Goal: Transaction & Acquisition: Purchase product/service

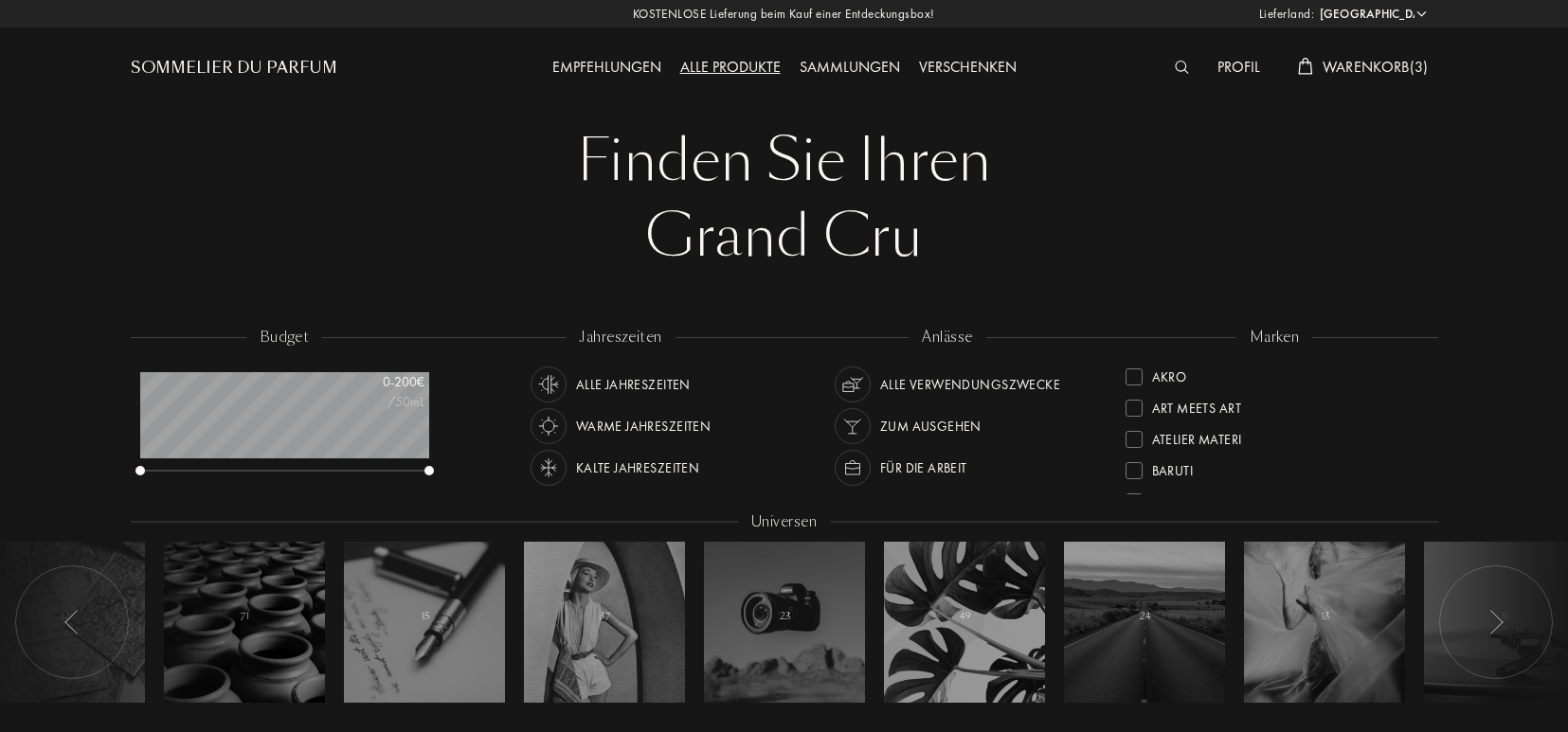
select select "DE"
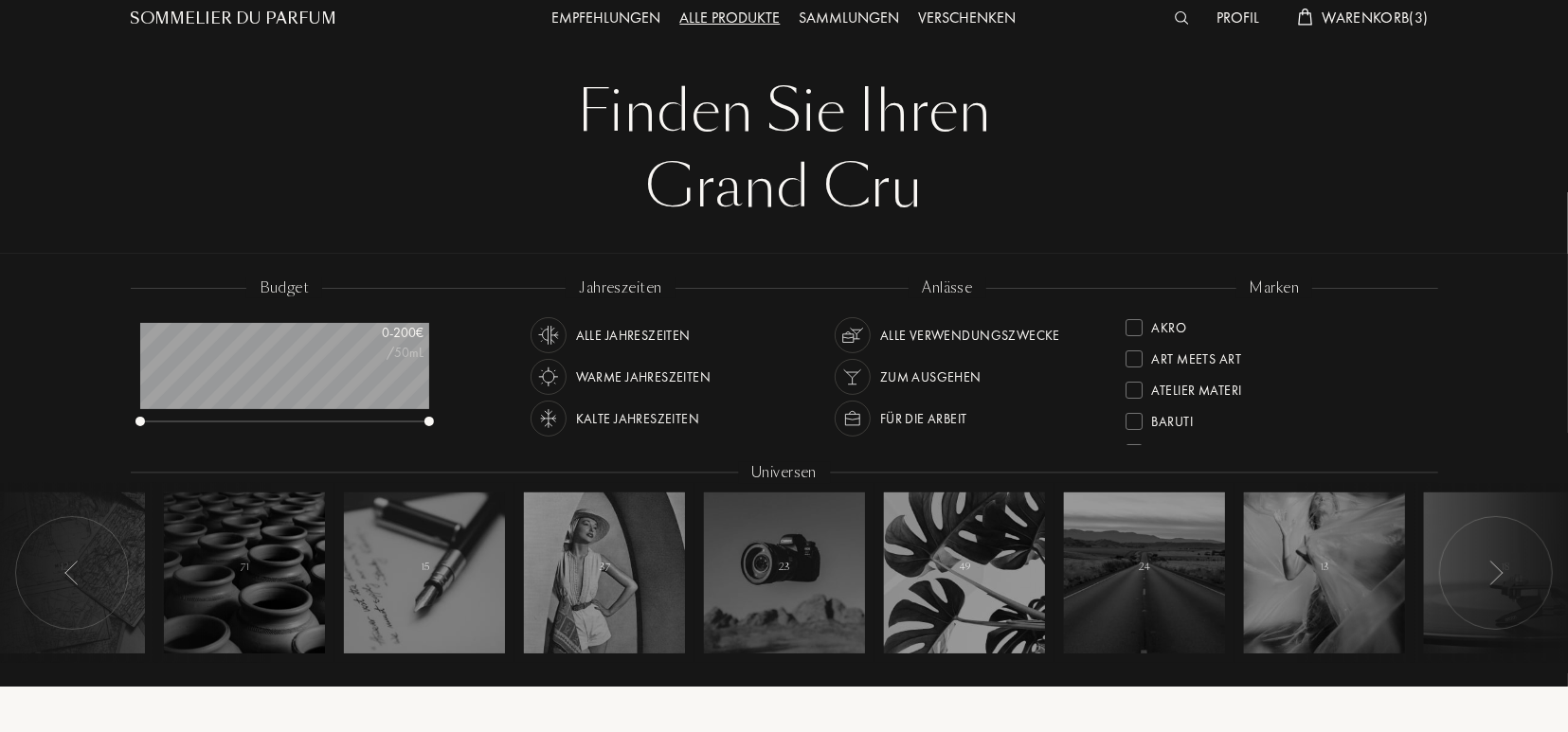
scroll to position [99, 0]
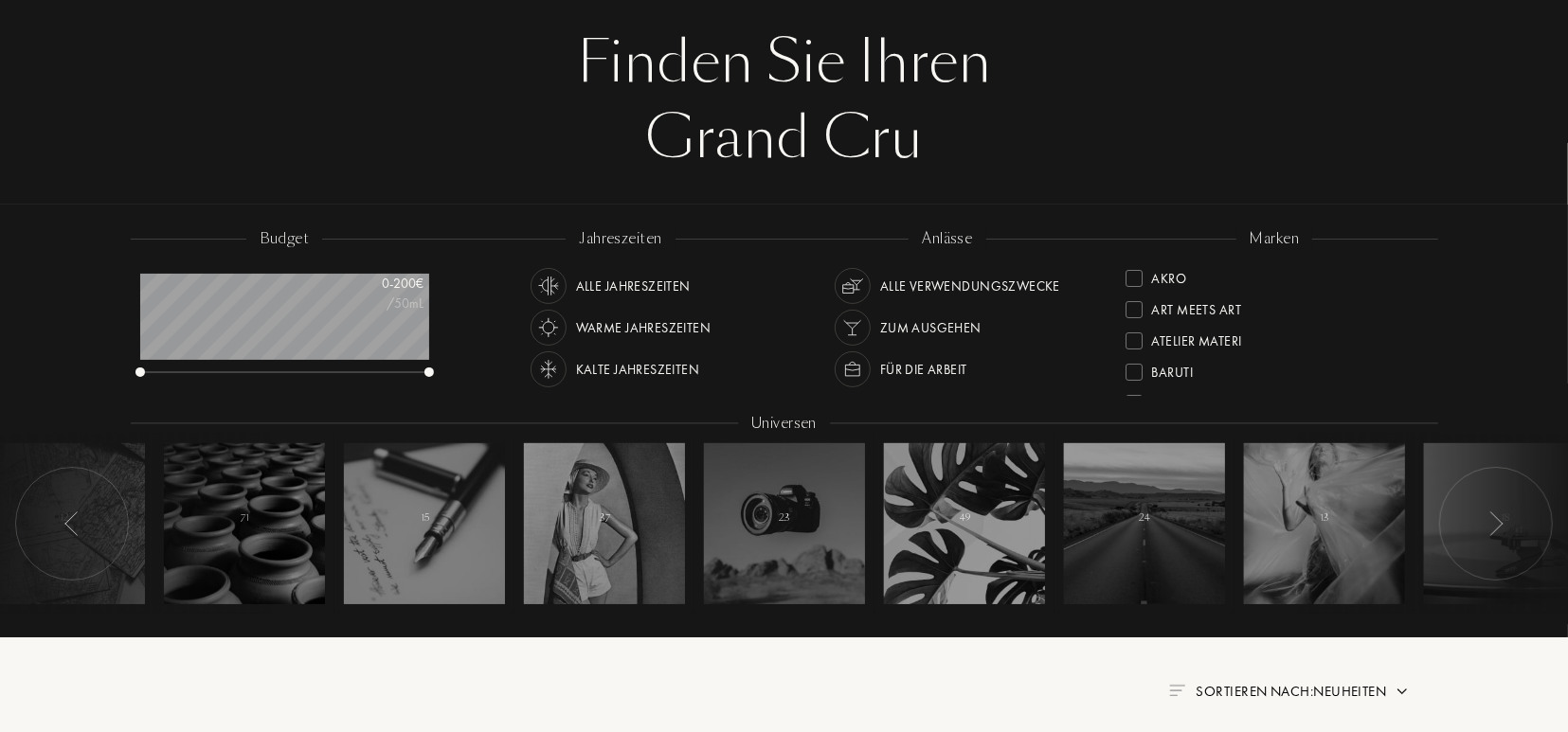
click at [69, 530] on img at bounding box center [72, 523] width 15 height 25
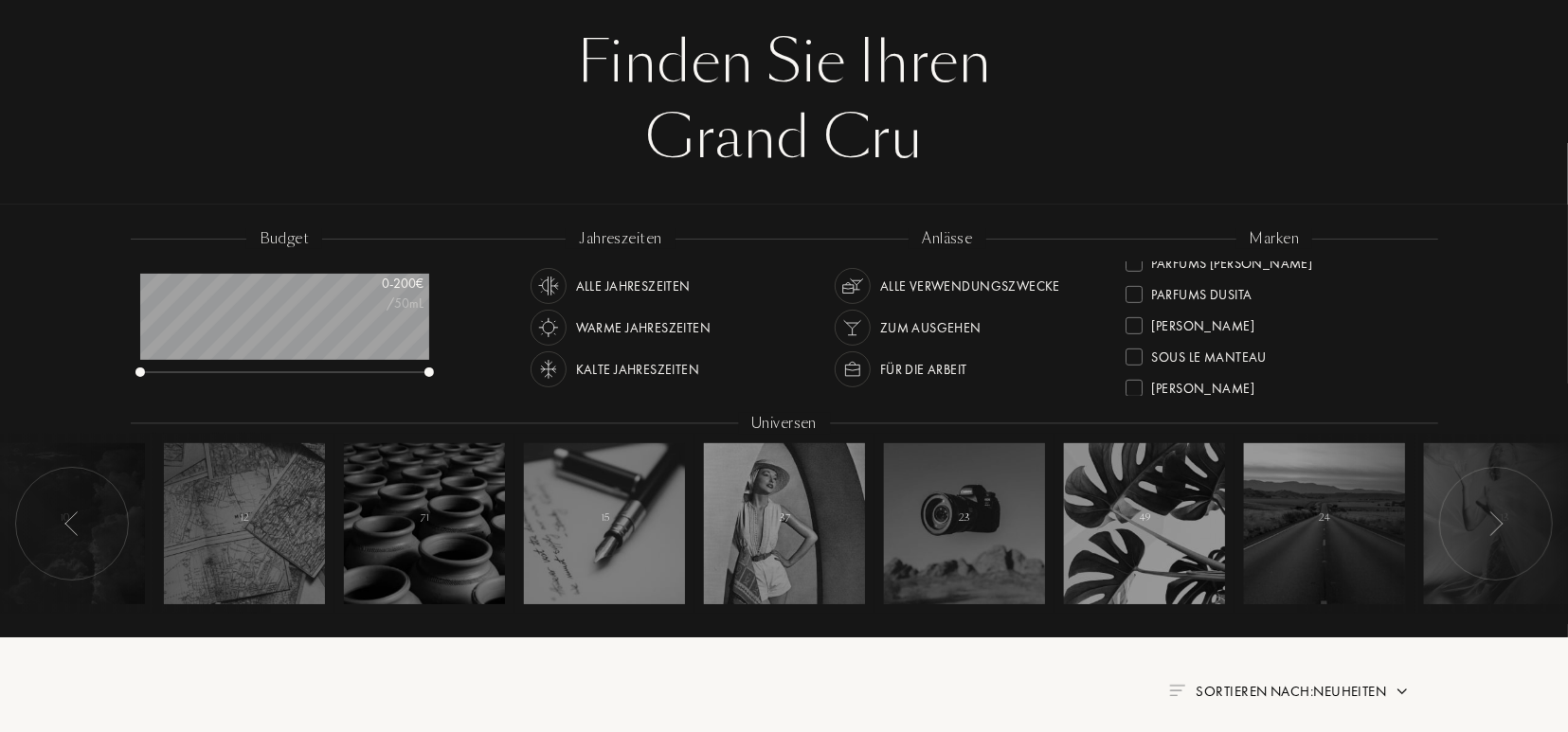
scroll to position [662, 0]
click at [1137, 304] on div at bounding box center [1134, 304] width 17 height 17
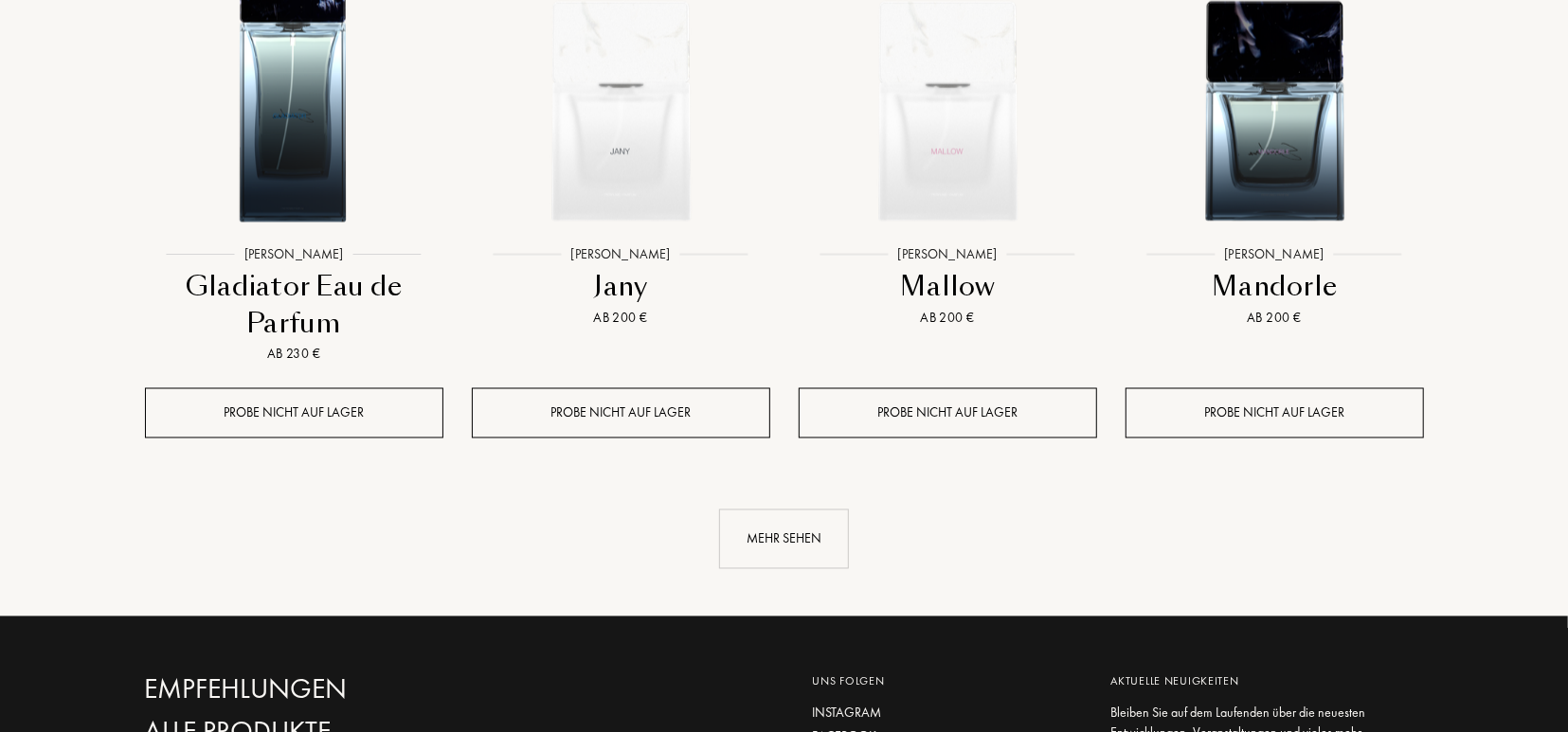
scroll to position [2069, 0]
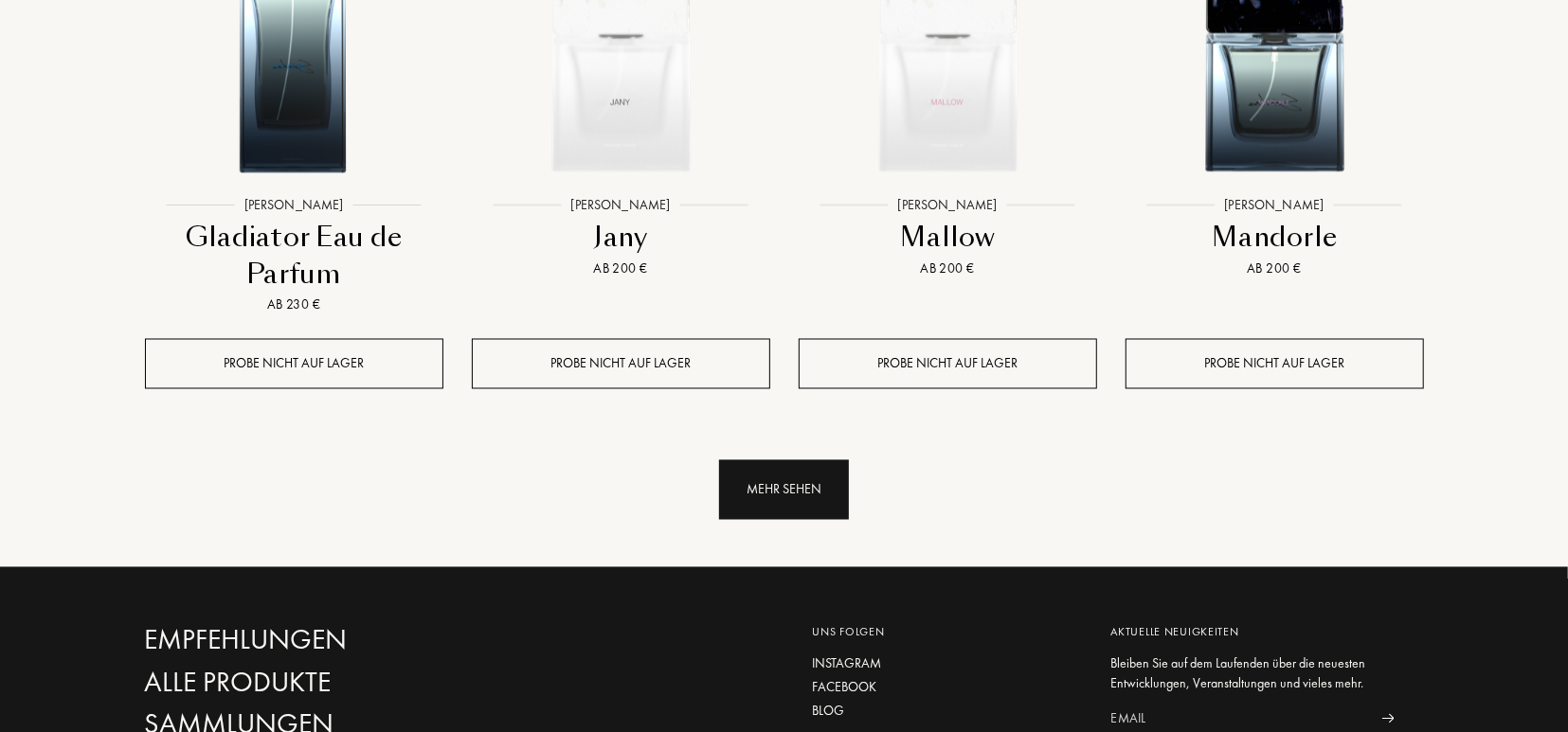
click at [791, 487] on div "Mehr sehen" at bounding box center [784, 490] width 130 height 60
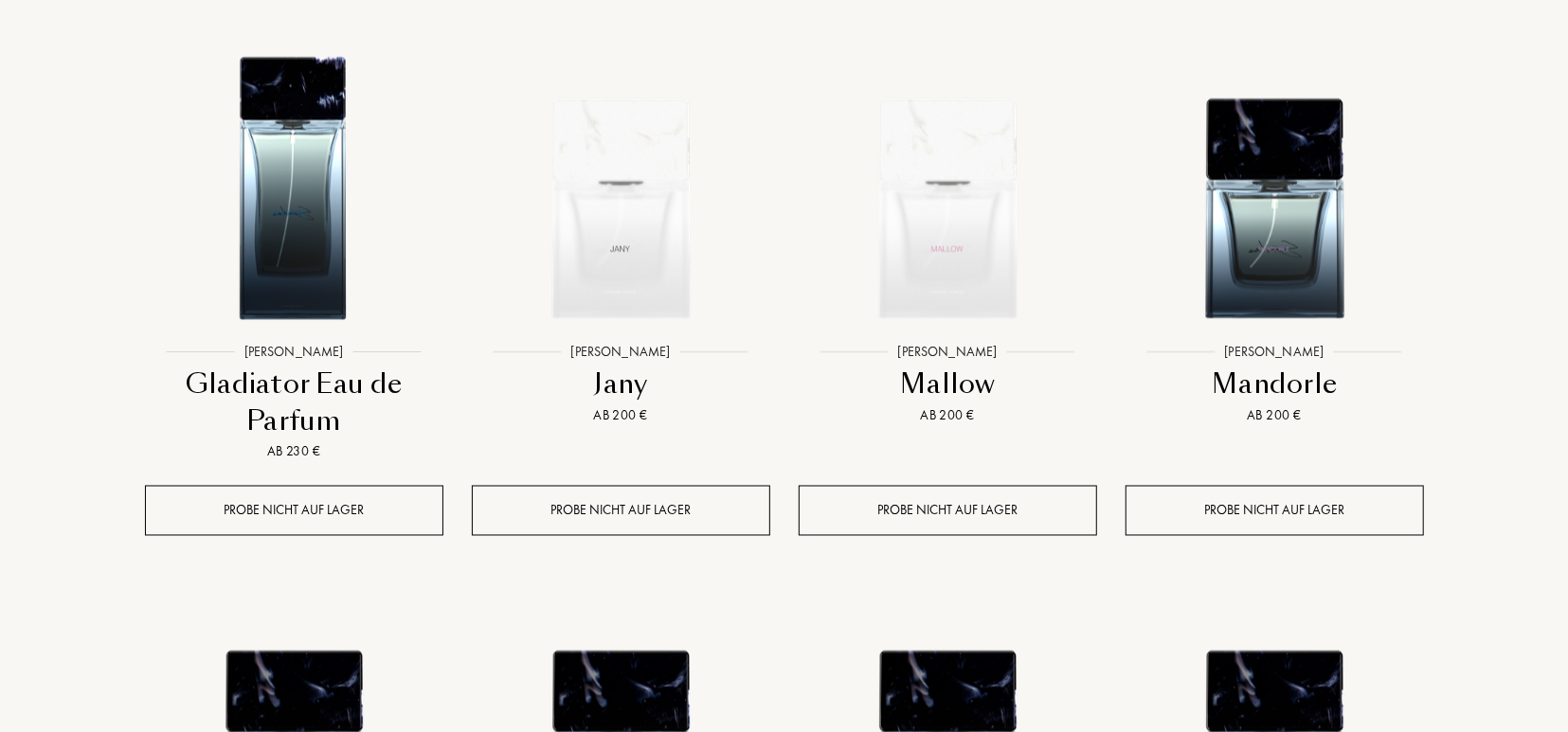
scroll to position [1921, 0]
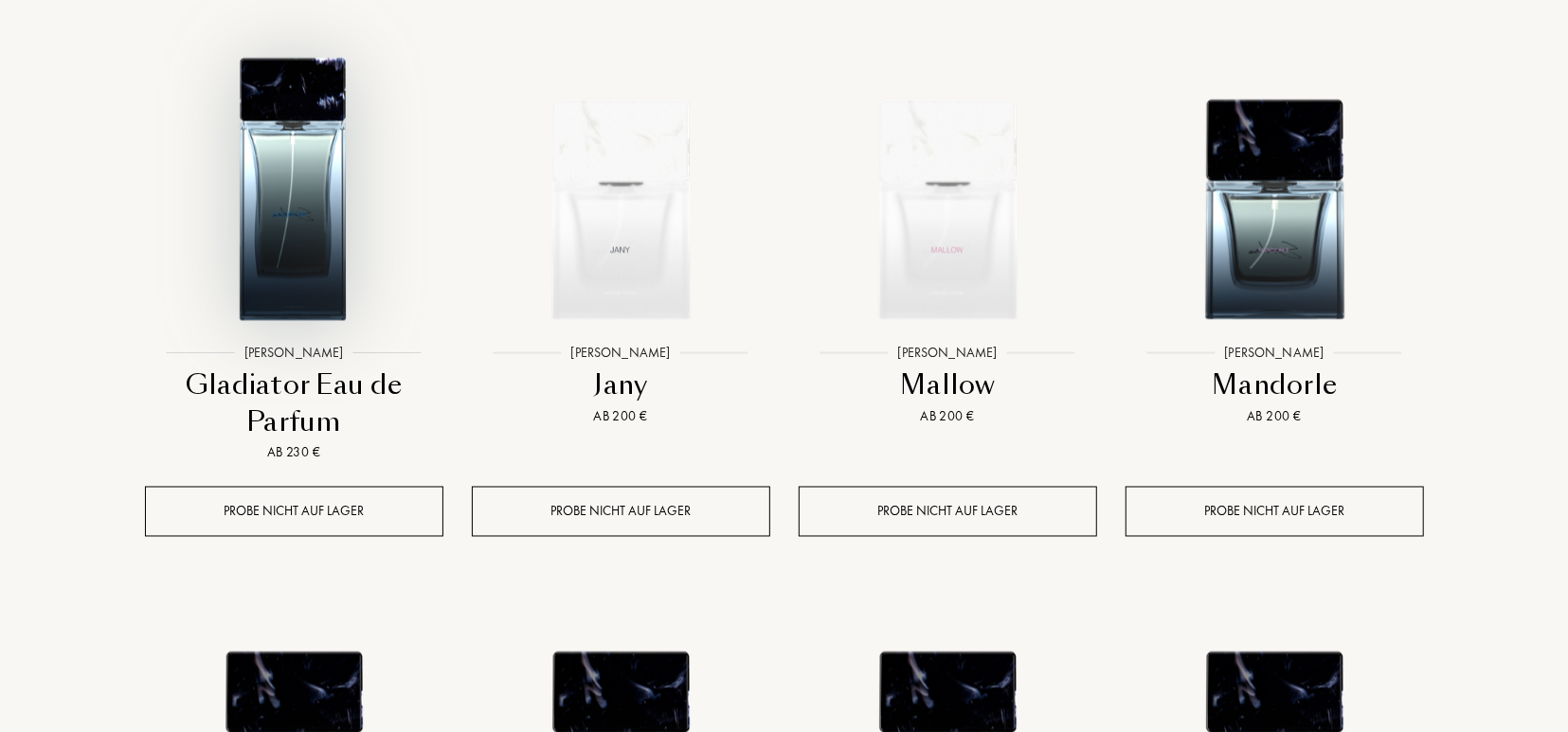
click at [352, 191] on img at bounding box center [294, 186] width 295 height 295
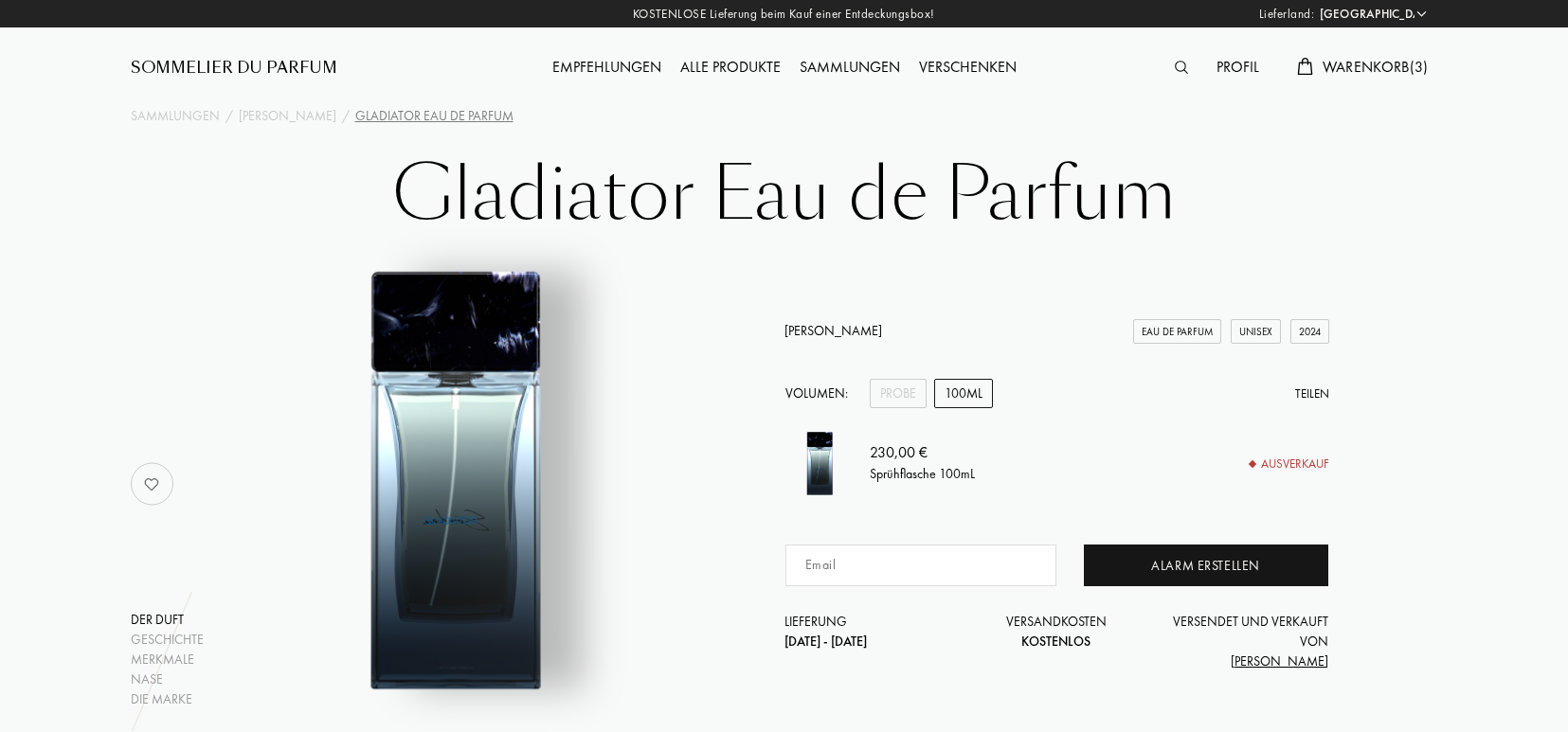
select select "DE"
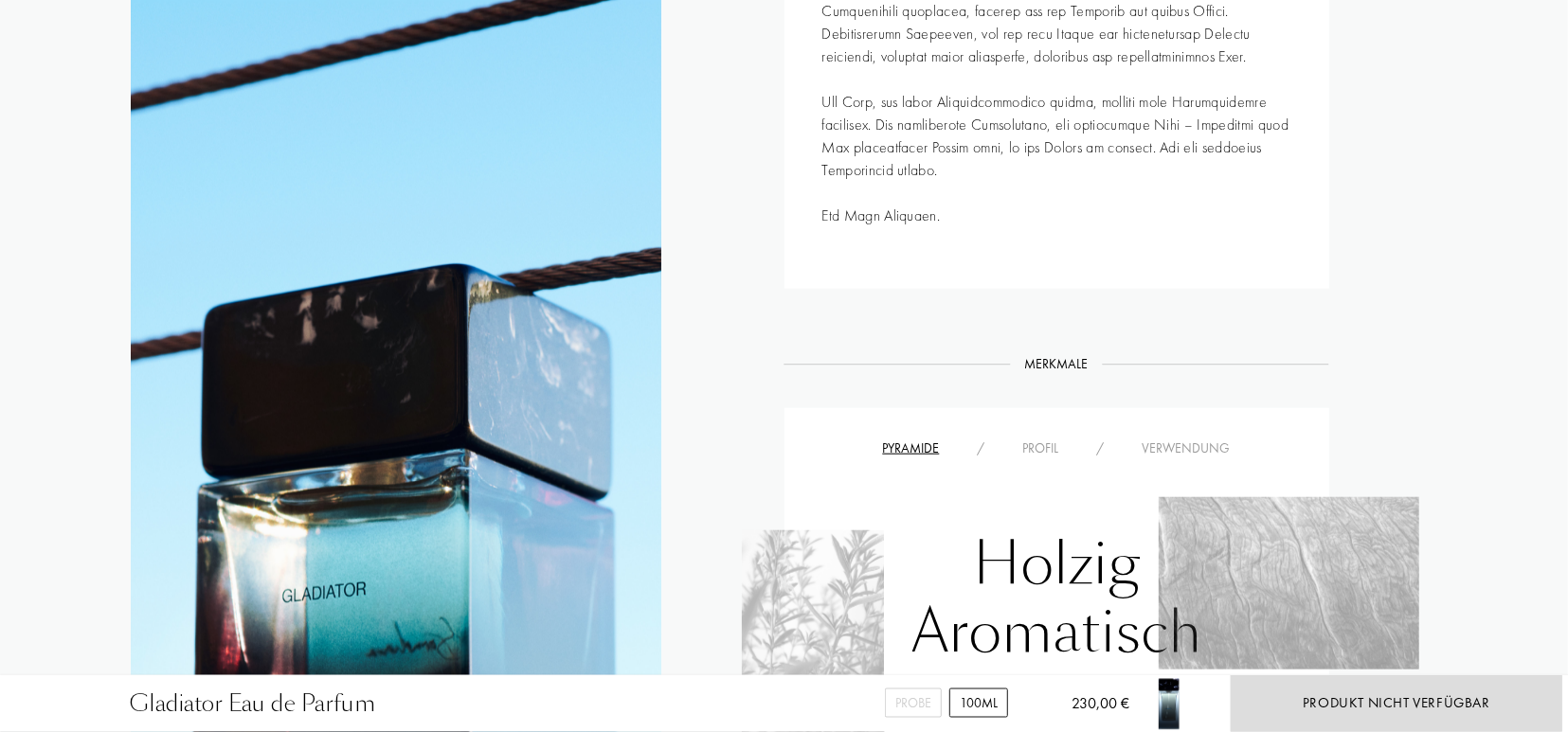
scroll to position [1133, 0]
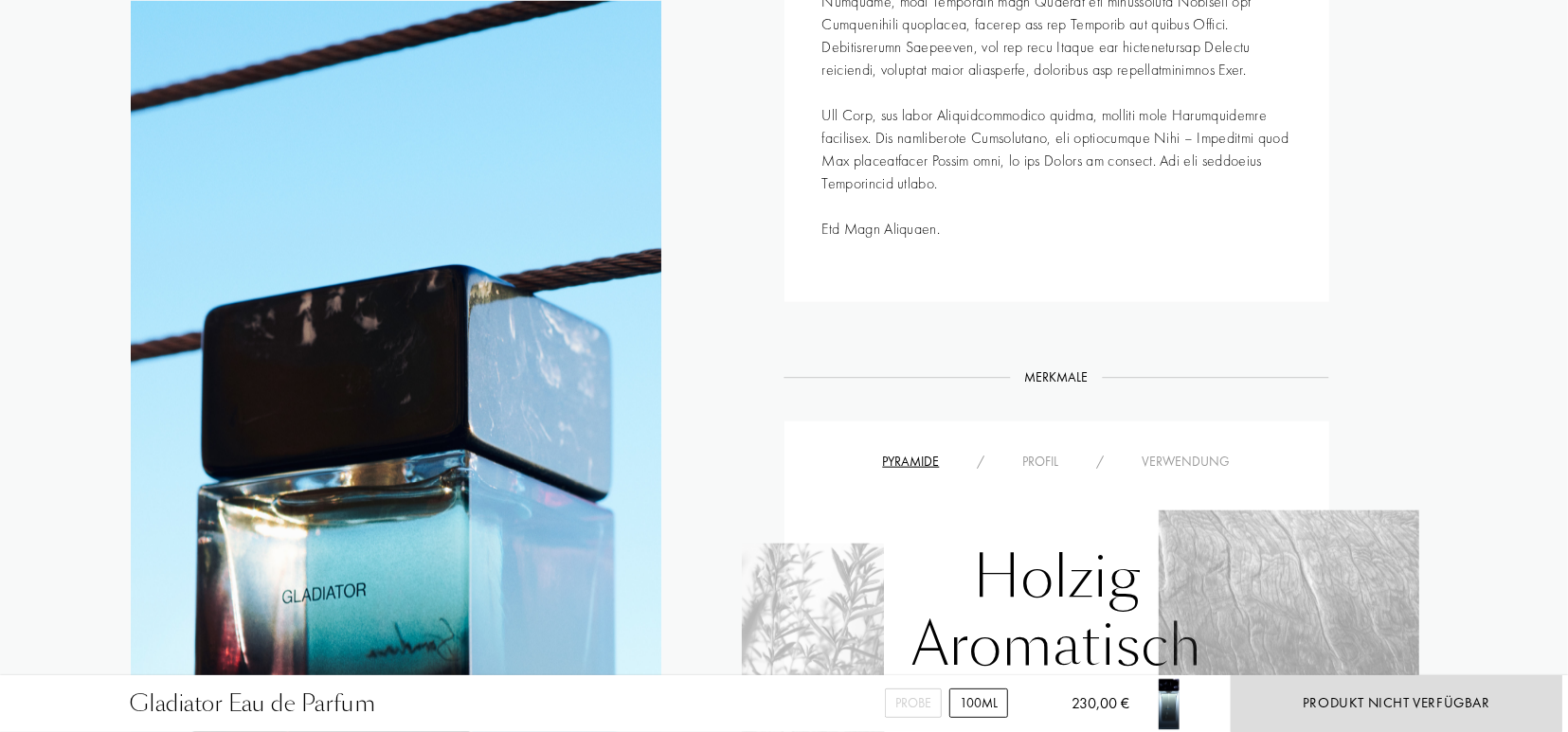
click at [1042, 461] on div "Profil" at bounding box center [1042, 462] width 74 height 20
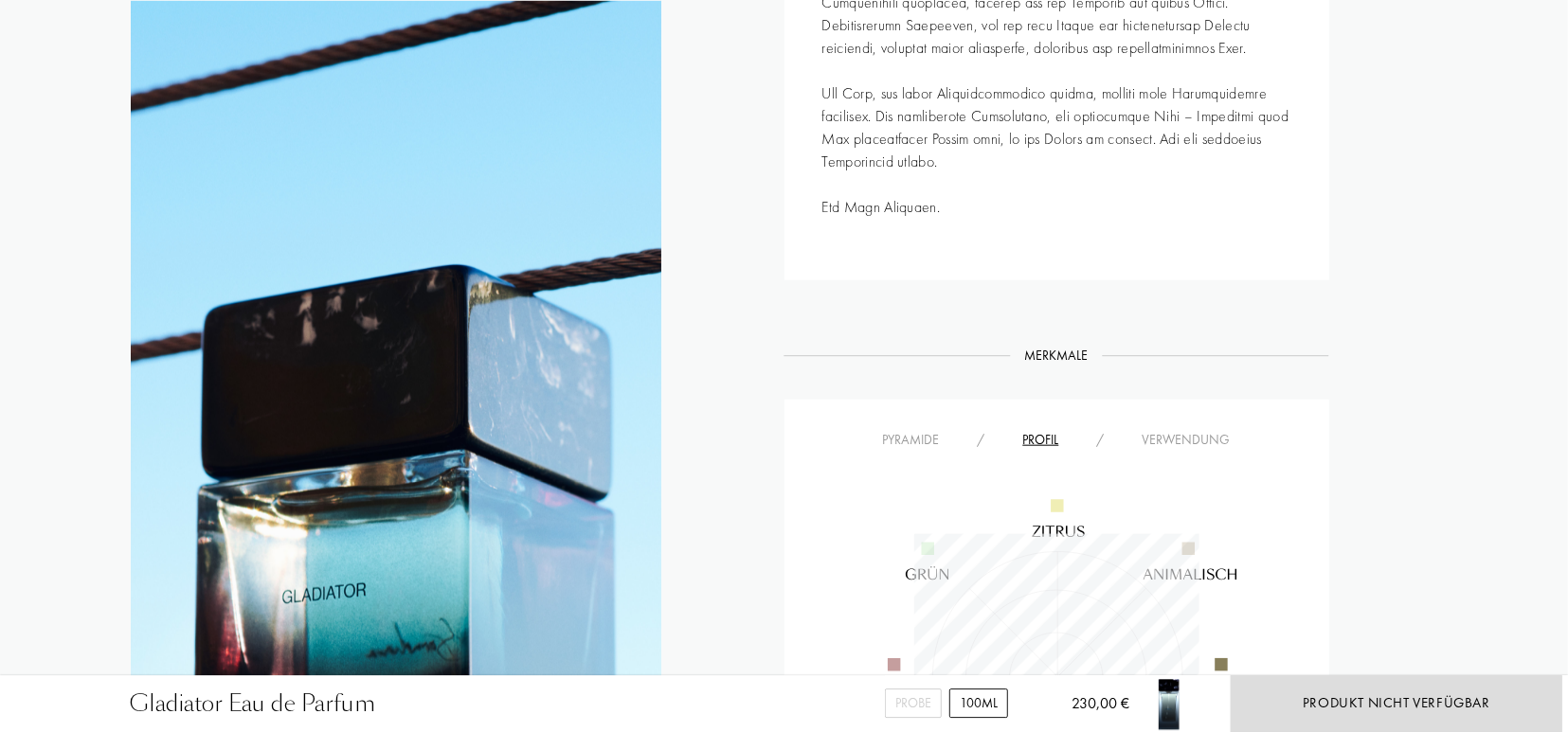
scroll to position [1182, 0]
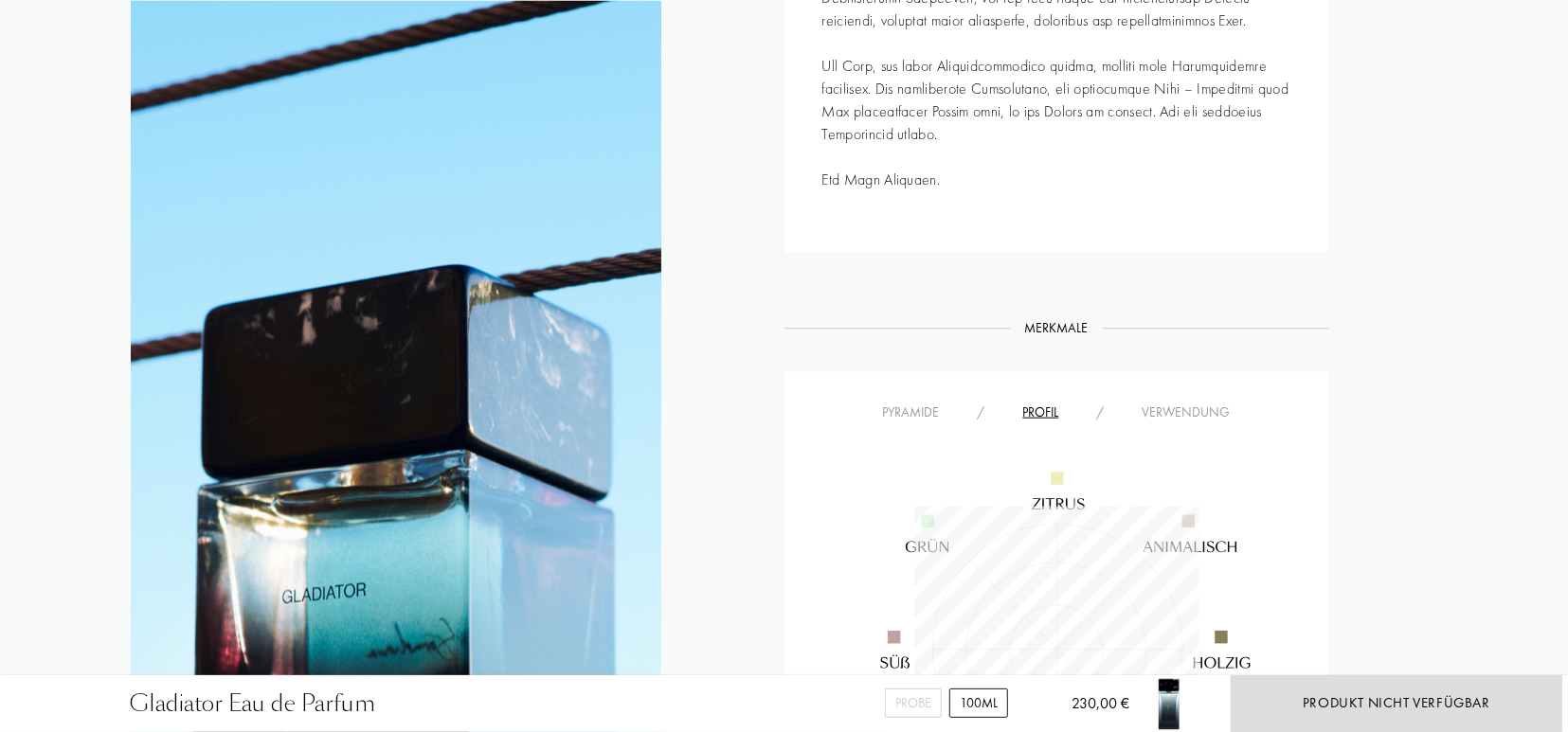
click at [1173, 412] on div "Verwendung" at bounding box center [1187, 412] width 126 height 20
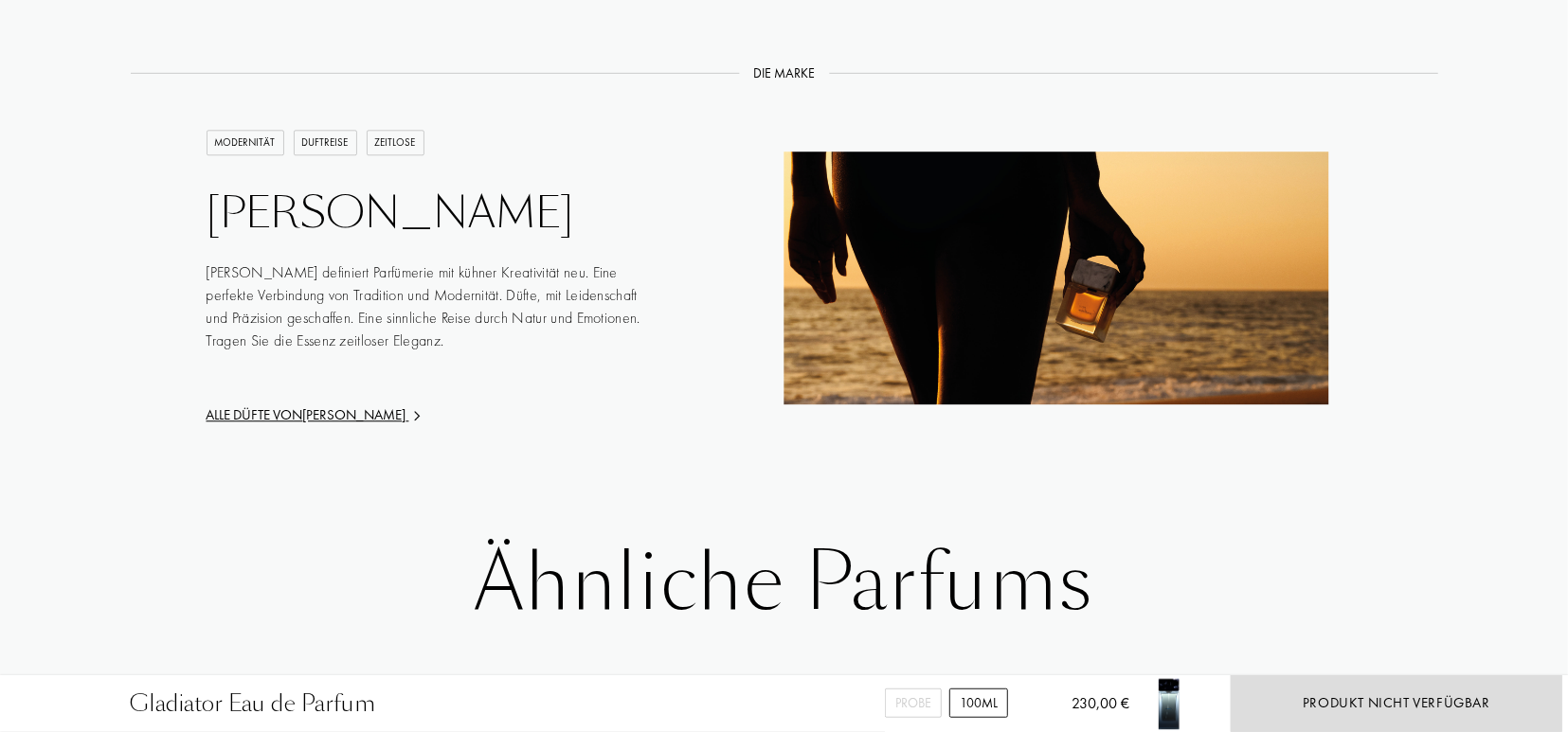
scroll to position [3054, 0]
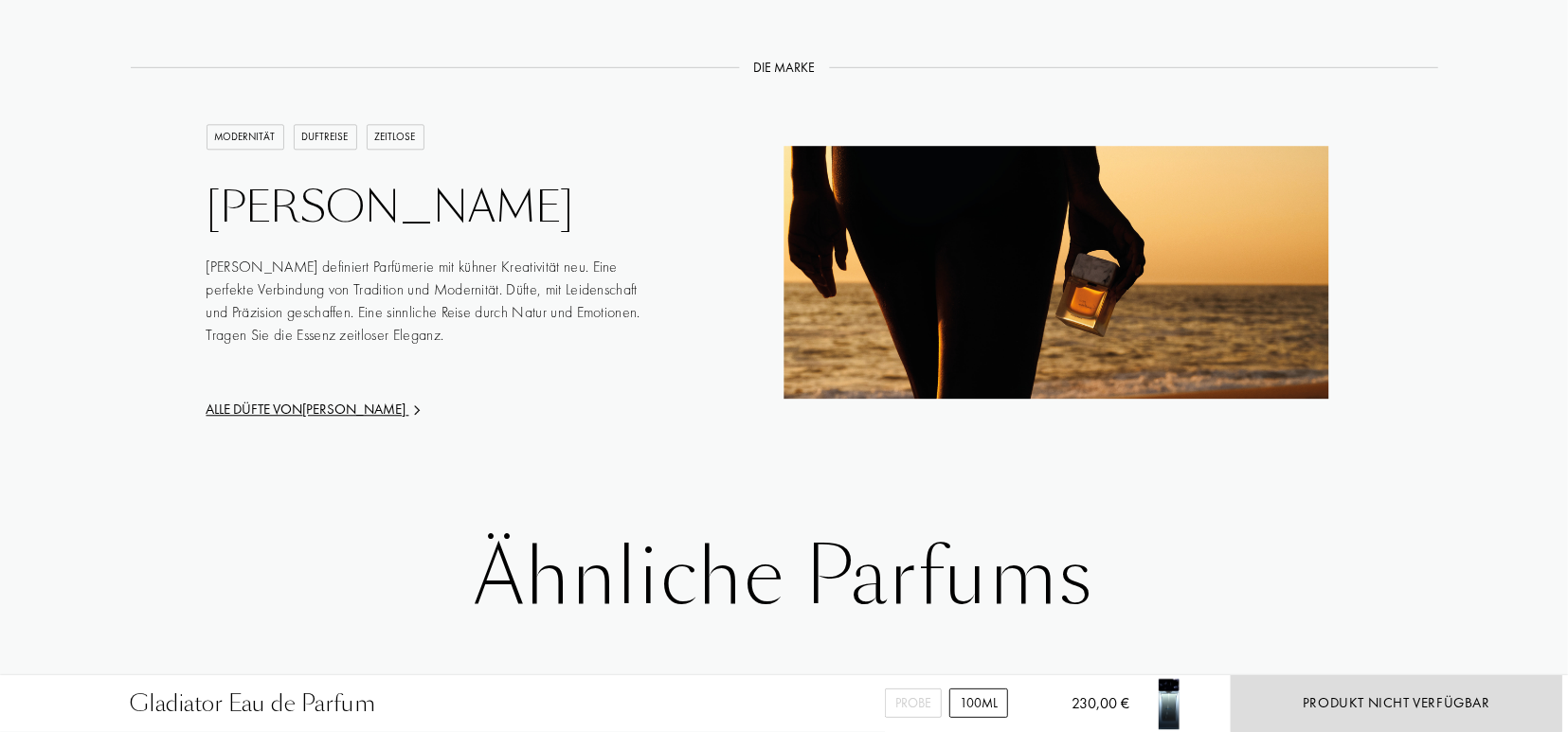
click at [365, 412] on div "Alle Düfte von Sora Dora" at bounding box center [434, 410] width 455 height 22
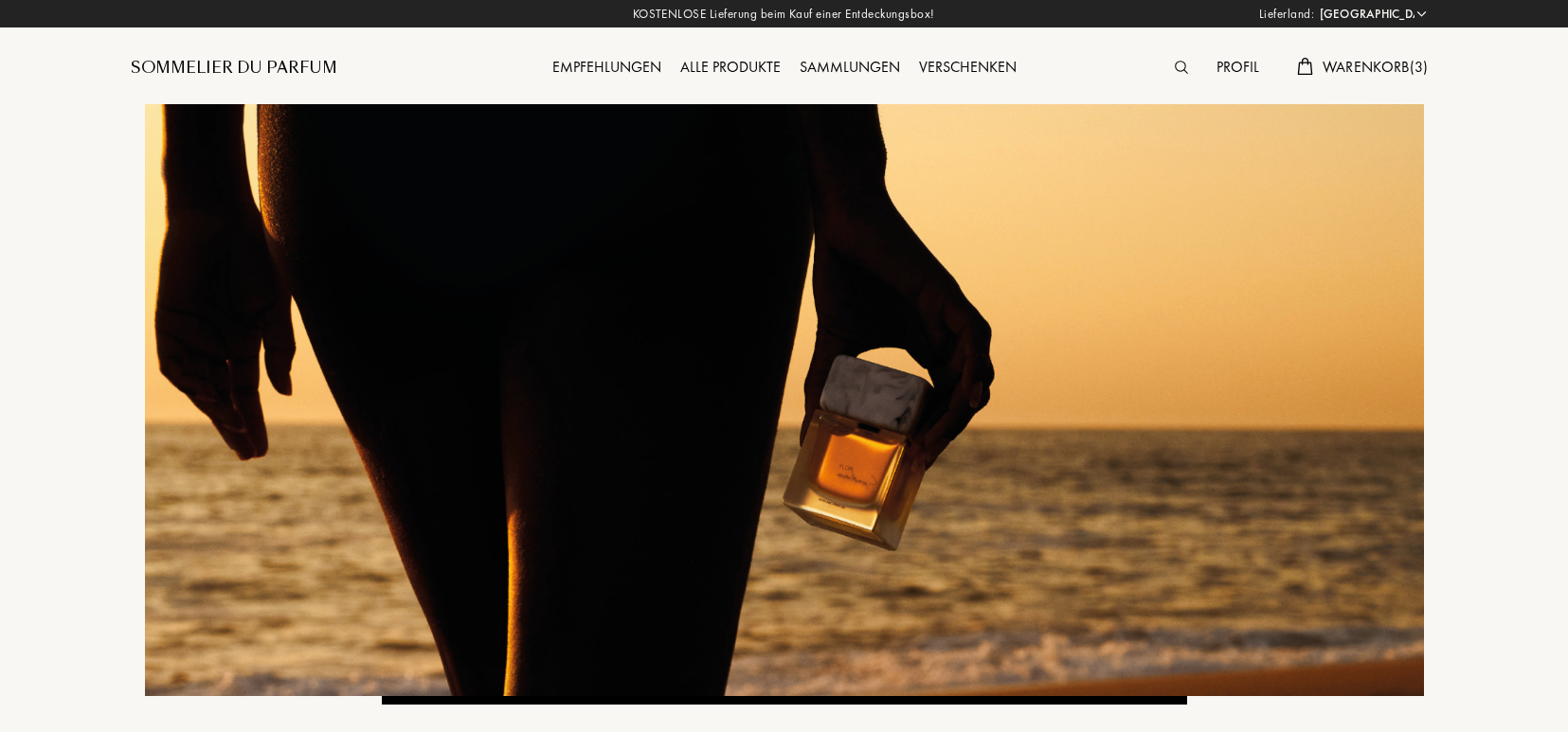
select select "DE"
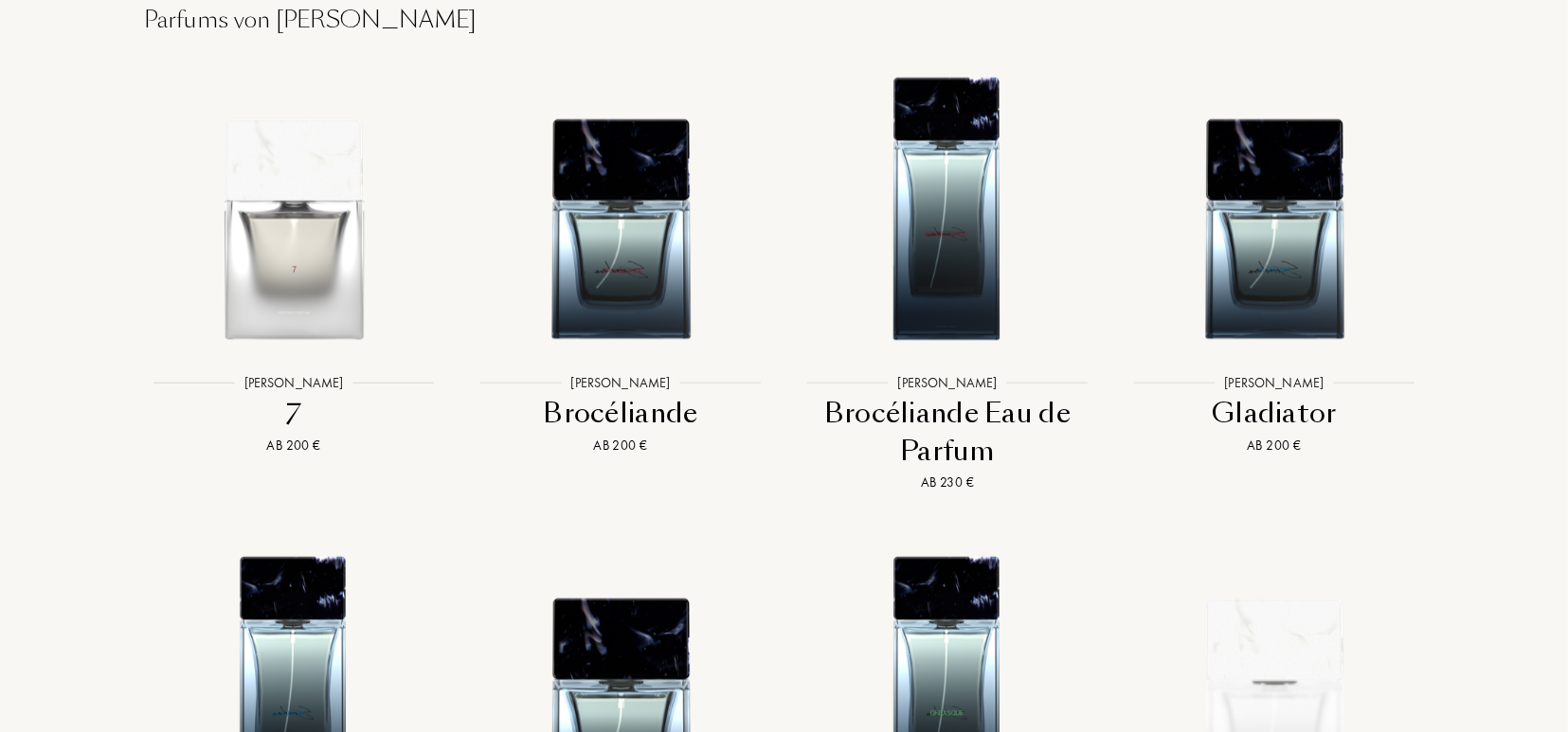
scroll to position [3202, 0]
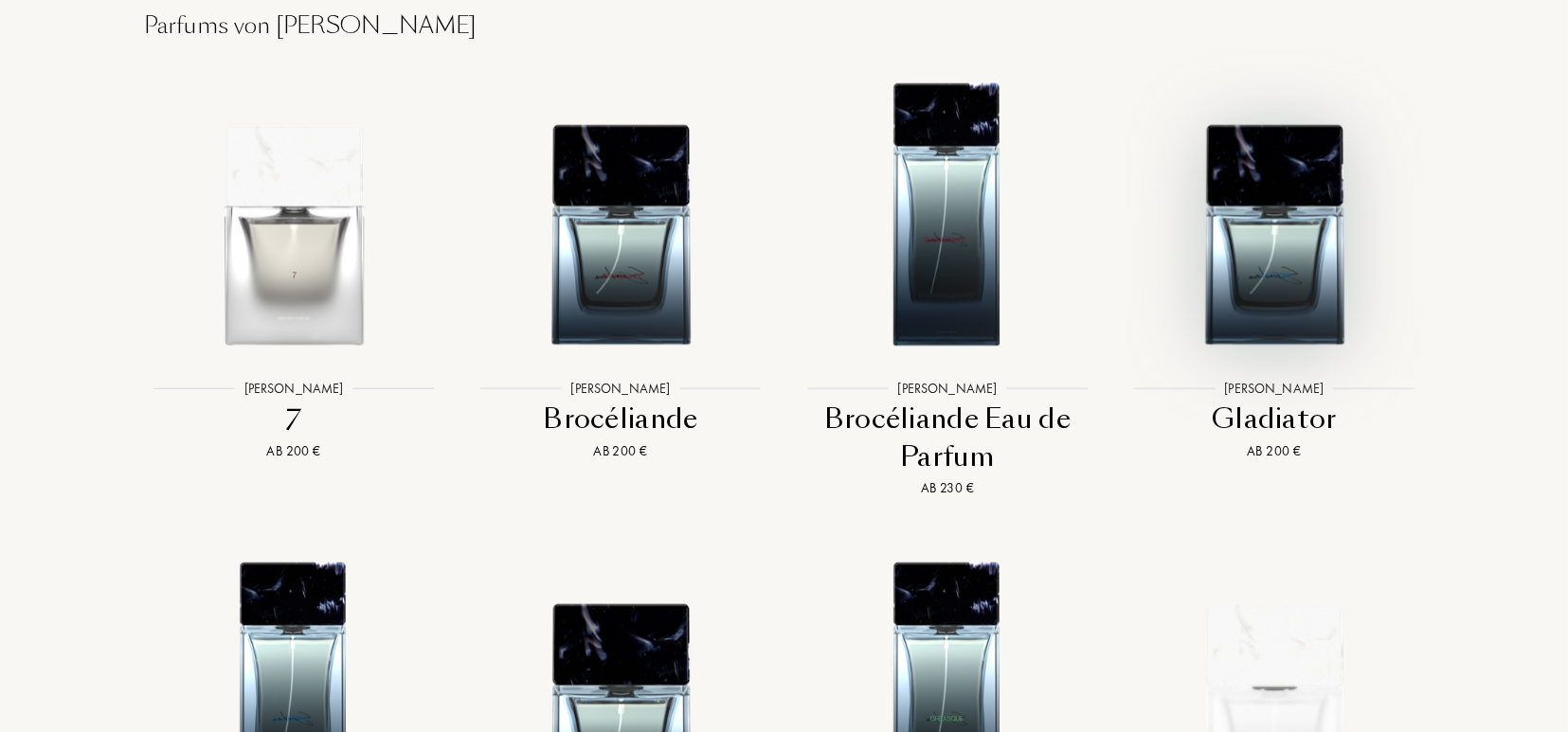
click at [1273, 336] on img at bounding box center [1275, 210] width 295 height 295
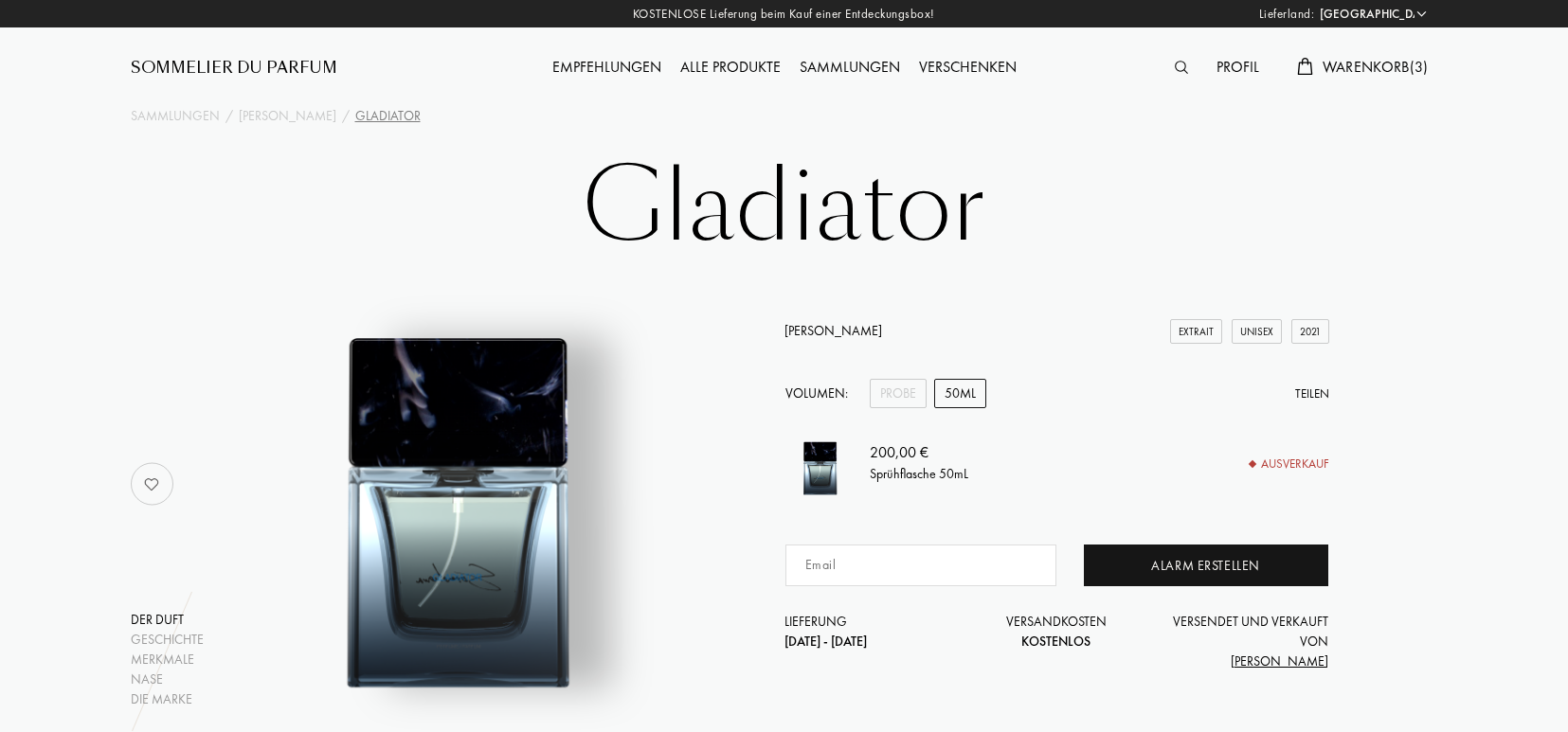
select select "DE"
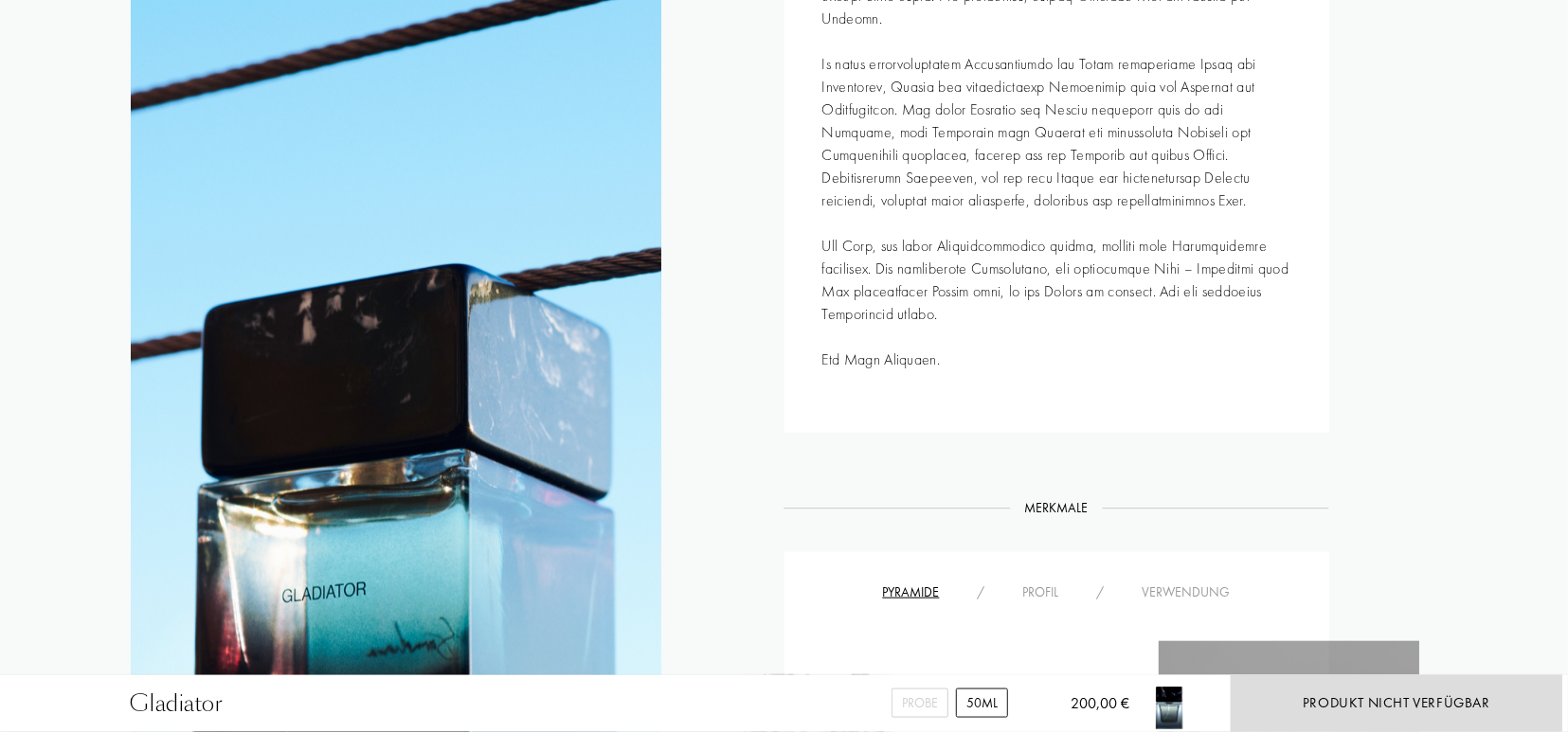
scroll to position [985, 0]
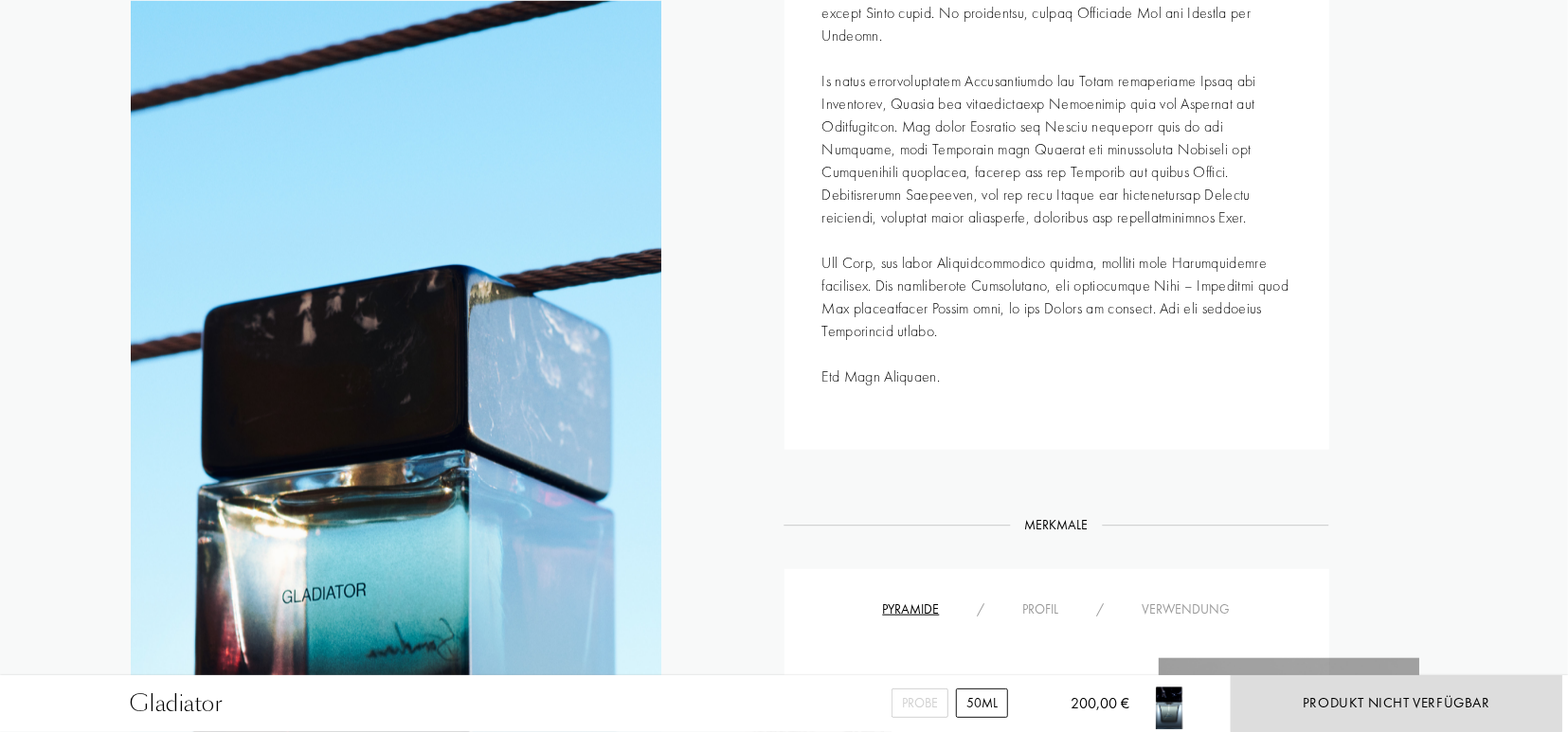
click at [1031, 609] on div "Profil" at bounding box center [1042, 609] width 74 height 20
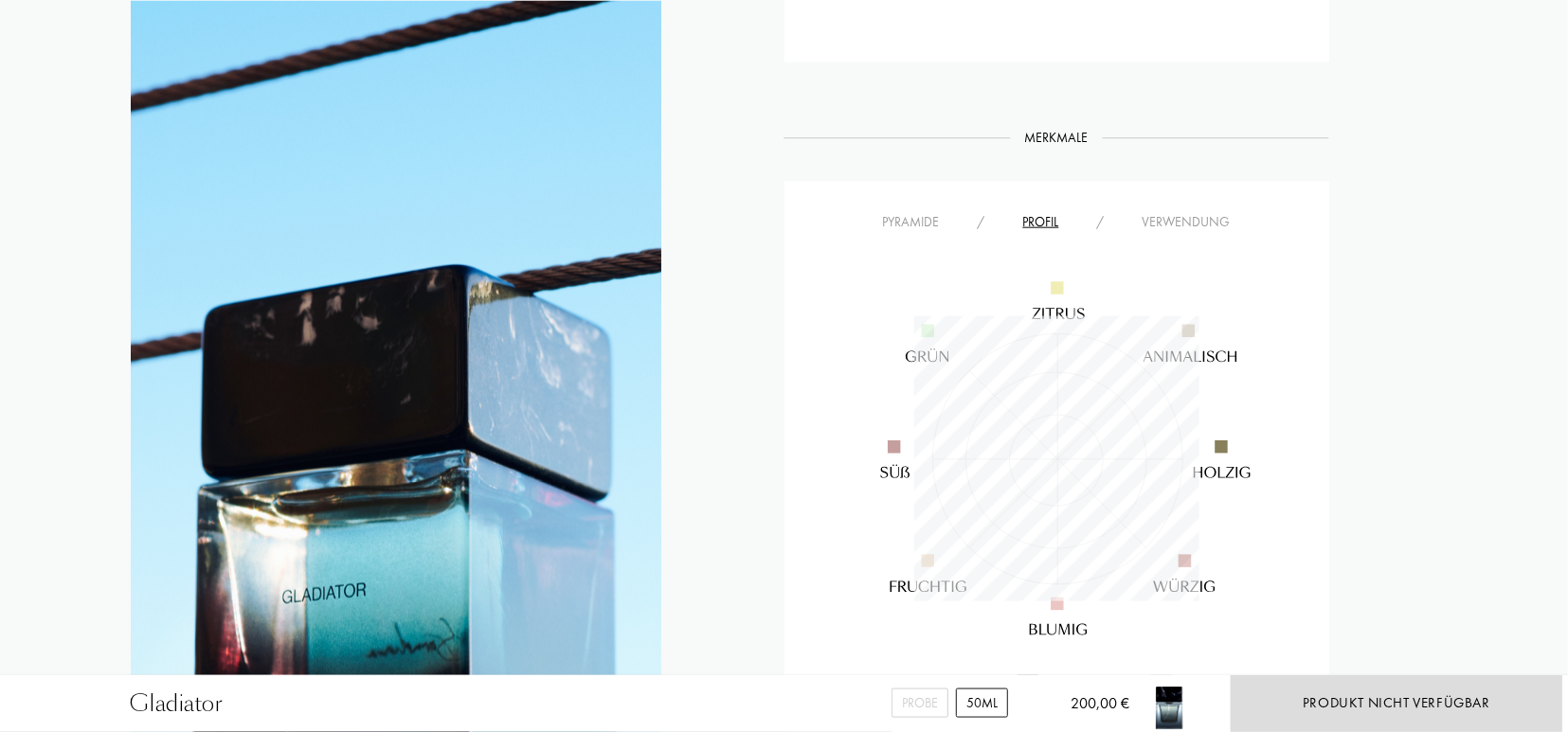
scroll to position [1380, 0]
click at [1171, 210] on div "Verwendung" at bounding box center [1187, 215] width 126 height 20
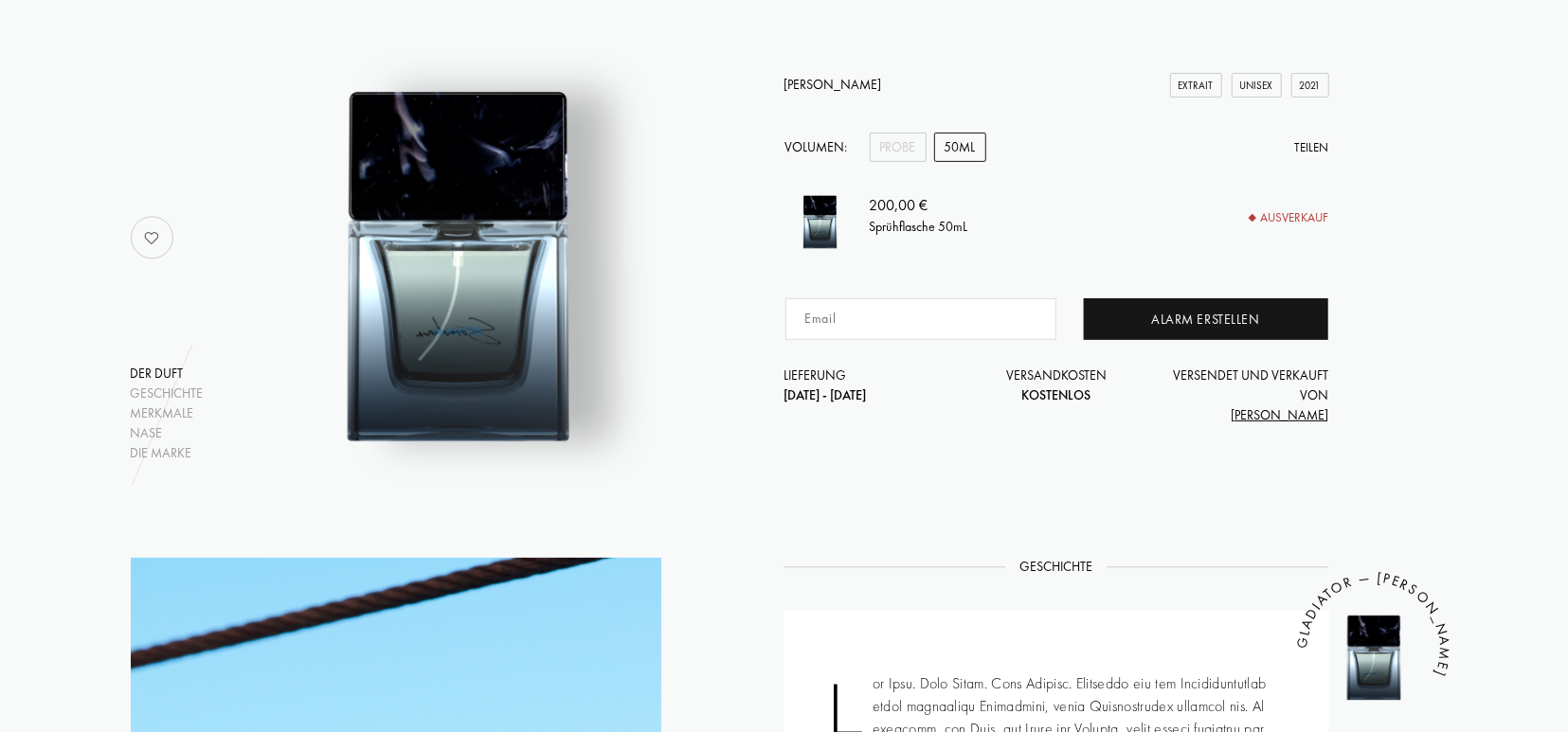
scroll to position [197, 0]
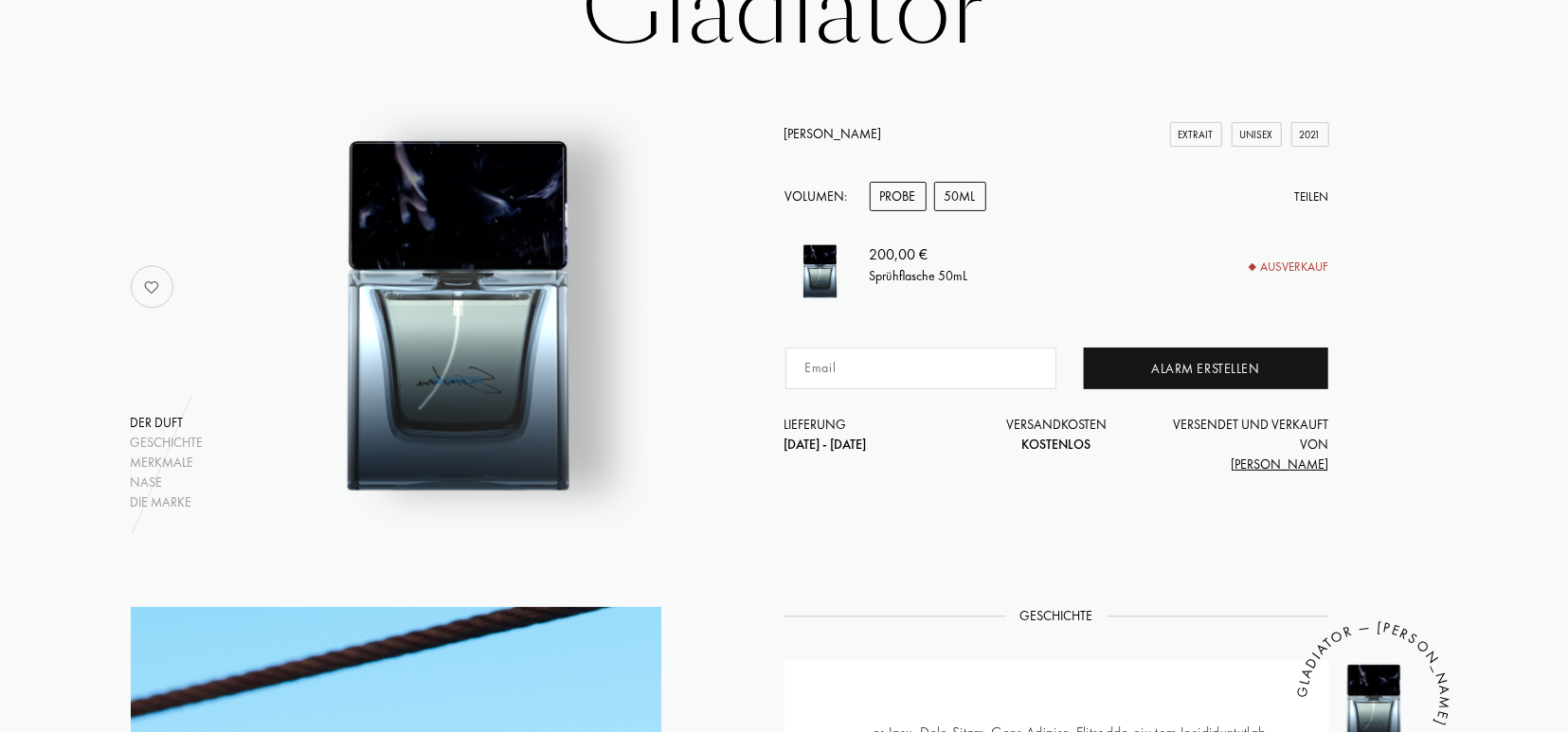
click at [912, 188] on div "Probe" at bounding box center [898, 196] width 57 height 29
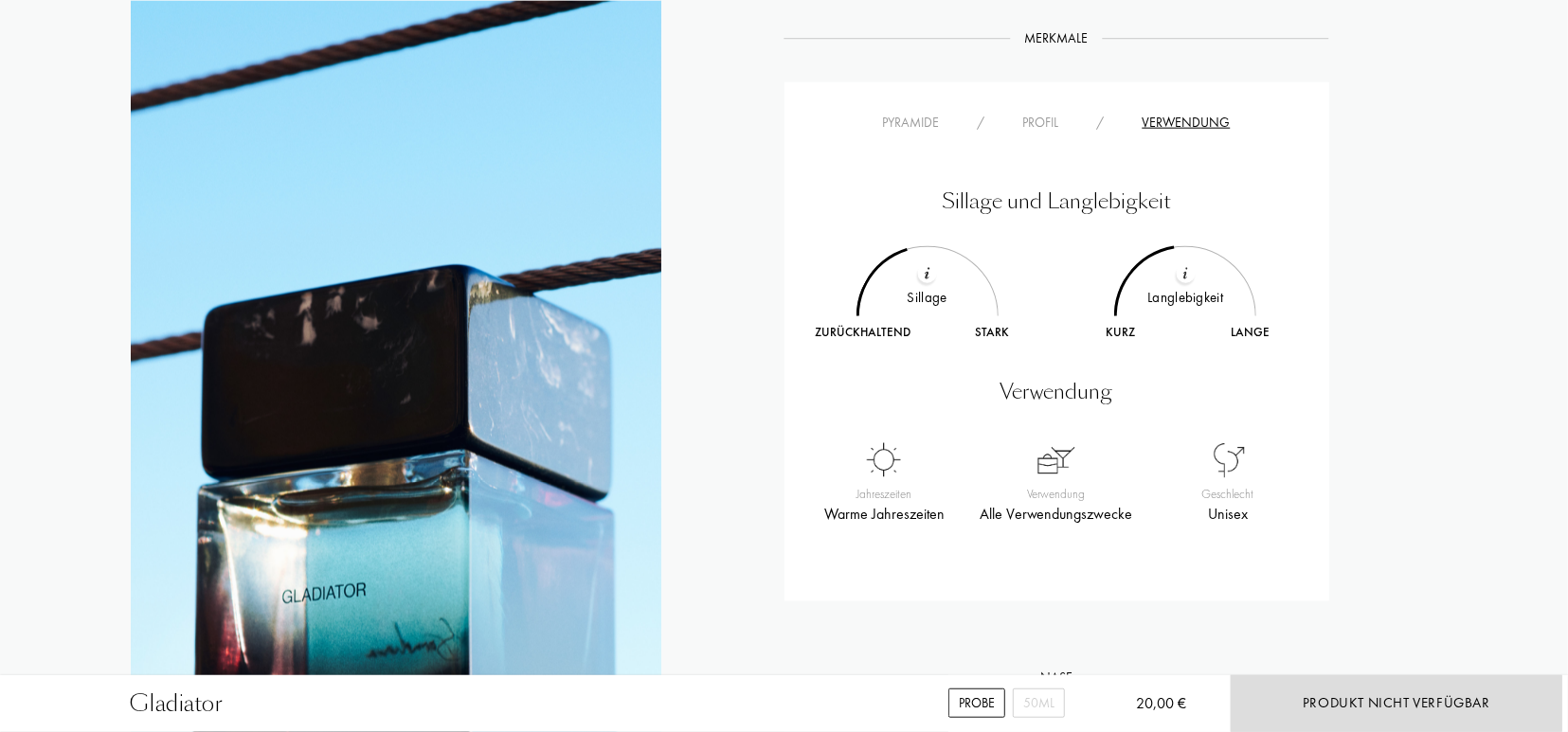
scroll to position [1478, 0]
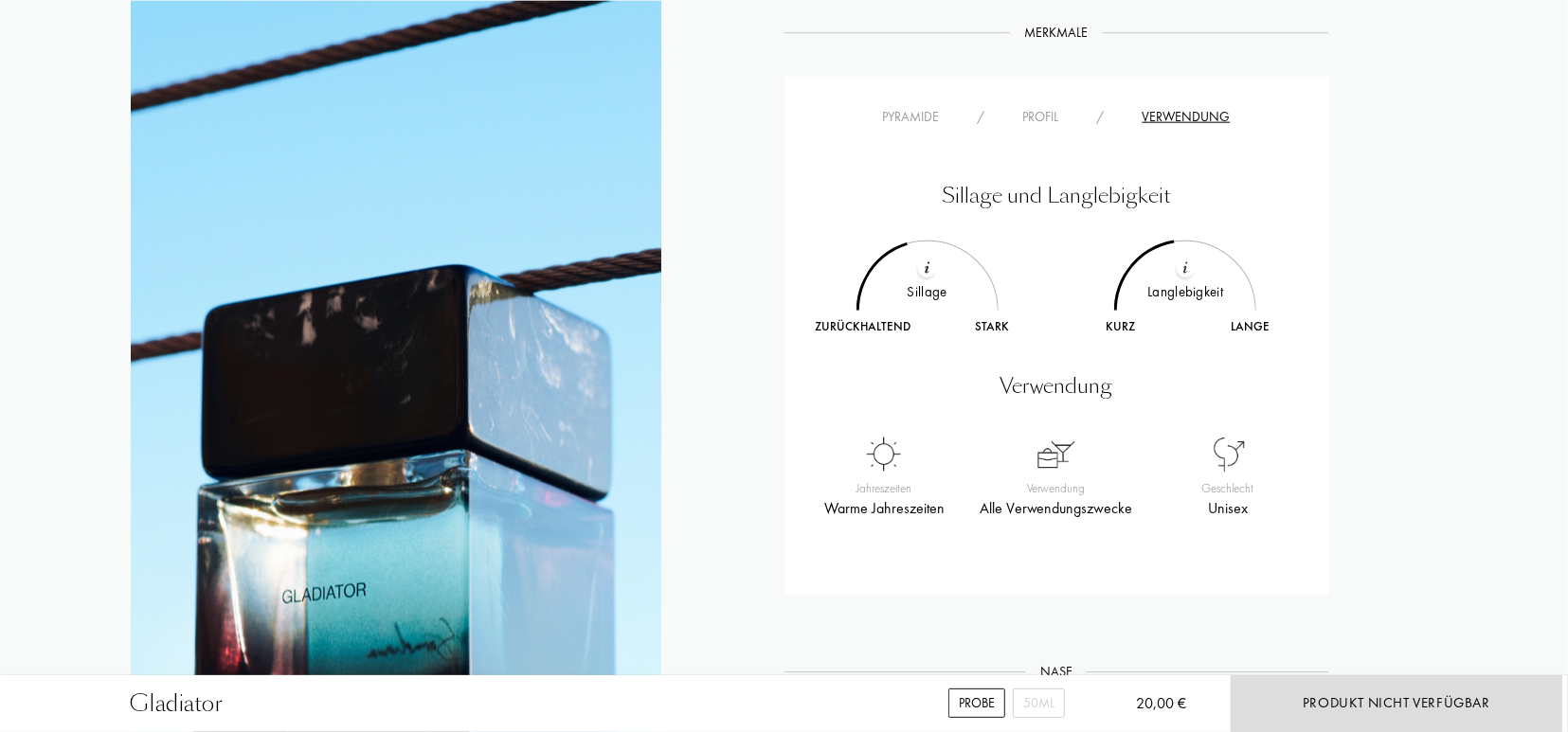
click at [909, 133] on div "Sillage und Langlebigkeit Sillage Zurückhaltend Stark Langlebigkeit Kurz Lange …" at bounding box center [1057, 337] width 516 height 417
click at [904, 126] on div "Pyramide" at bounding box center [912, 117] width 95 height 20
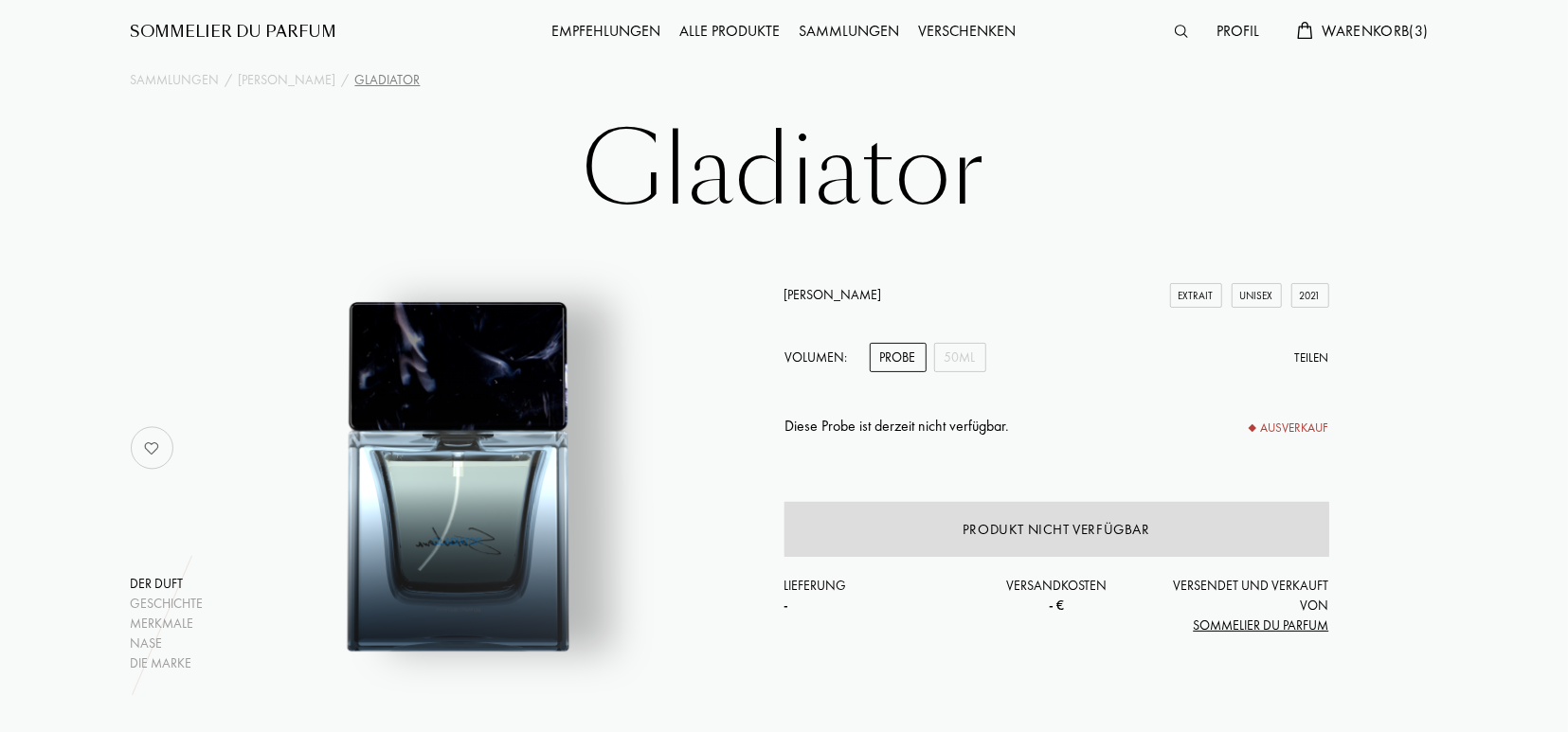
scroll to position [0, 0]
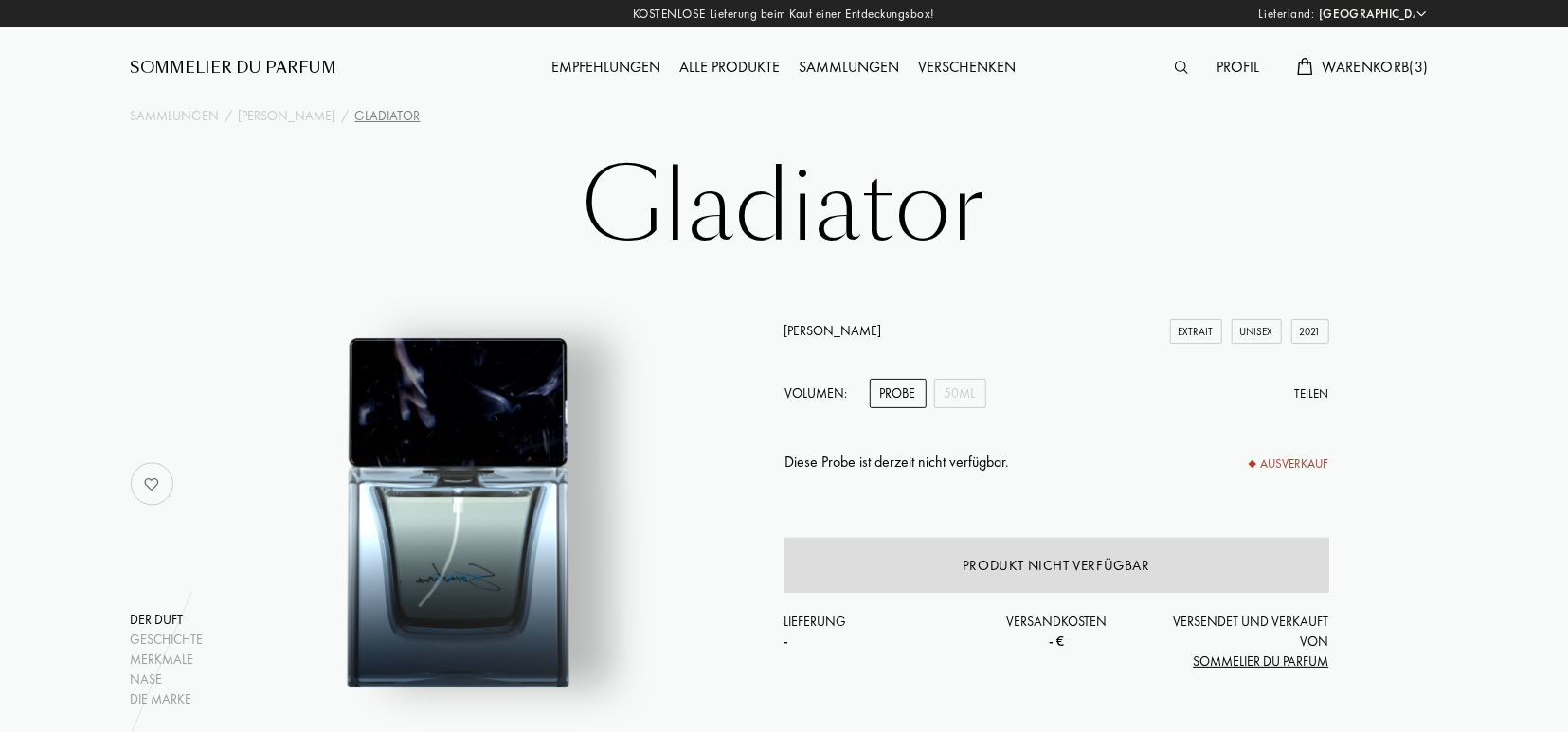
click at [1360, 70] on span "Warenkorb ( 3 )" at bounding box center [1376, 66] width 106 height 20
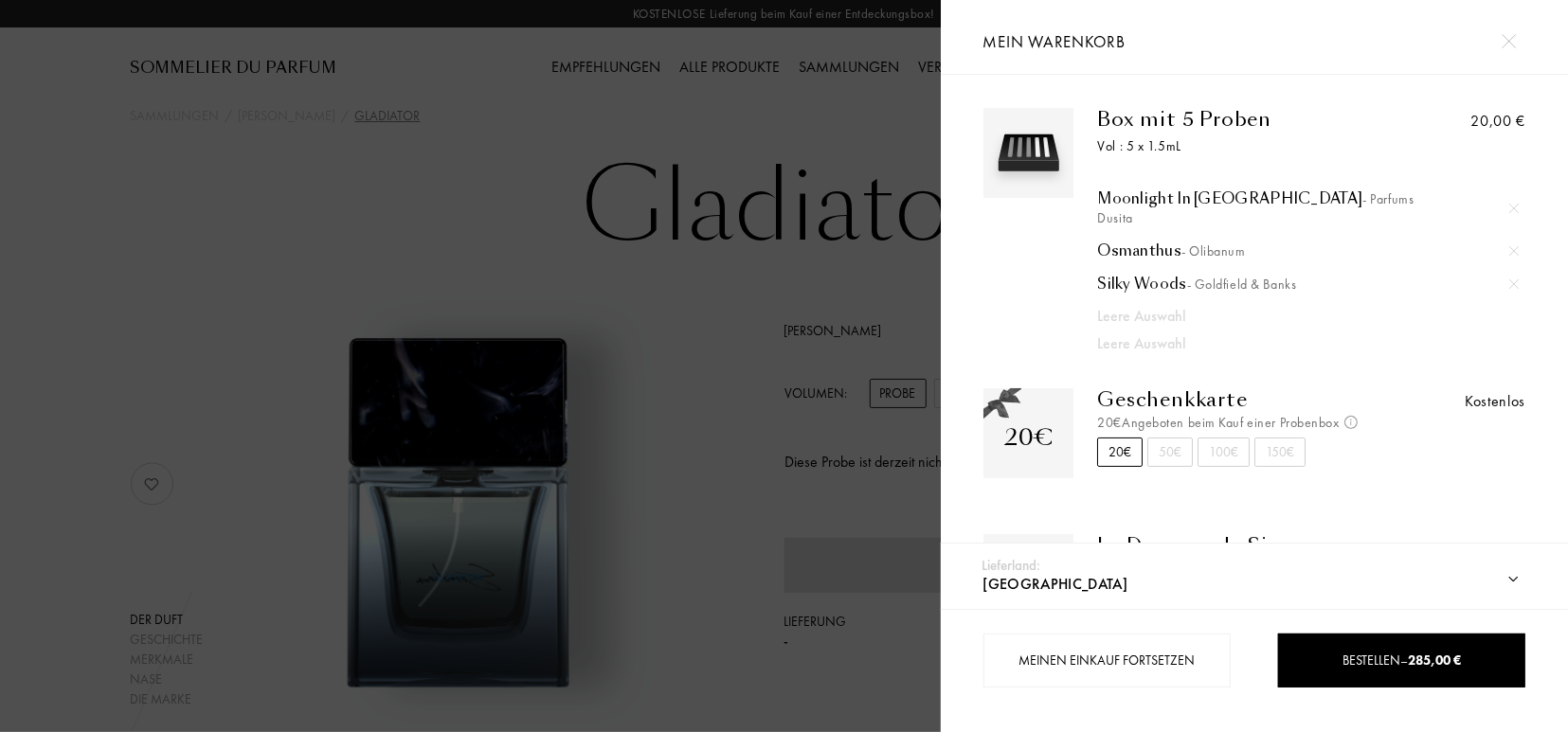
click at [807, 206] on div at bounding box center [470, 366] width 941 height 732
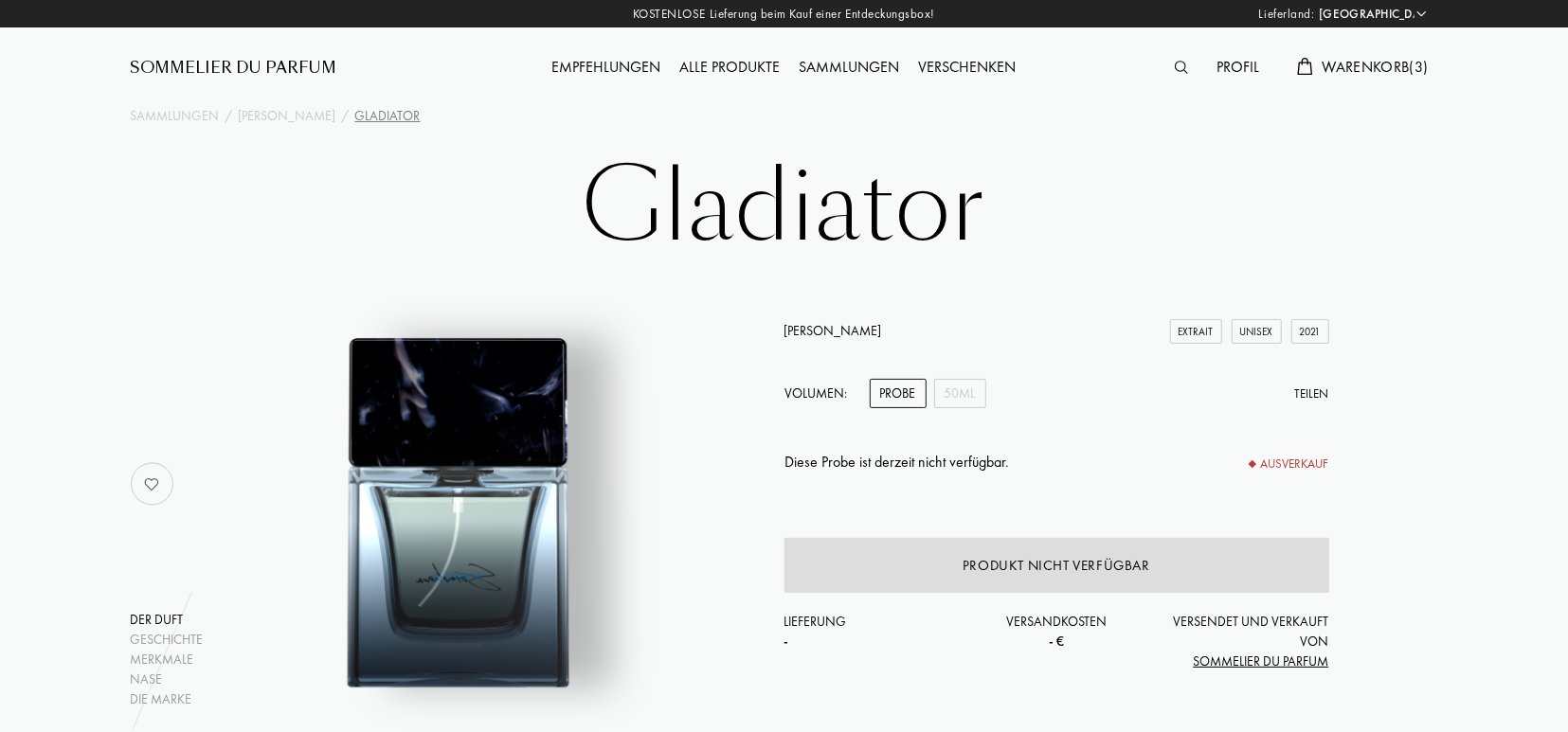
click at [1351, 67] on span "Warenkorb ( 3 )" at bounding box center [1376, 66] width 106 height 20
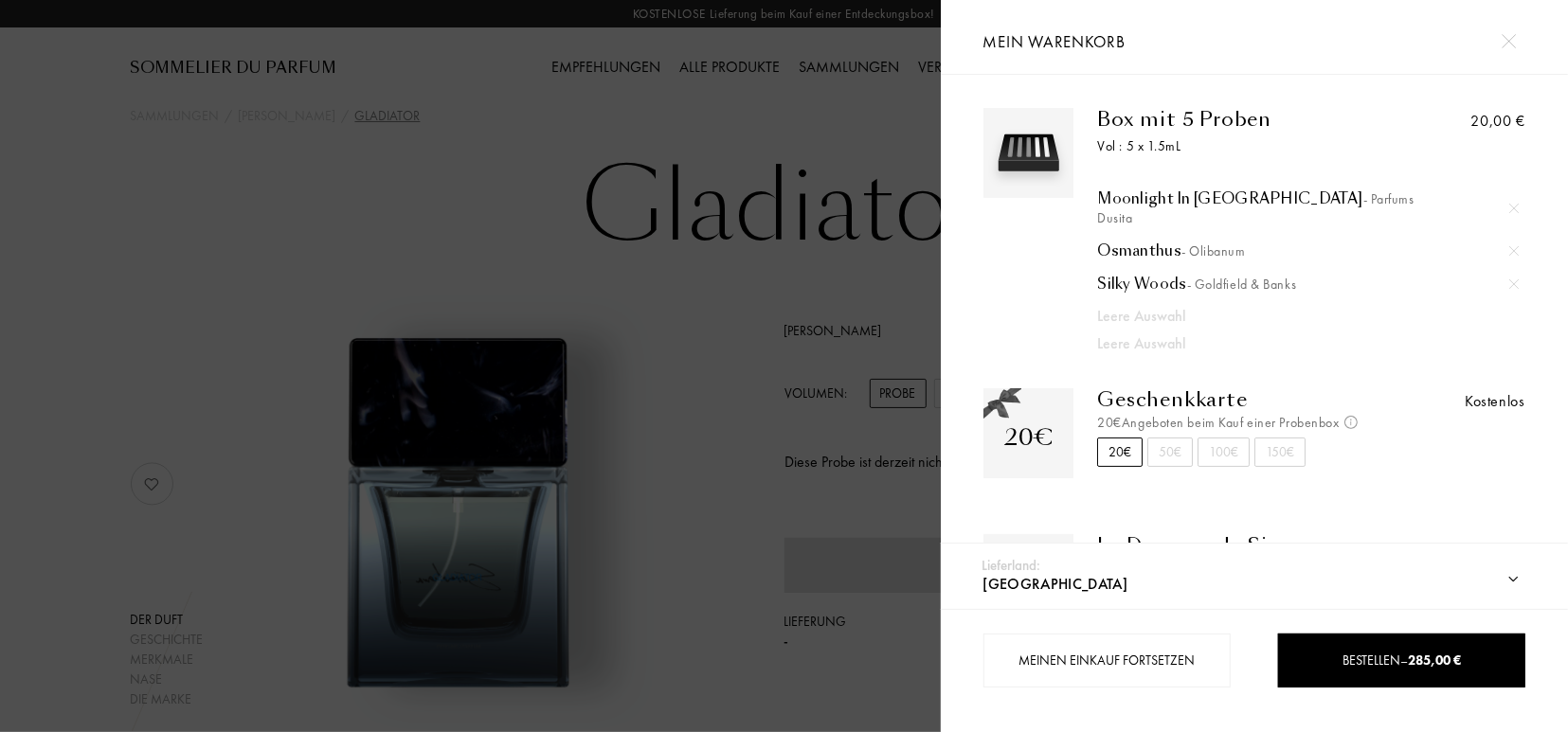
click at [517, 31] on div at bounding box center [470, 366] width 941 height 732
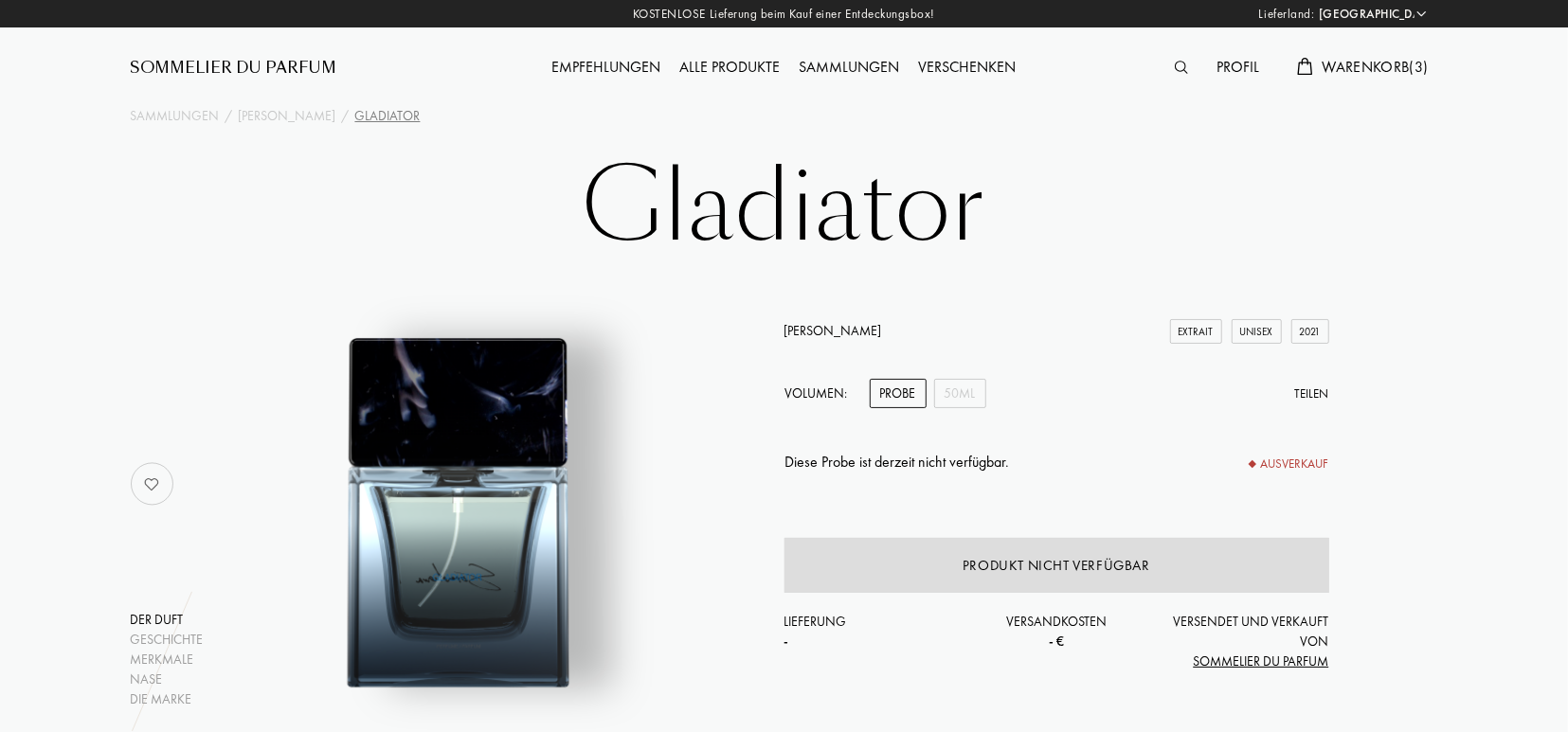
click at [616, 71] on div "Empfehlungen" at bounding box center [606, 68] width 128 height 25
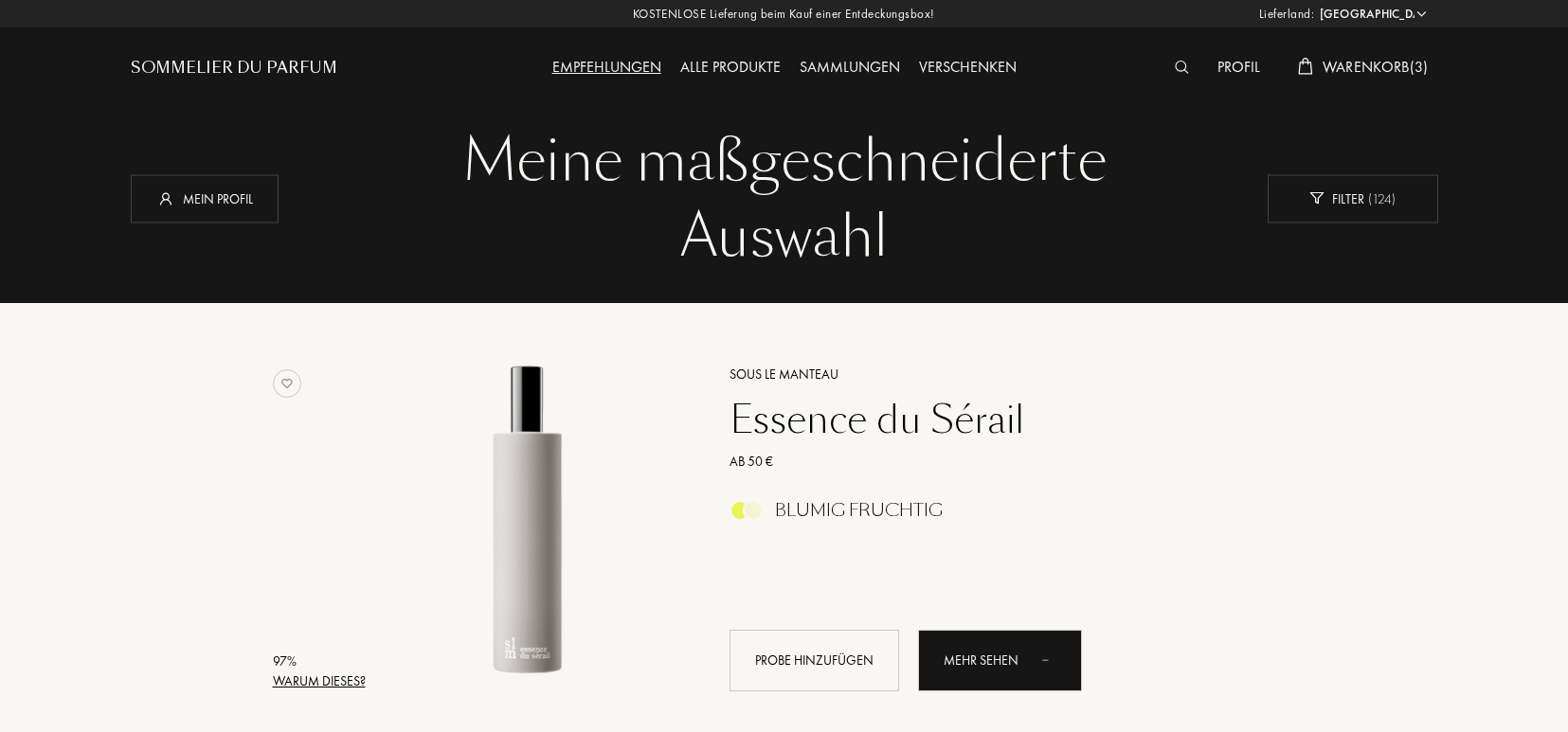
select select "DE"
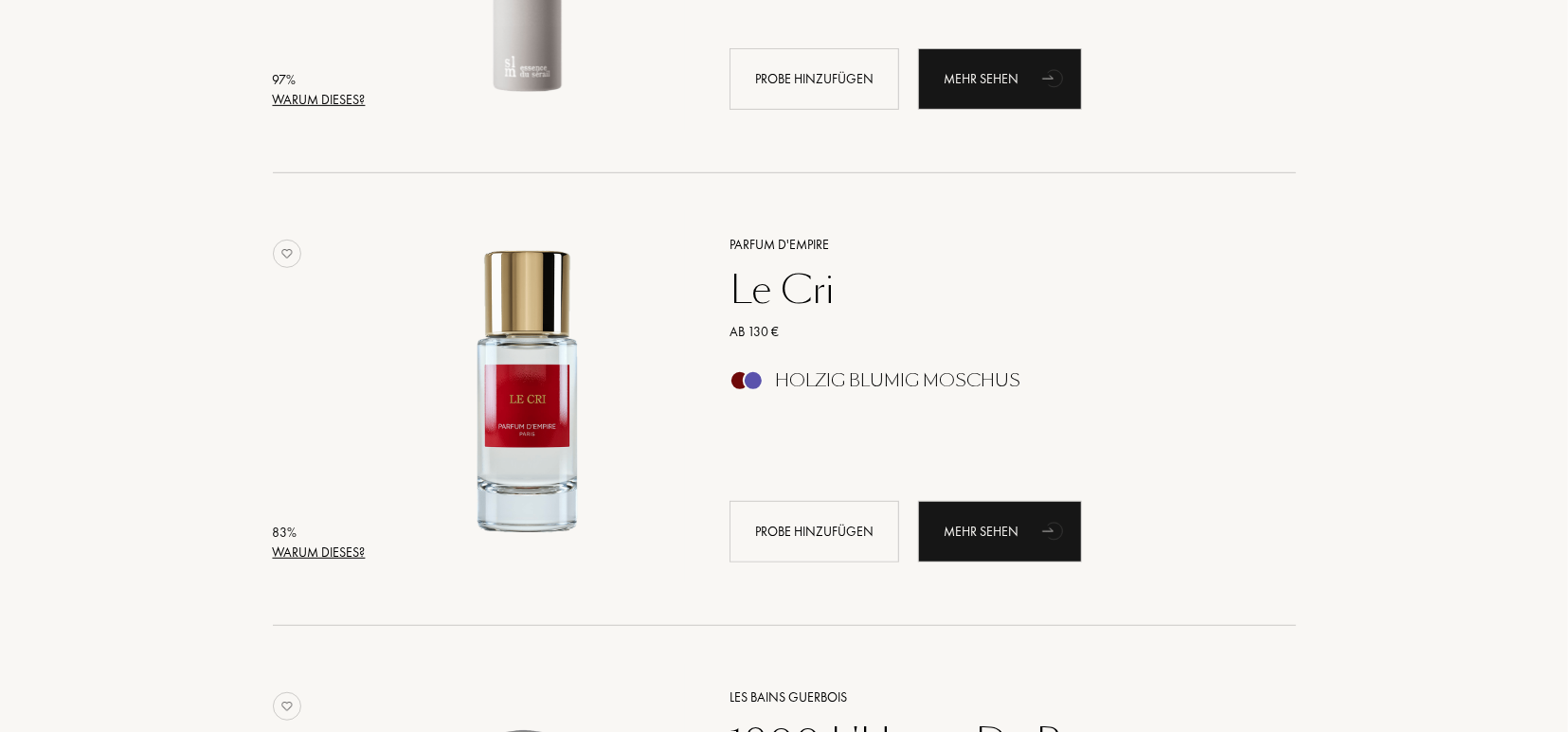
scroll to position [591, 0]
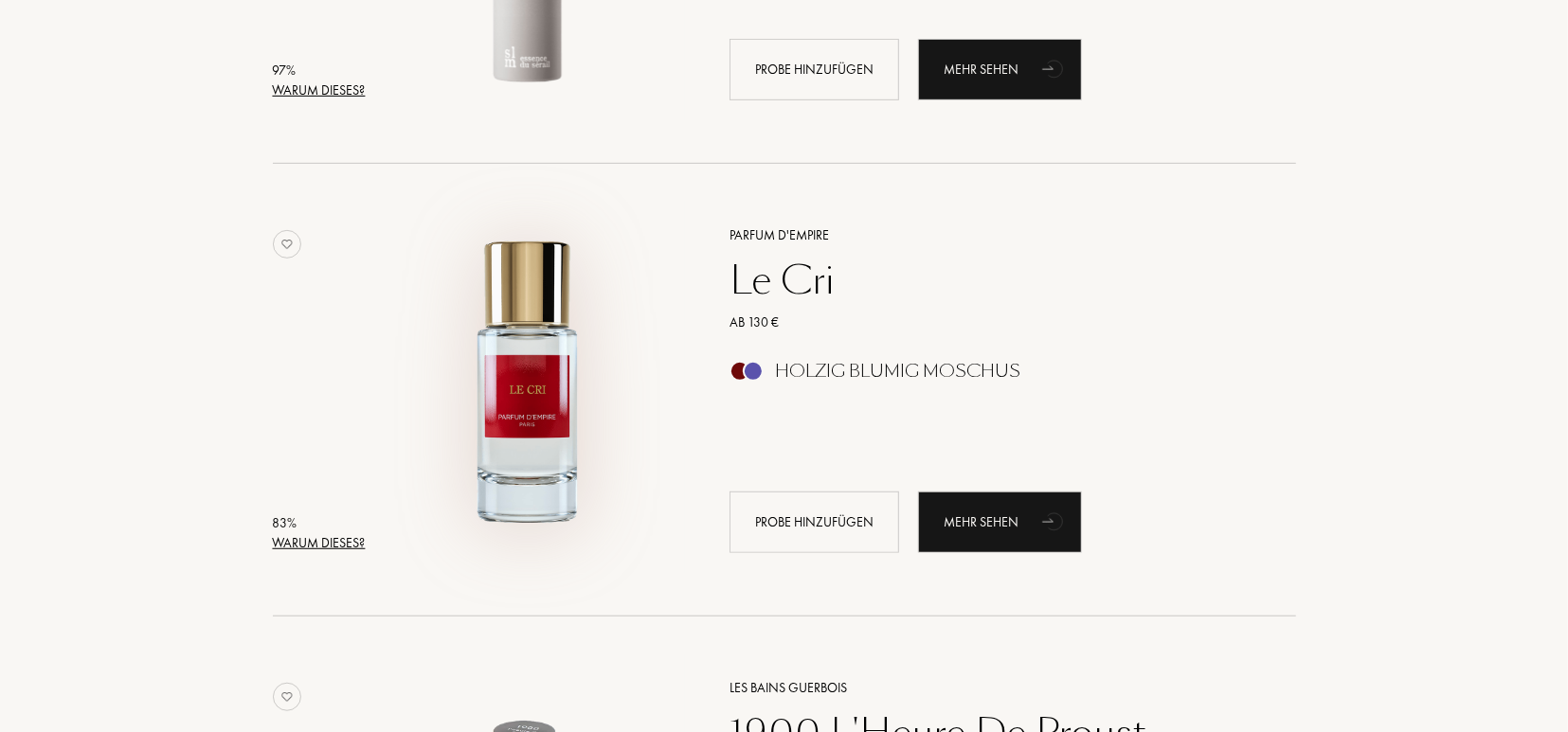
click at [544, 412] on img at bounding box center [527, 380] width 316 height 316
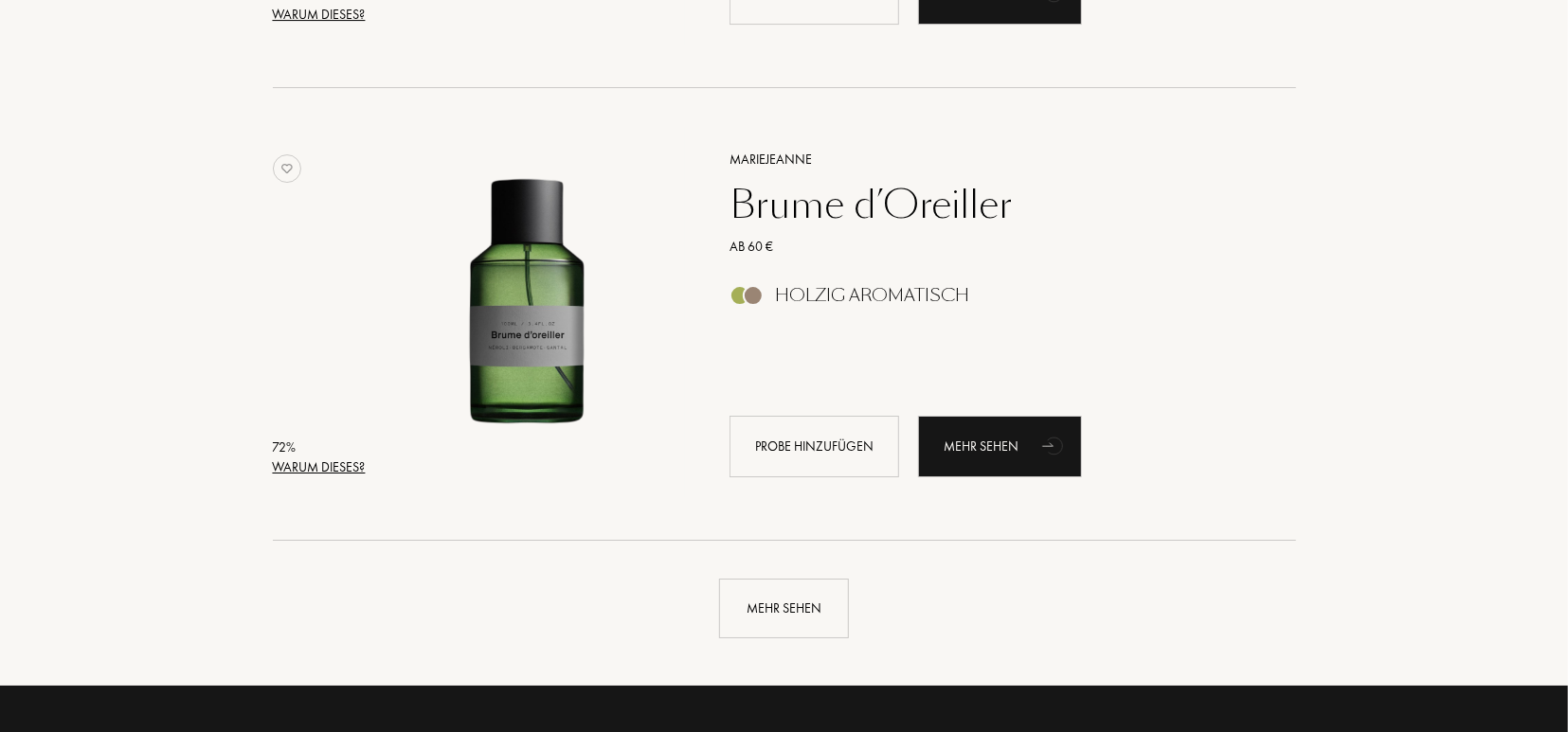
scroll to position [4335, 0]
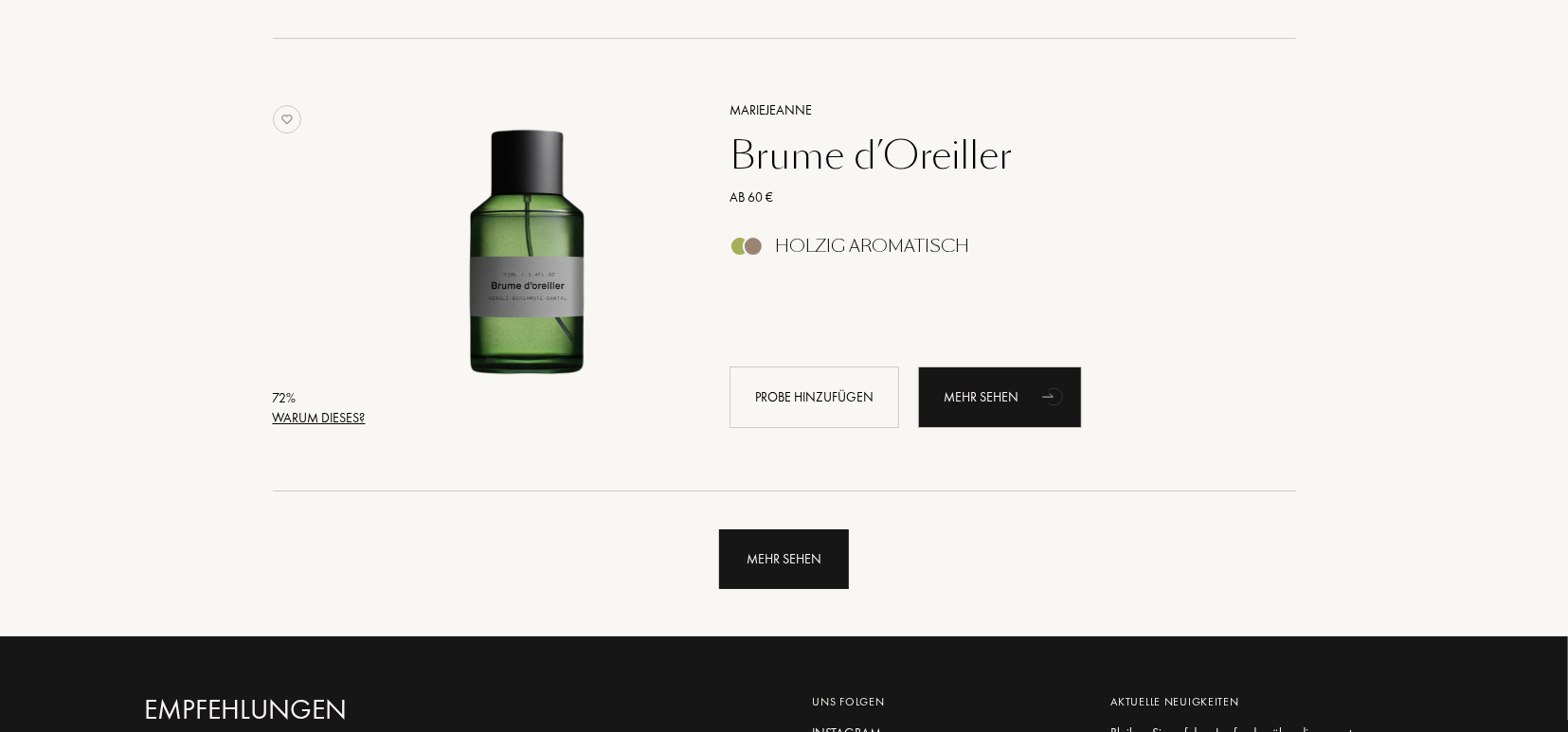
click at [792, 565] on div "Mehr sehen" at bounding box center [784, 558] width 130 height 60
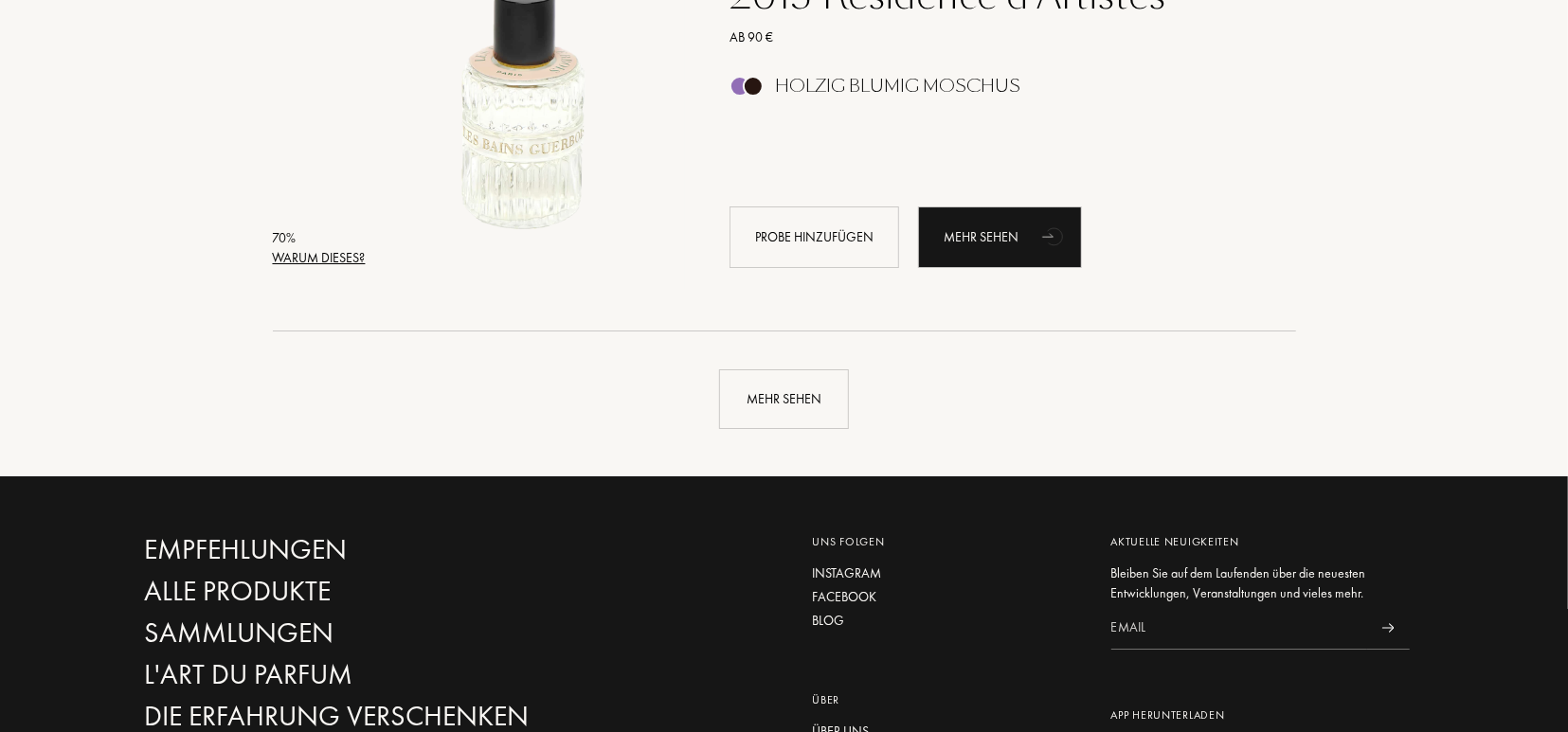
scroll to position [9064, 0]
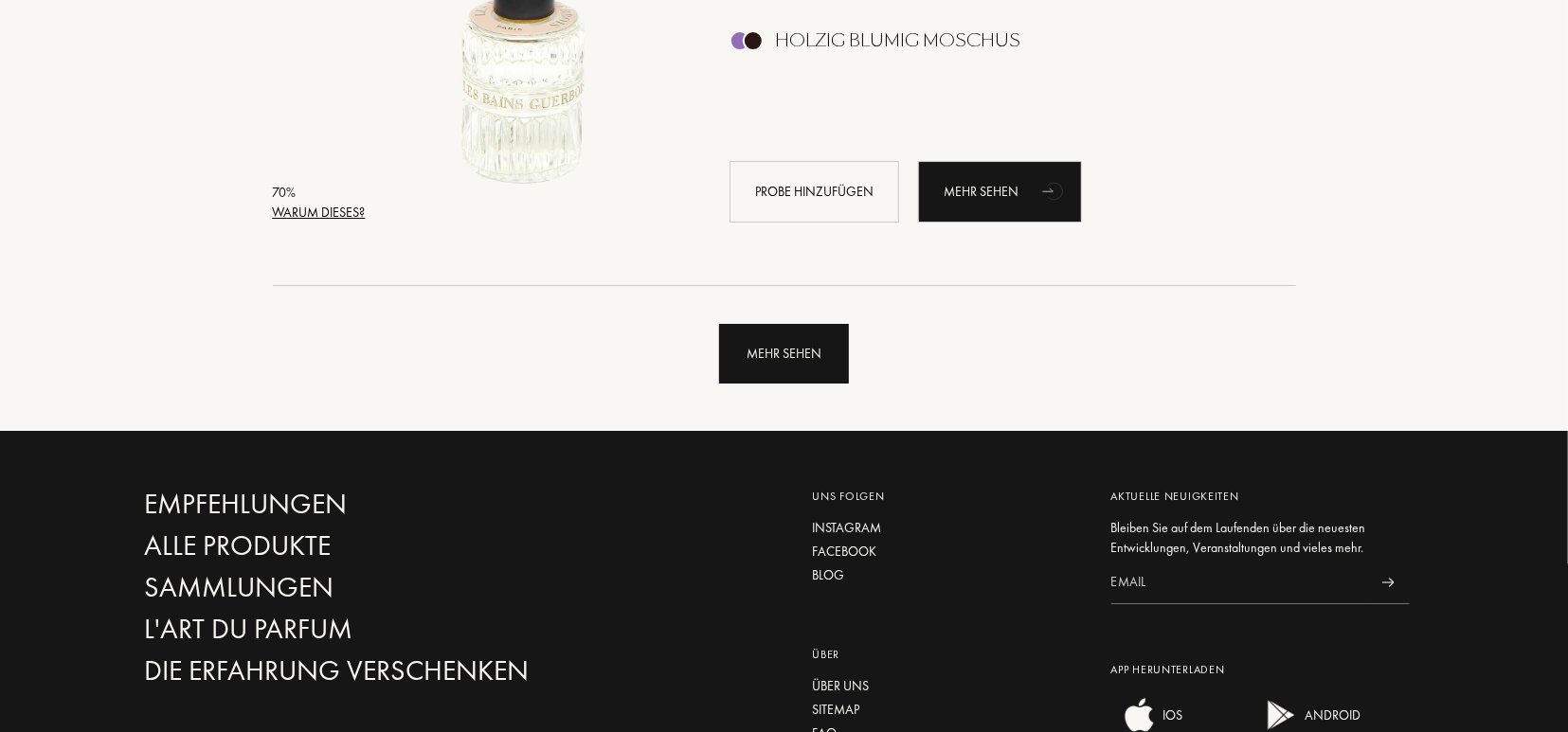
click at [780, 340] on div "Mehr sehen" at bounding box center [784, 354] width 130 height 60
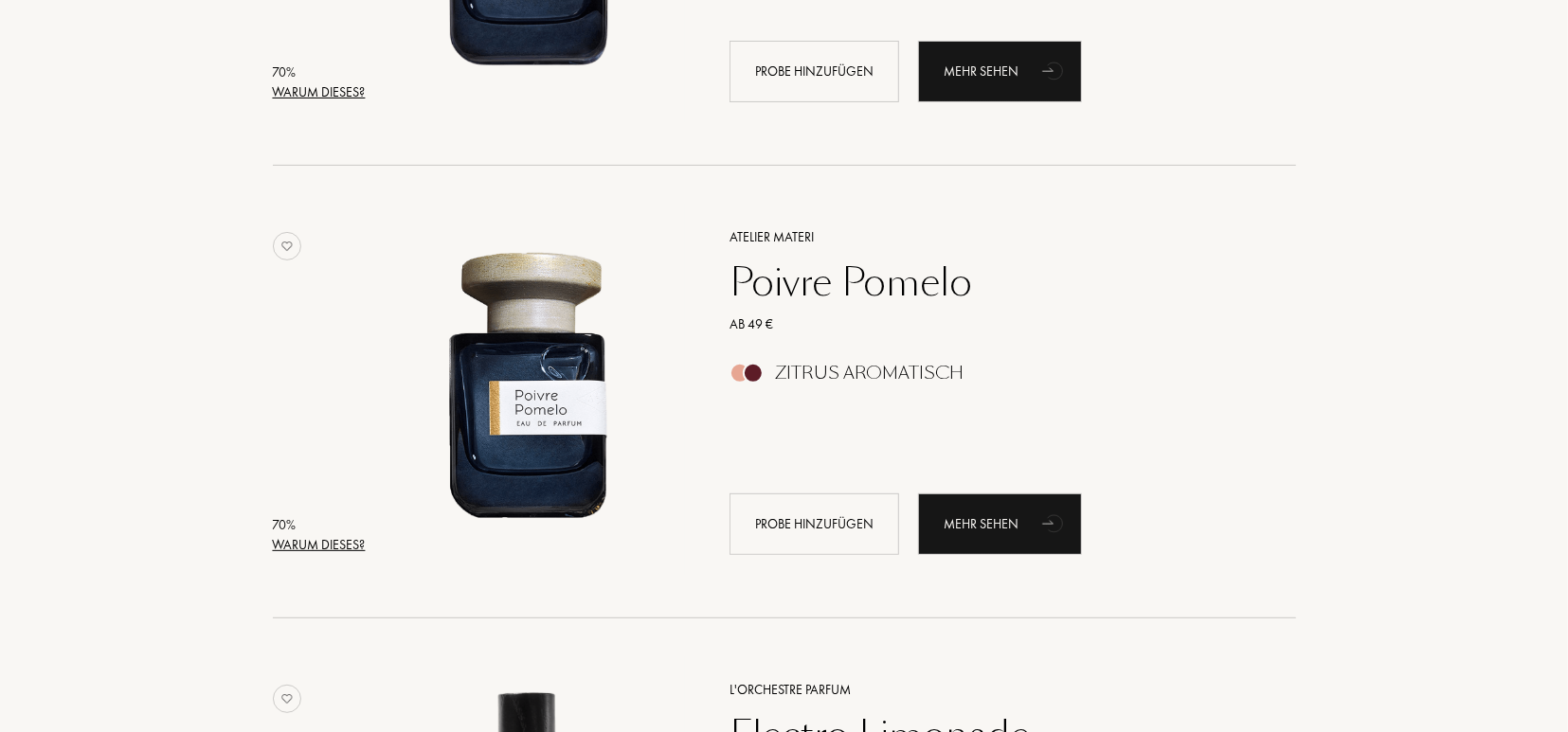
scroll to position [9704, 0]
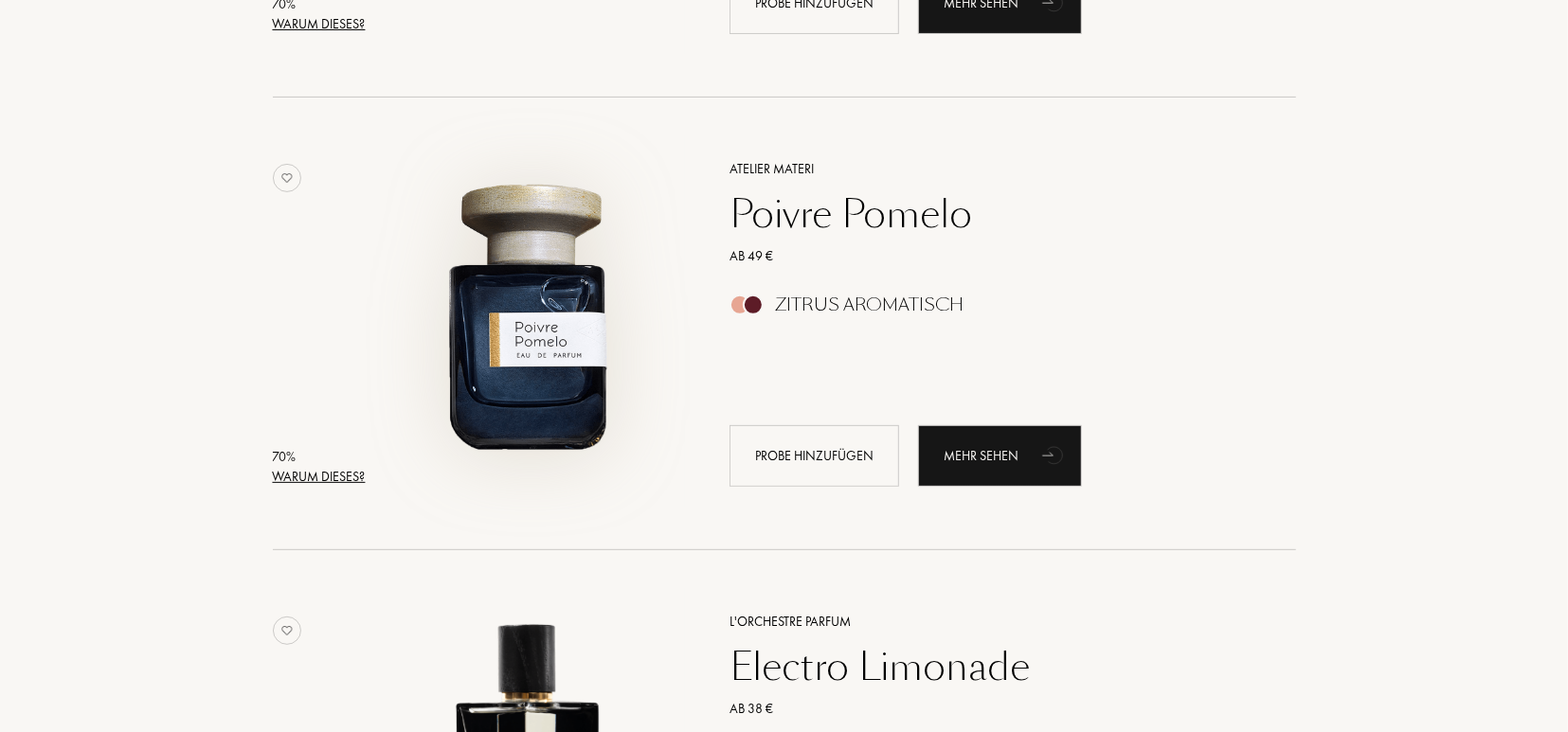
click at [601, 326] on img at bounding box center [527, 314] width 316 height 316
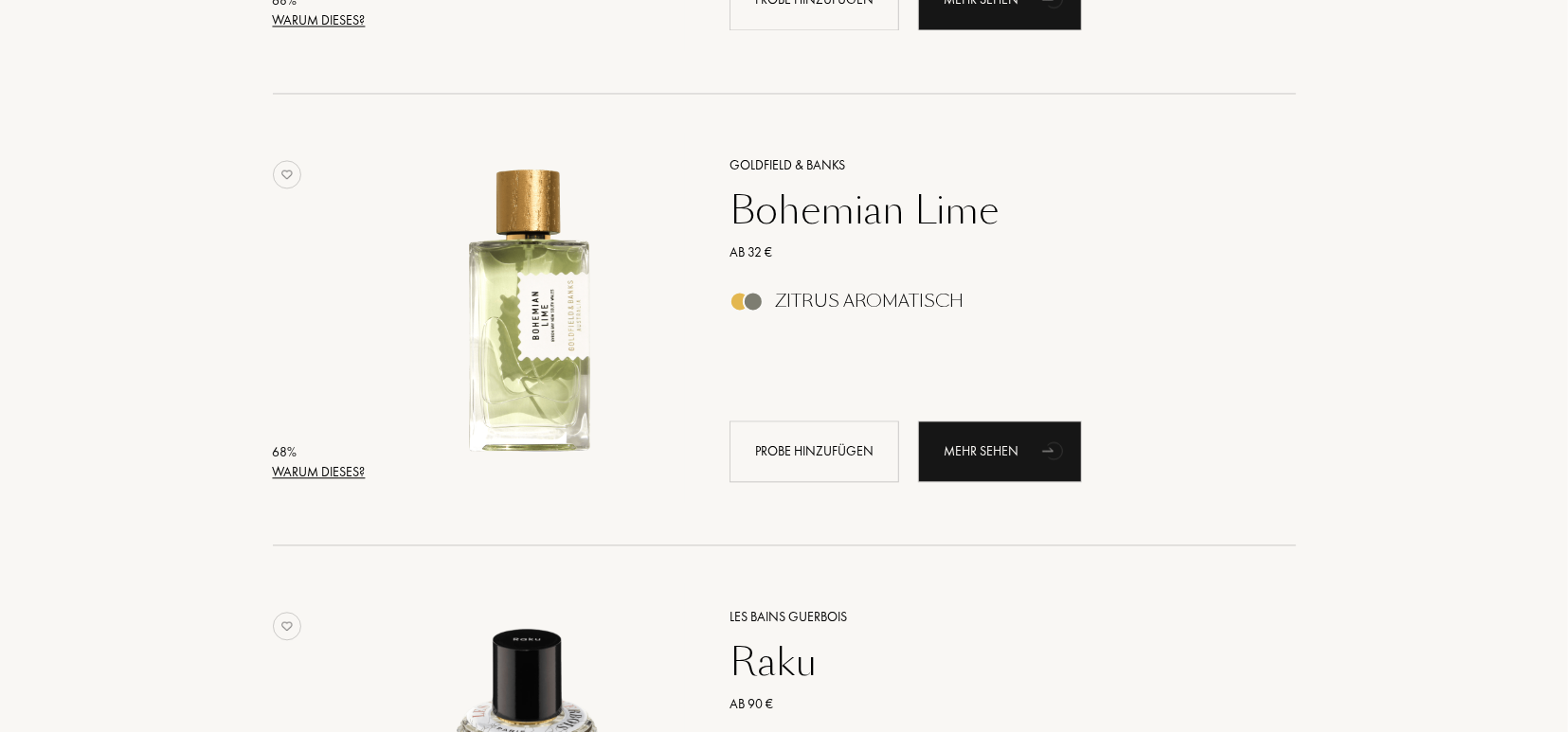
scroll to position [12019, 0]
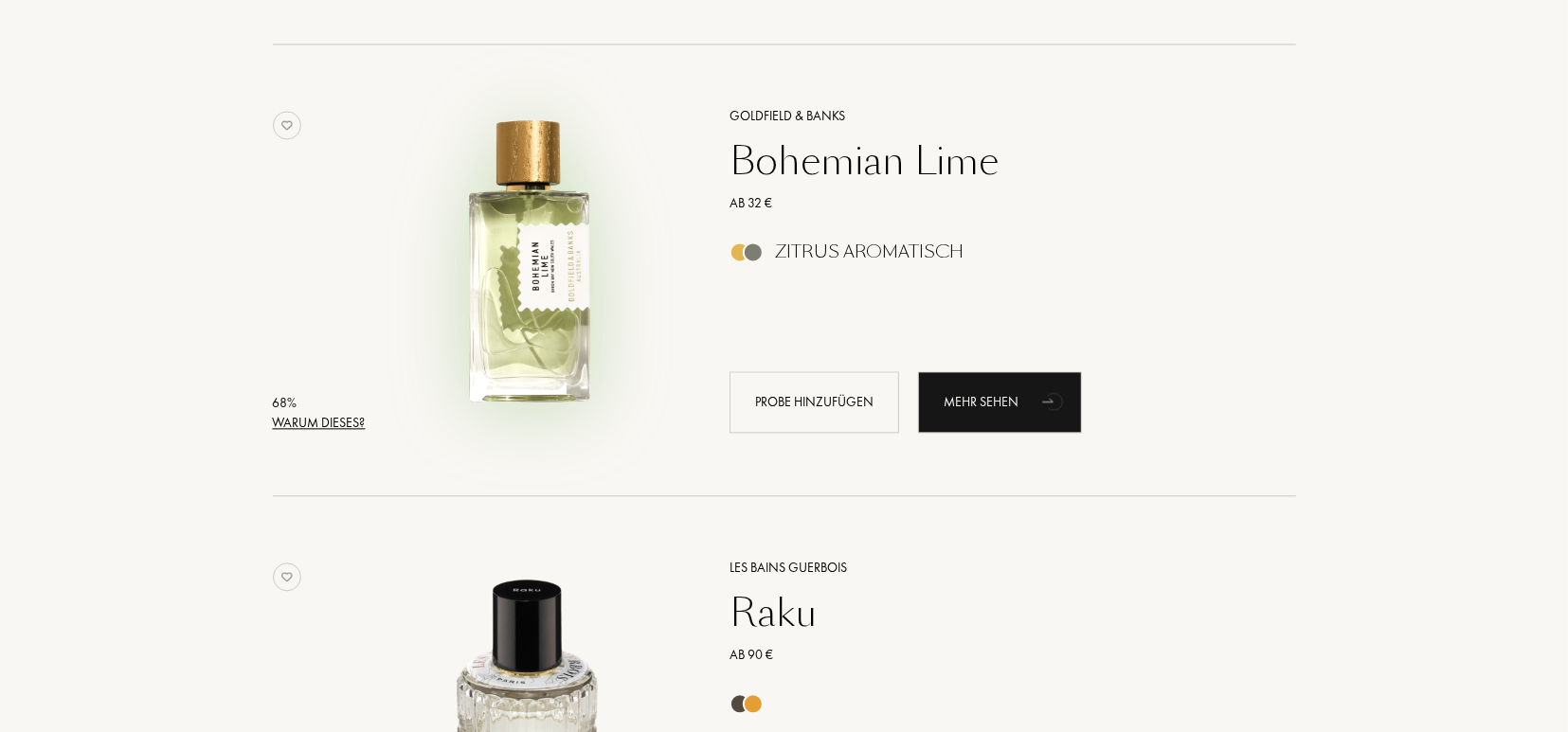
click at [556, 300] on img at bounding box center [527, 261] width 316 height 316
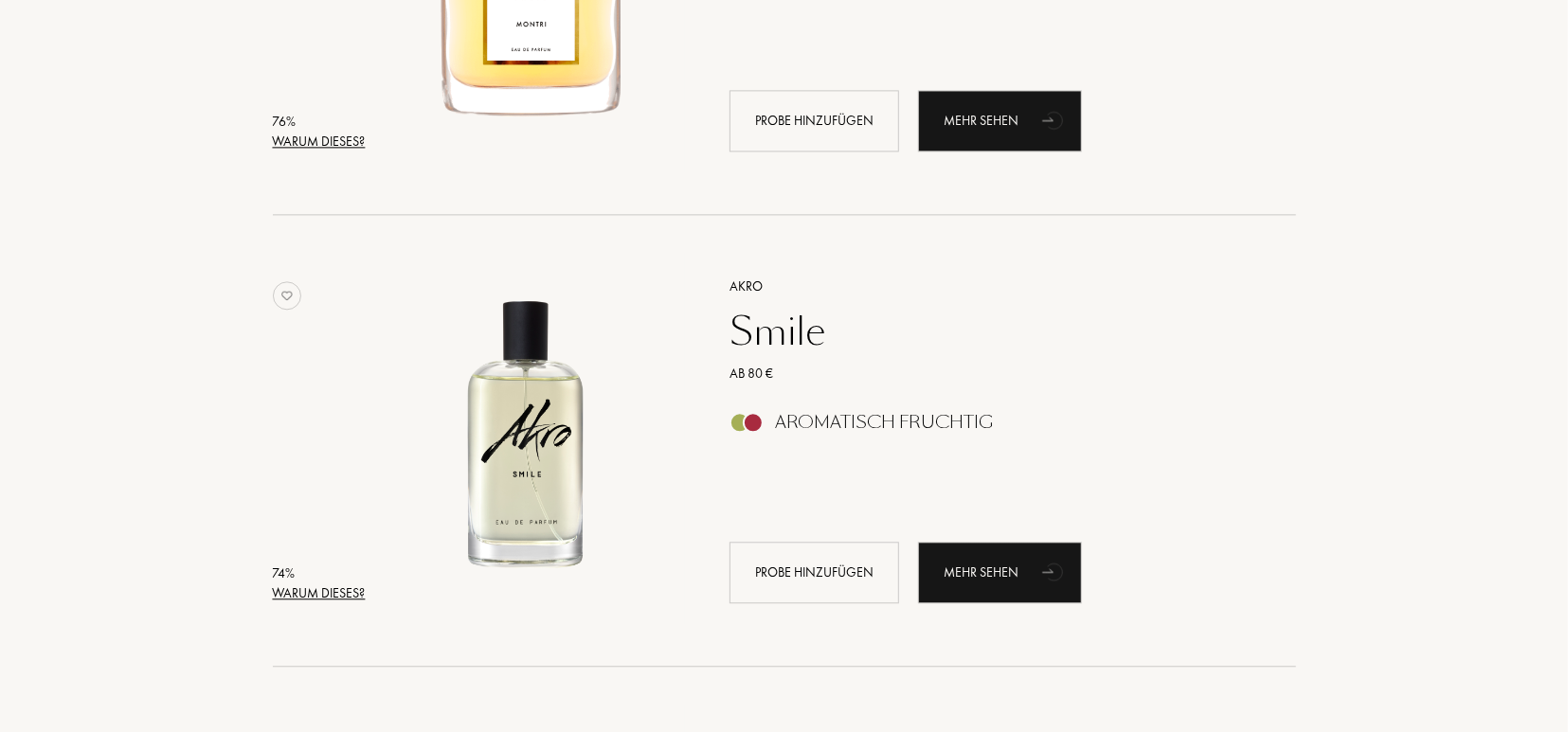
scroll to position [3005, 0]
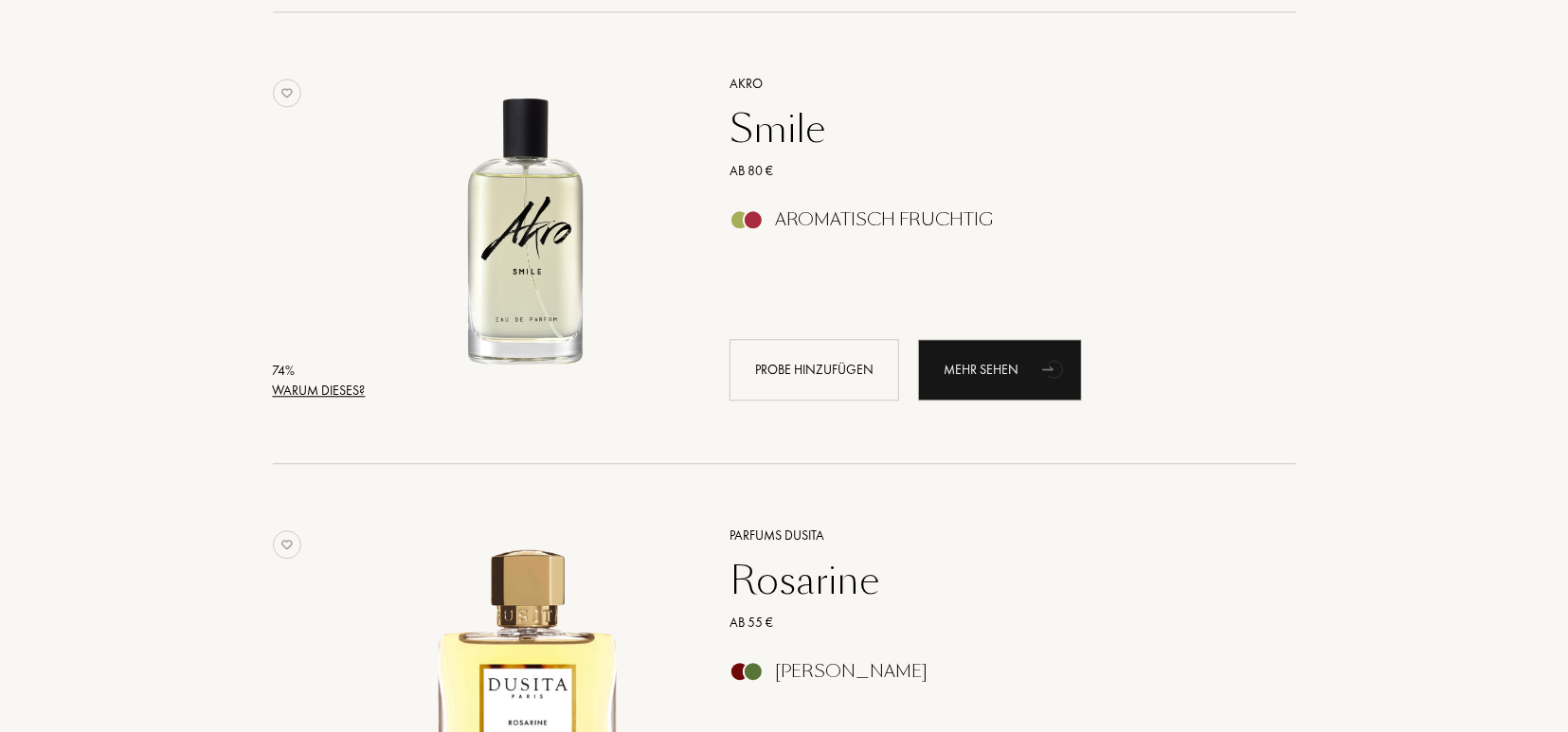
click at [496, 219] on img at bounding box center [527, 229] width 316 height 316
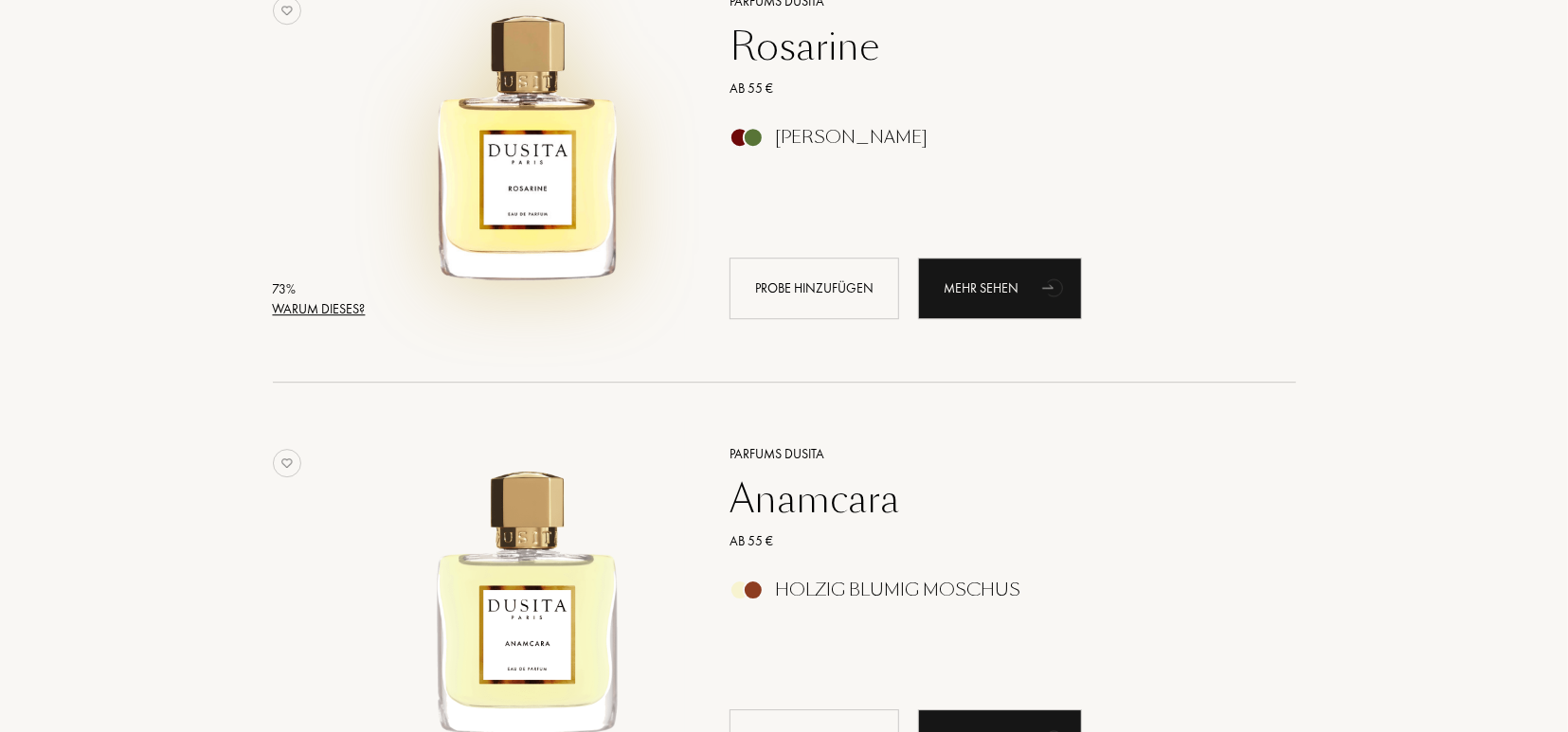
scroll to position [3546, 0]
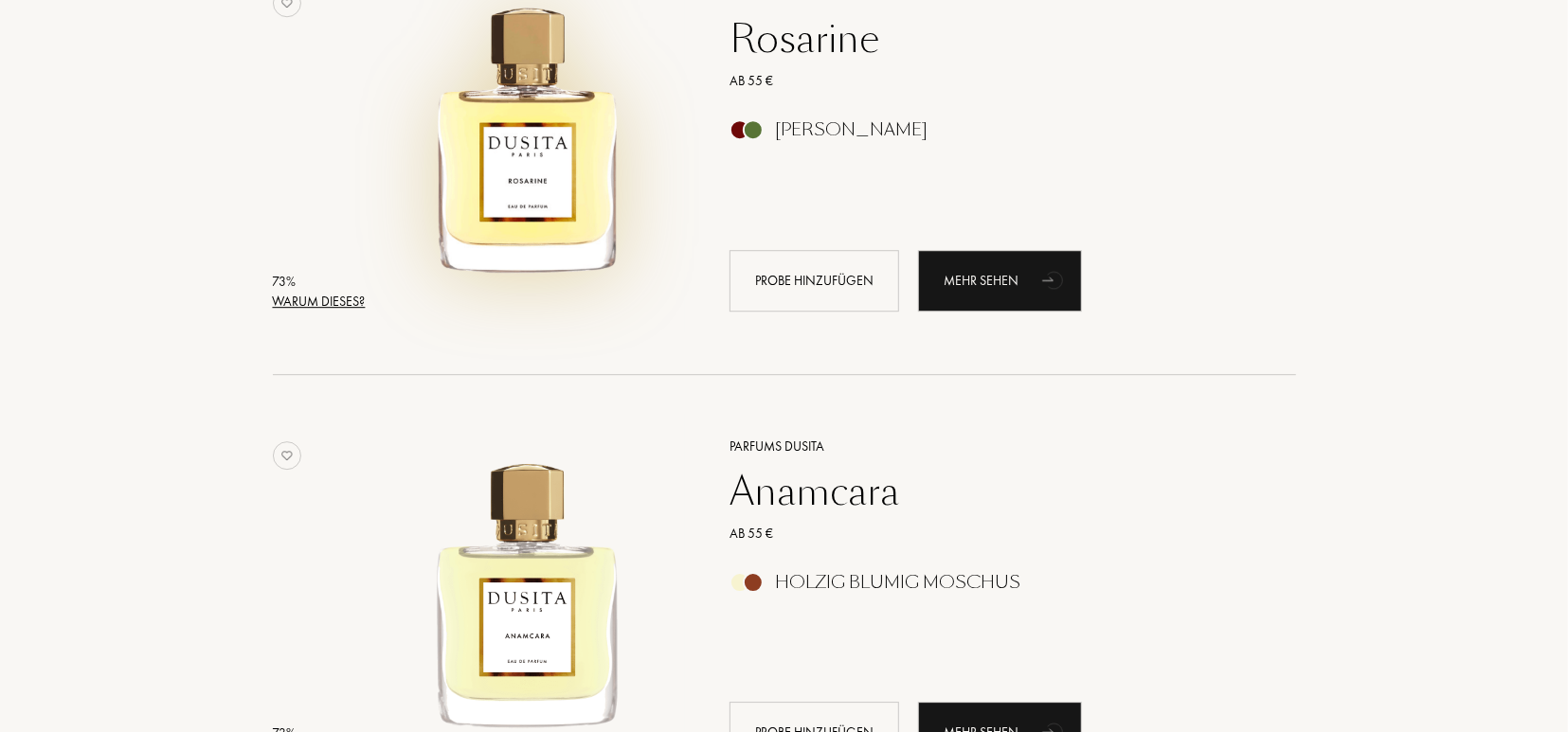
click at [562, 177] on img at bounding box center [527, 138] width 316 height 316
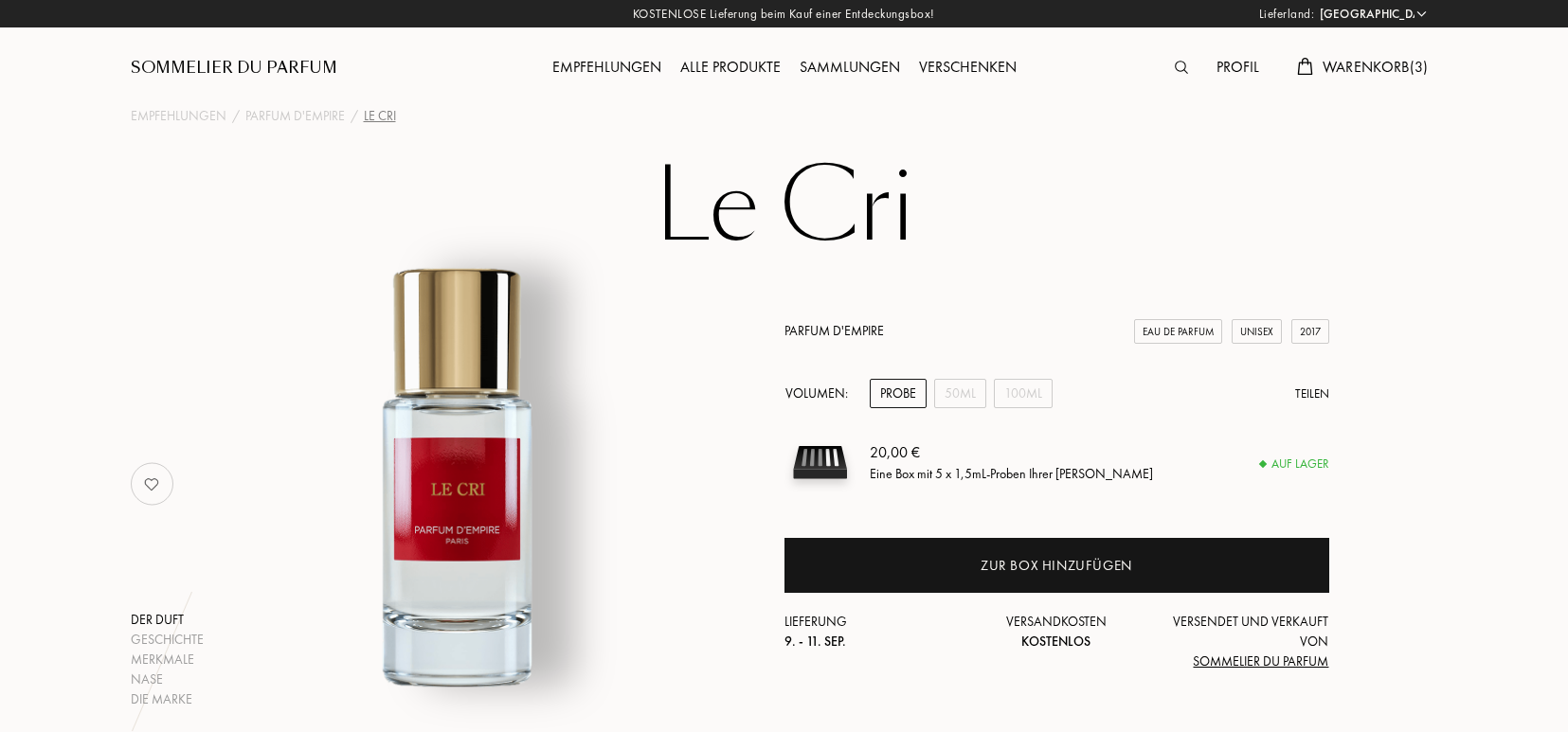
select select "DE"
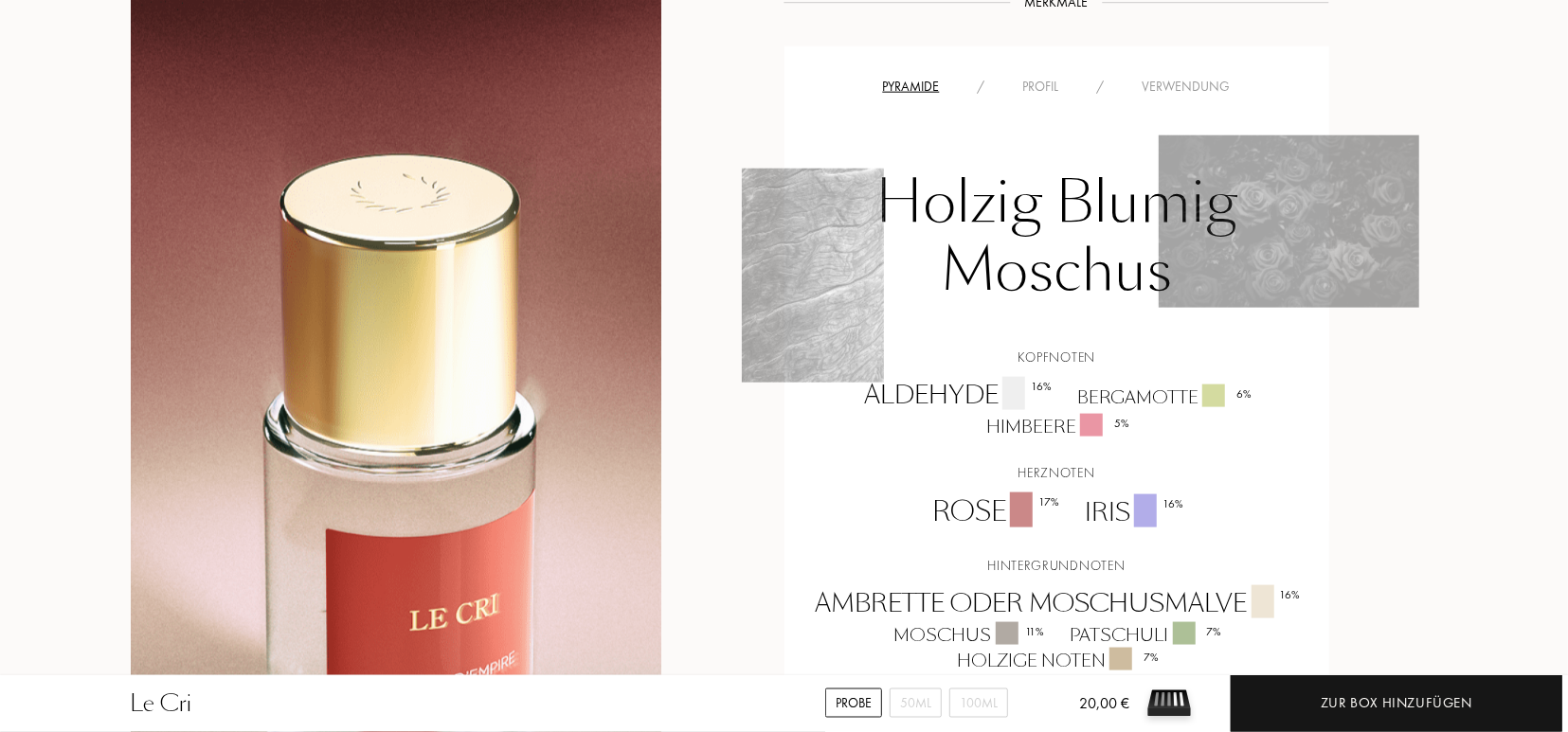
scroll to position [1429, 0]
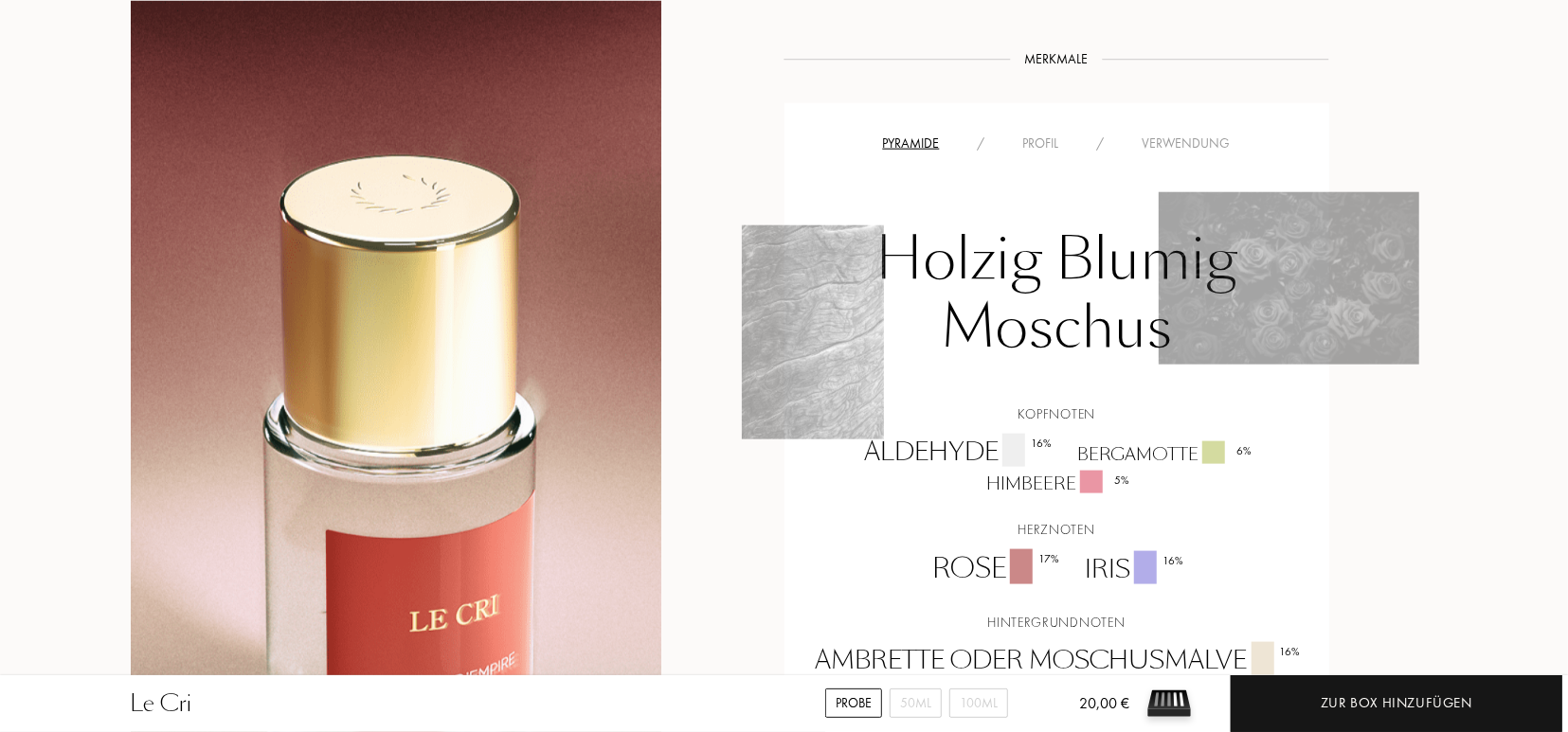
click at [1019, 149] on div "Profil" at bounding box center [1042, 143] width 74 height 20
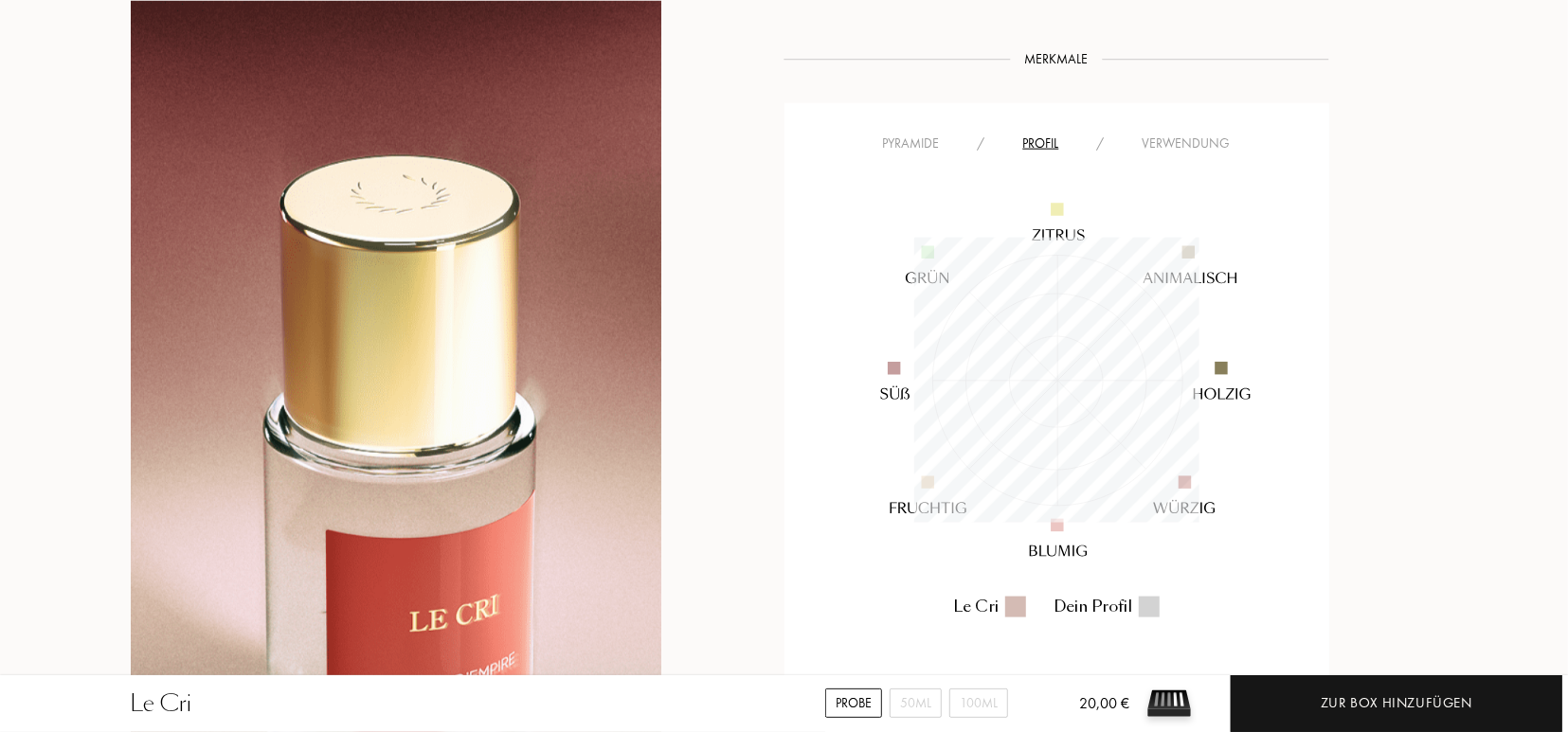
scroll to position [284, 285]
click at [1180, 147] on div "Verwendung" at bounding box center [1187, 143] width 126 height 20
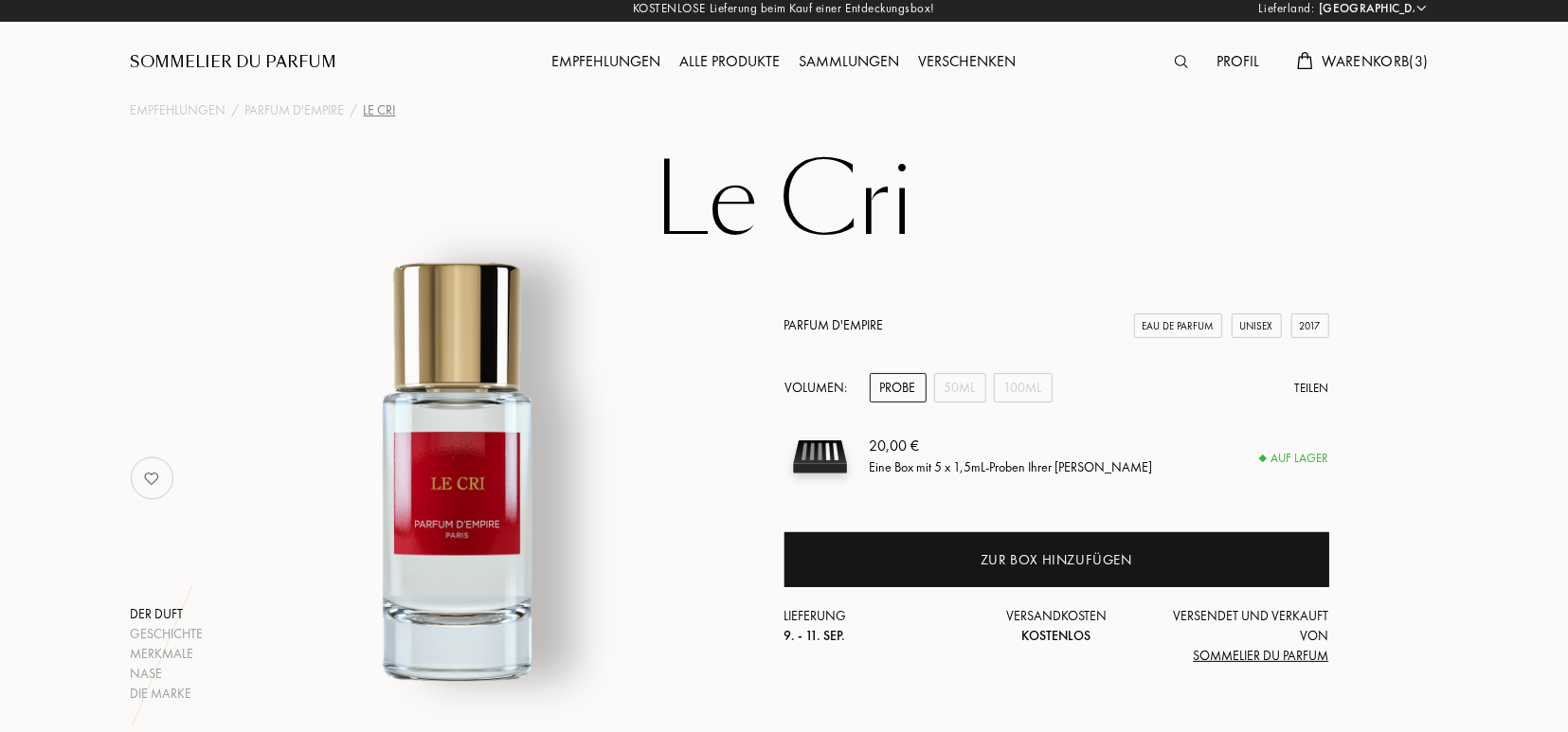
scroll to position [0, 0]
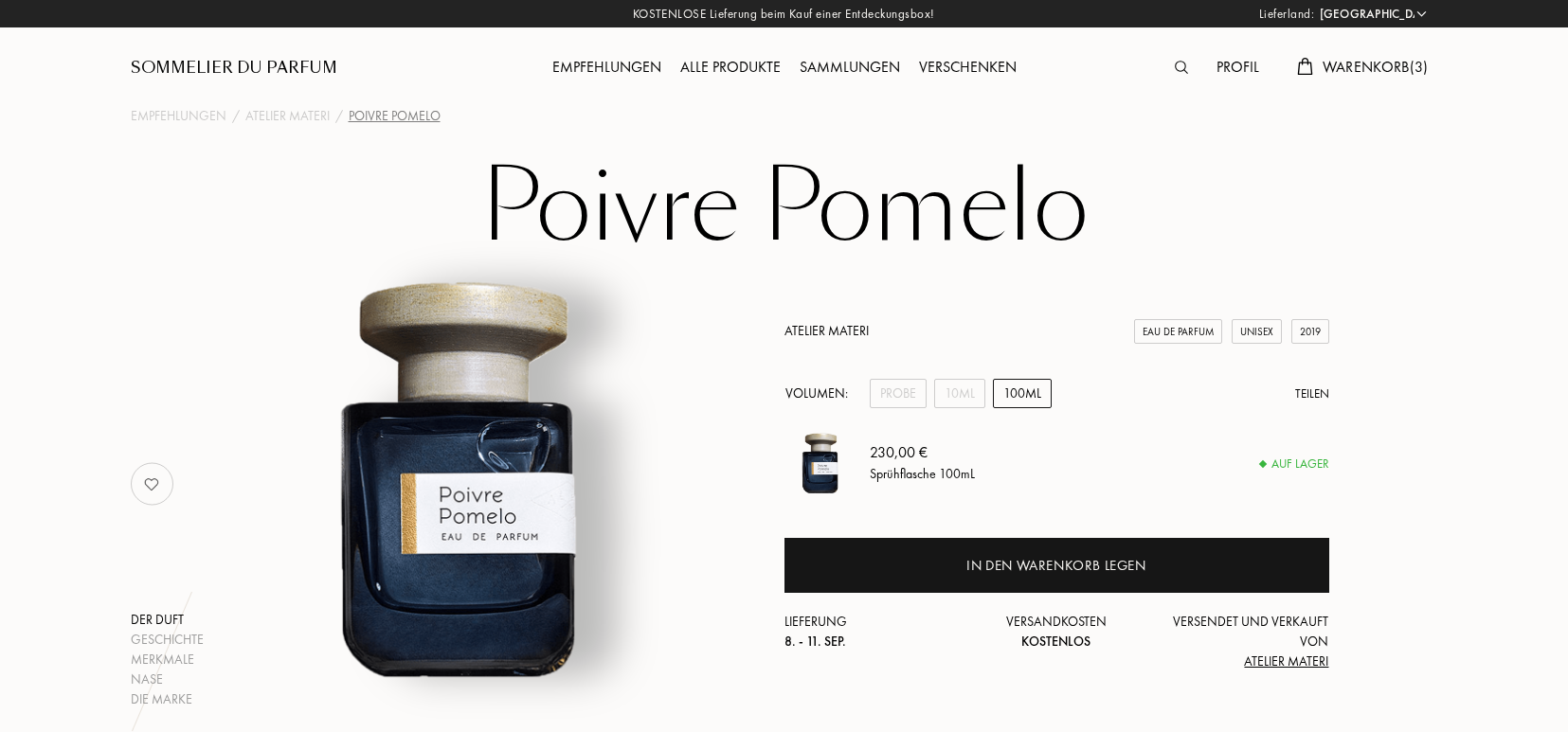
select select "DE"
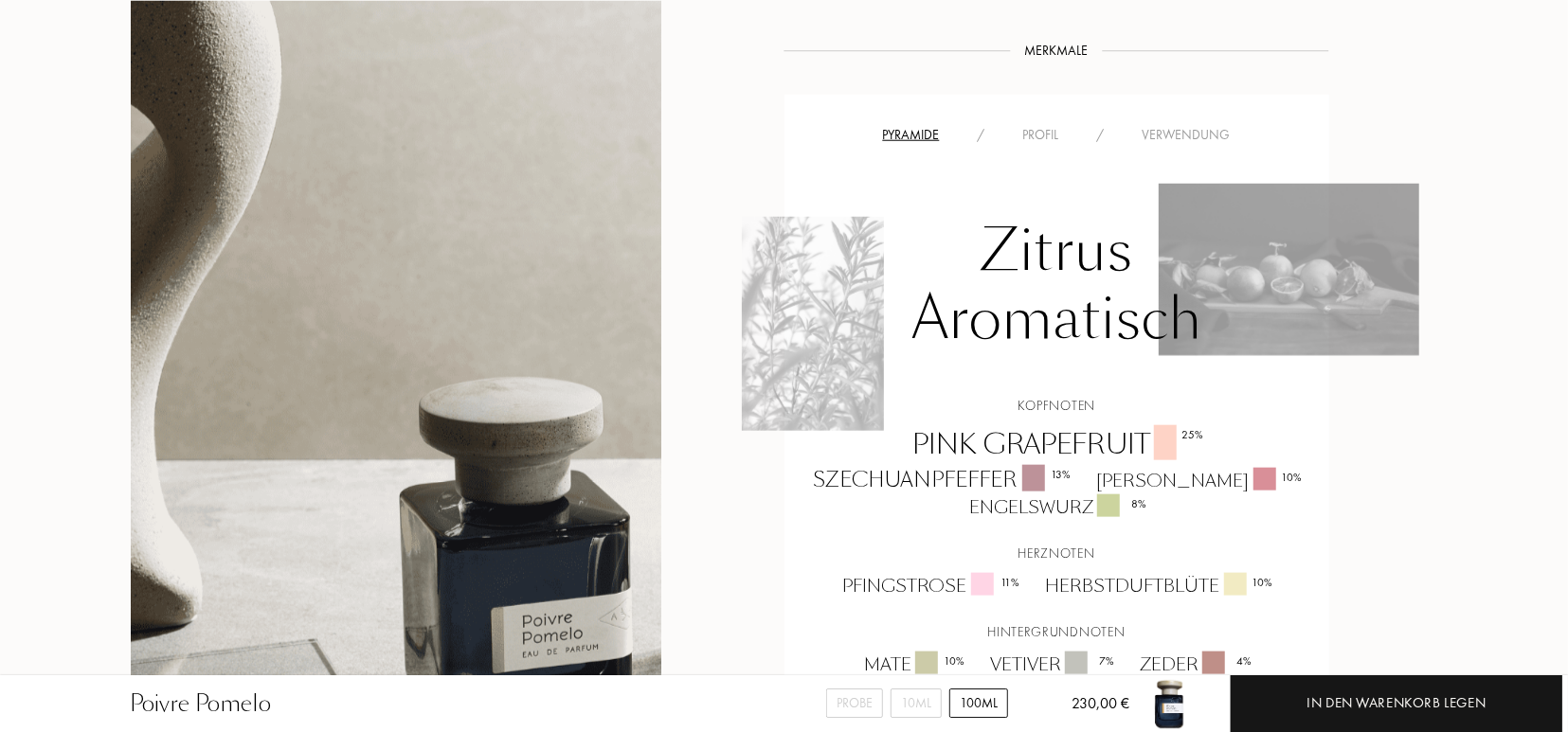
scroll to position [1182, 0]
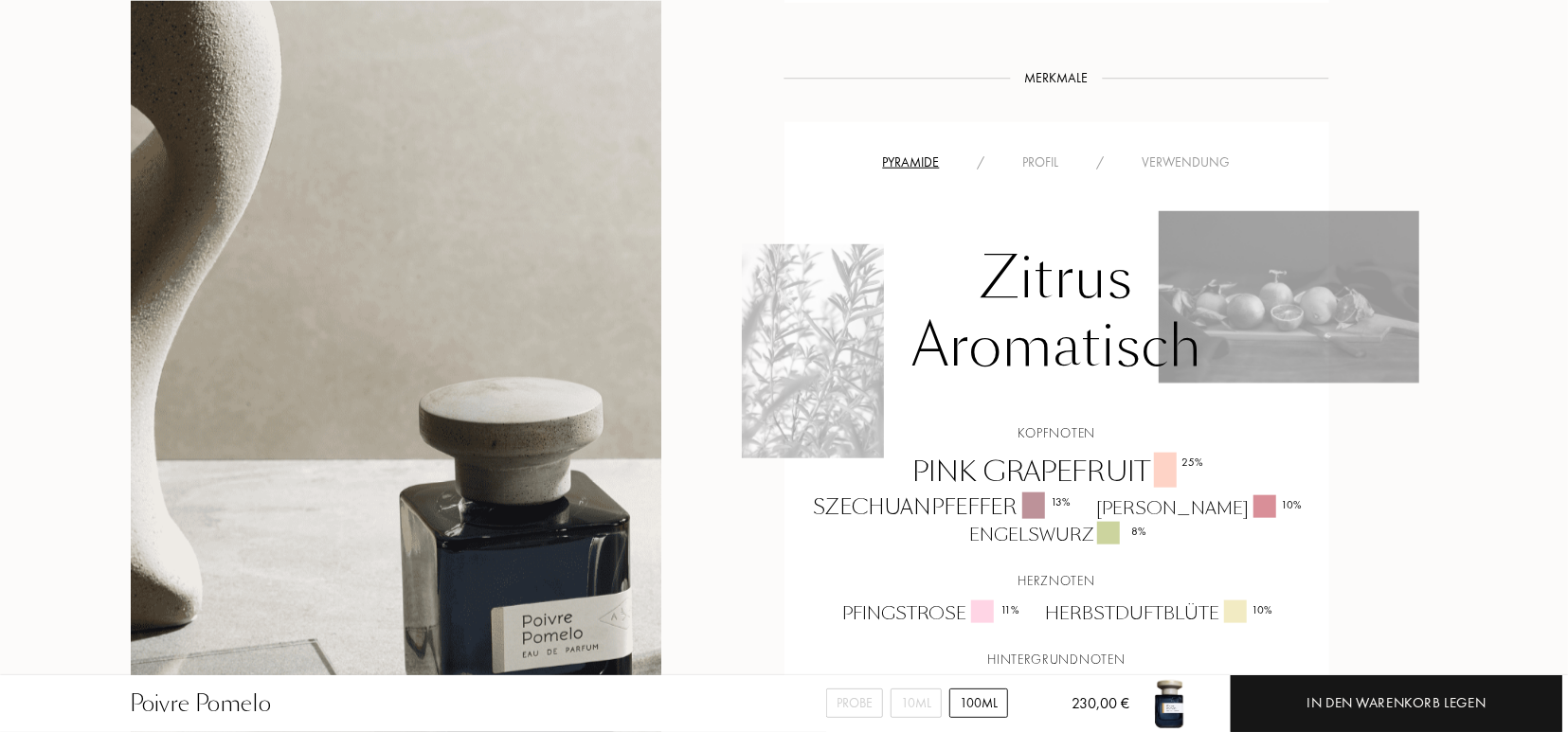
click at [1043, 158] on div "Profil" at bounding box center [1042, 162] width 74 height 20
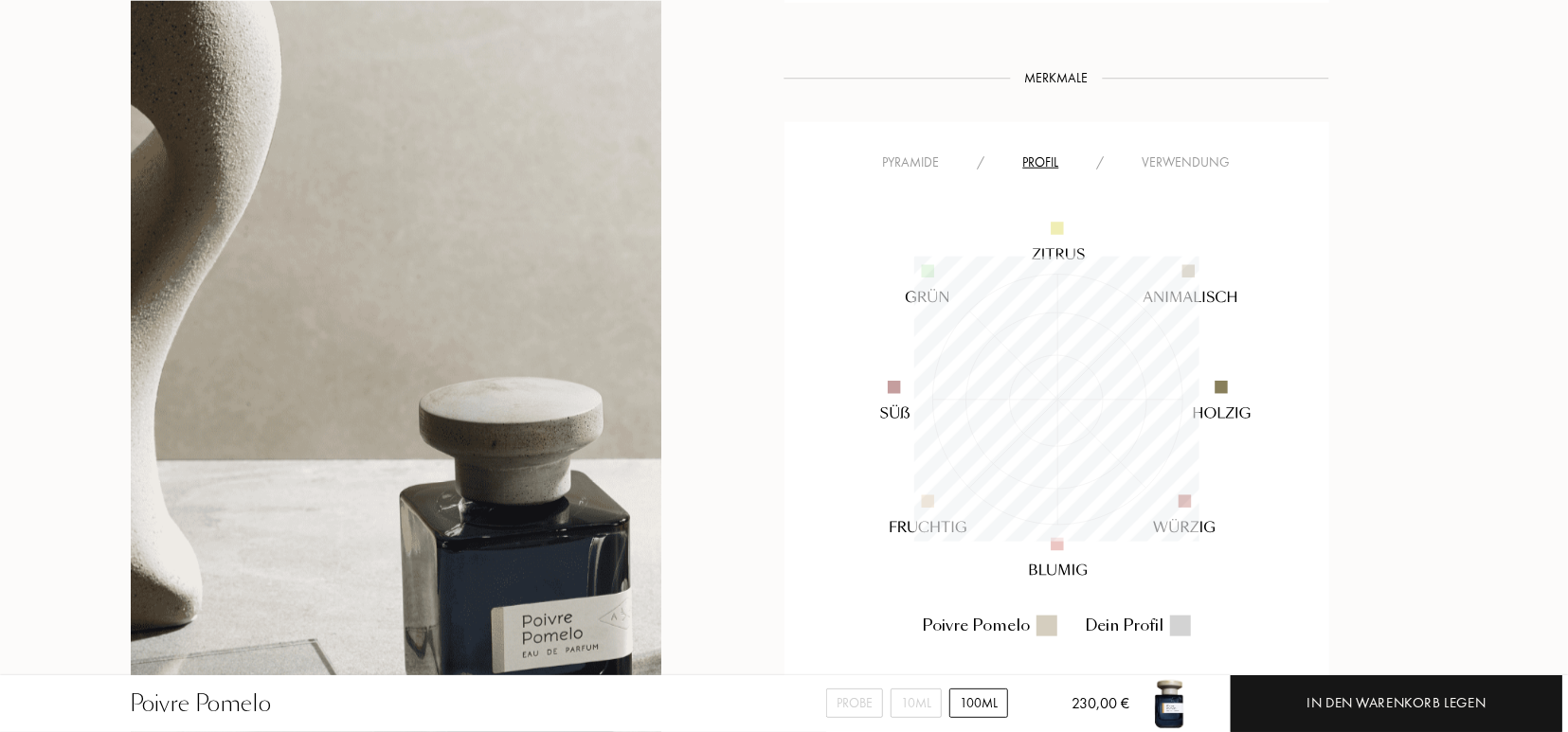
scroll to position [284, 285]
click at [1189, 164] on div "Verwendung" at bounding box center [1187, 162] width 126 height 20
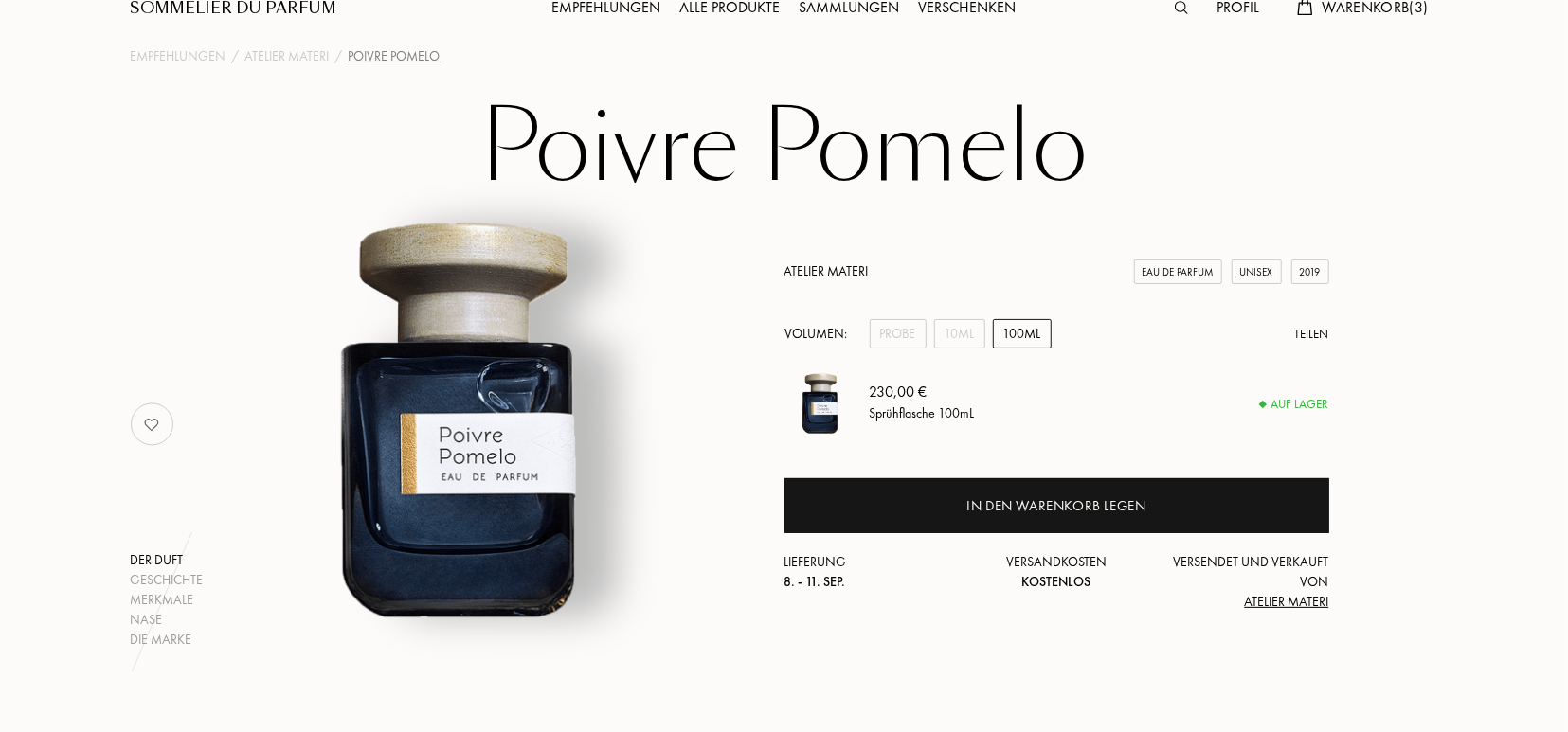
scroll to position [0, 0]
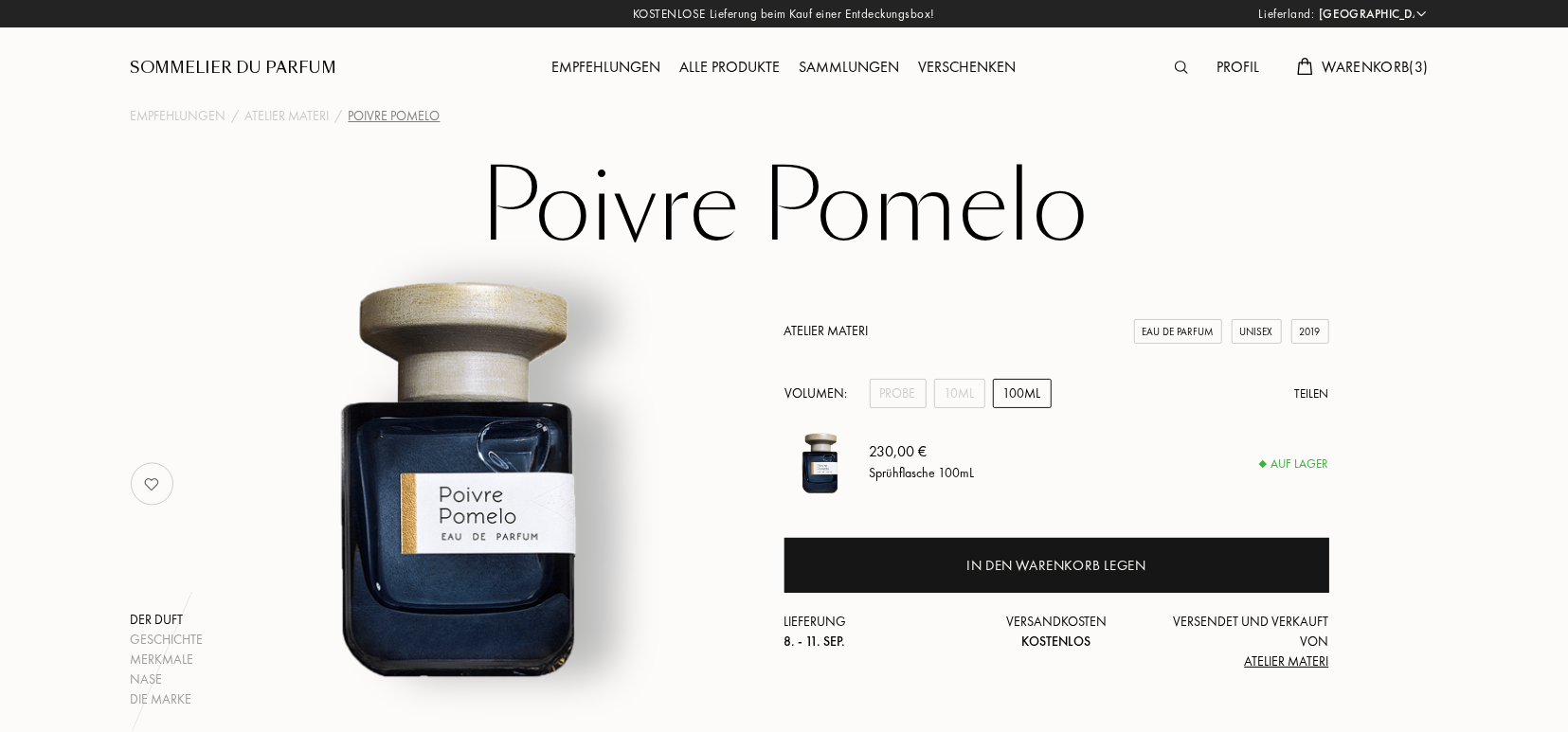
click at [869, 402] on div "Volumen: Probe 10mL 100mL Teilen" at bounding box center [1057, 393] width 544 height 29
click at [882, 395] on div "Probe" at bounding box center [898, 393] width 57 height 29
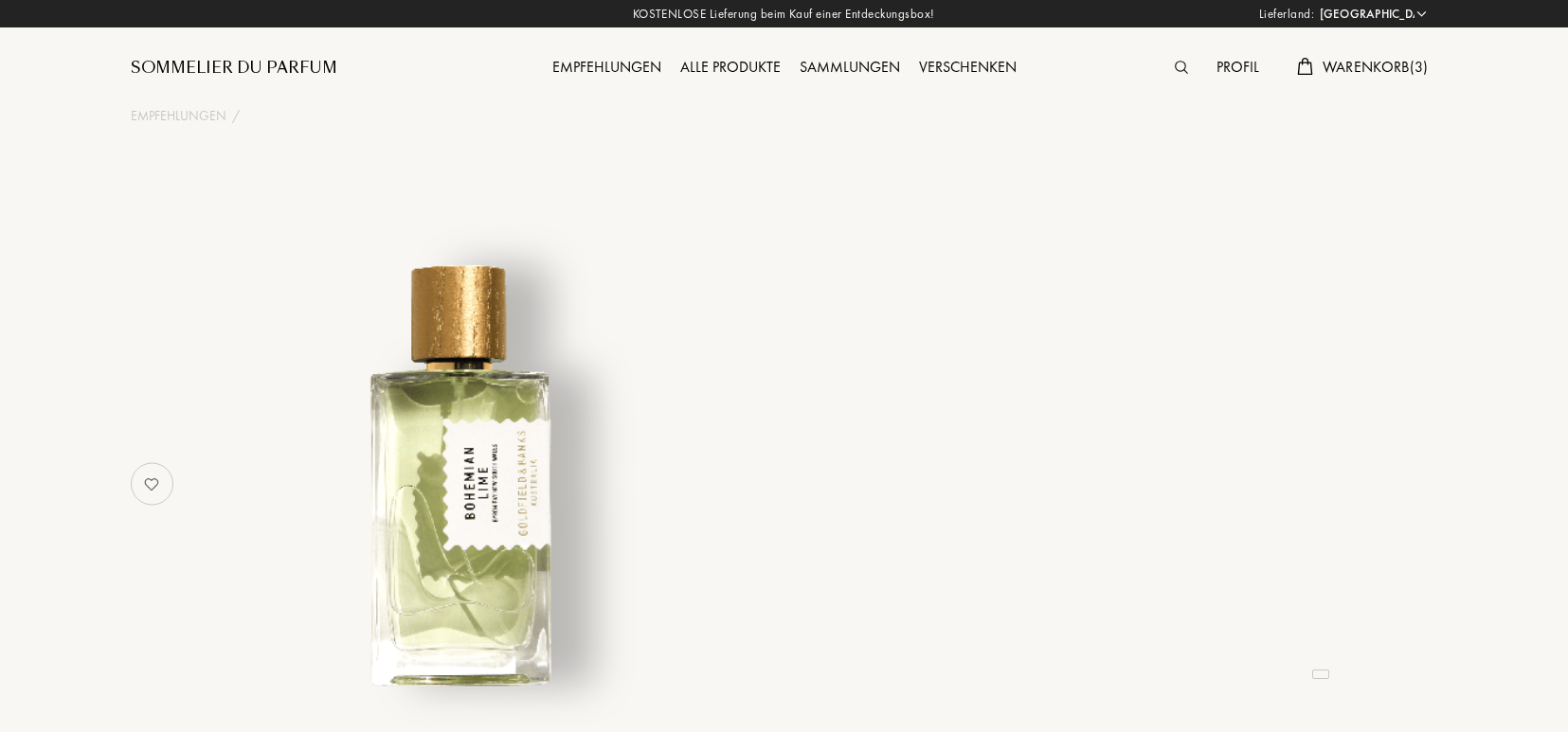
select select "DE"
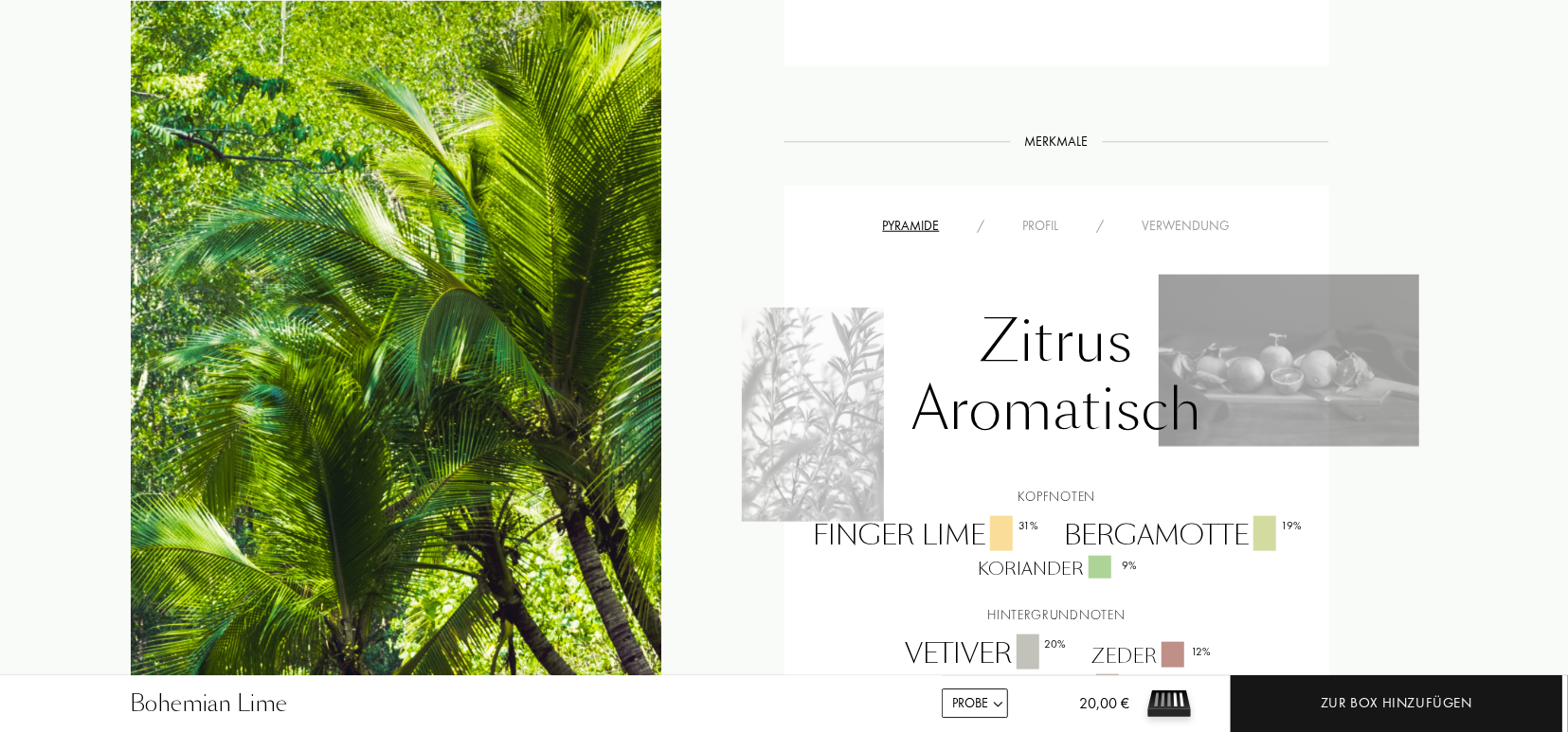
scroll to position [1133, 0]
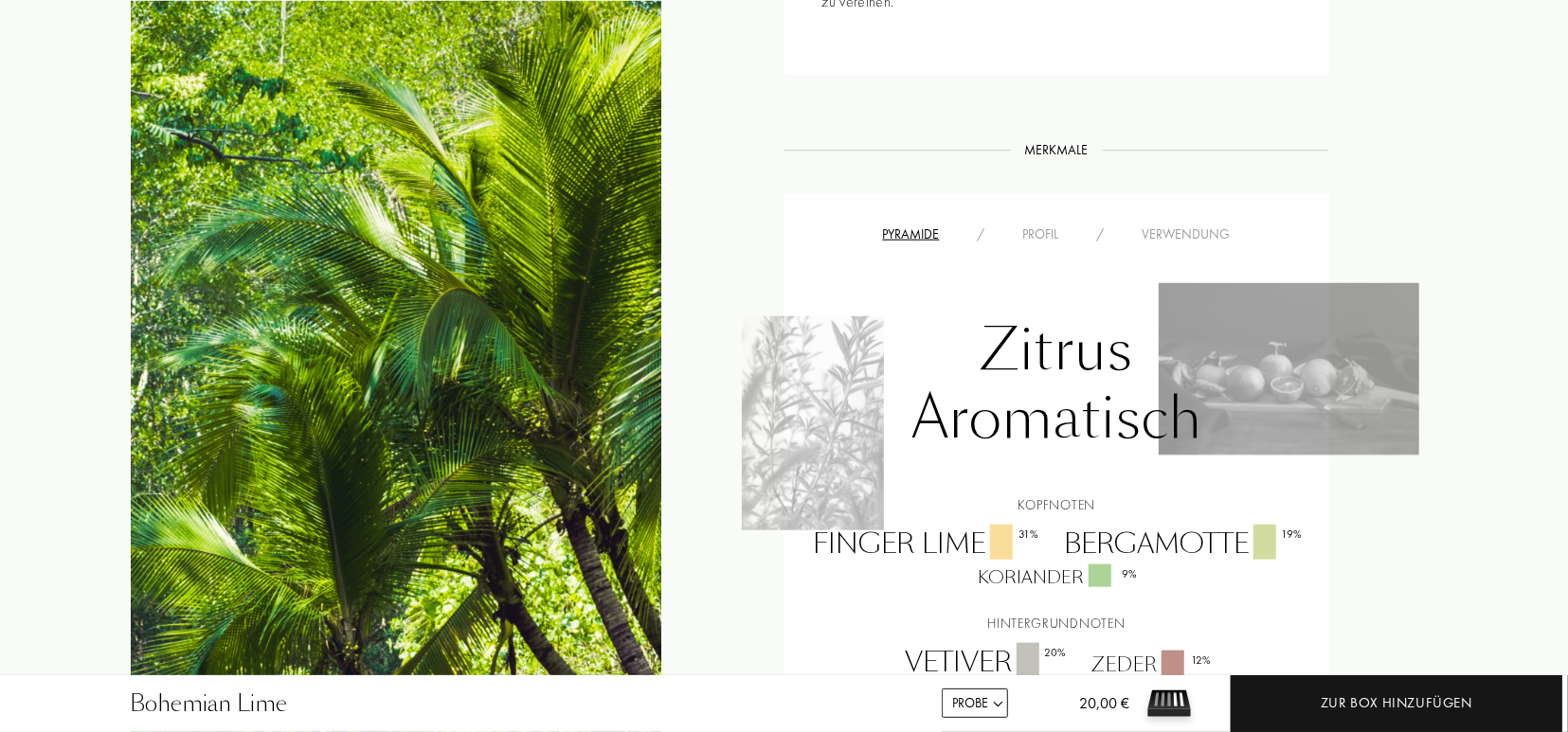
click at [1038, 225] on div "Profil" at bounding box center [1042, 234] width 74 height 20
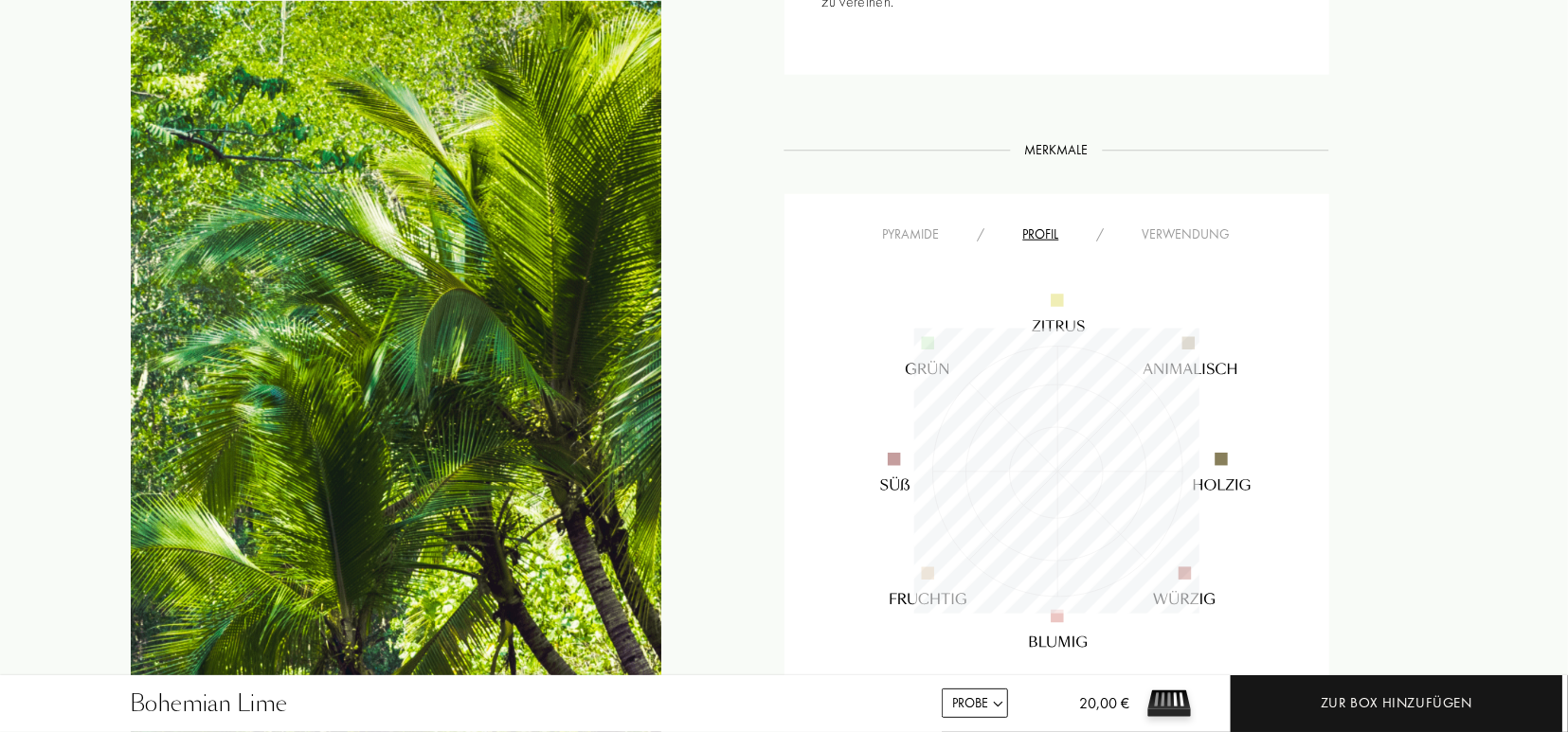
scroll to position [284, 285]
click at [1159, 225] on div "Verwendung" at bounding box center [1187, 234] width 126 height 20
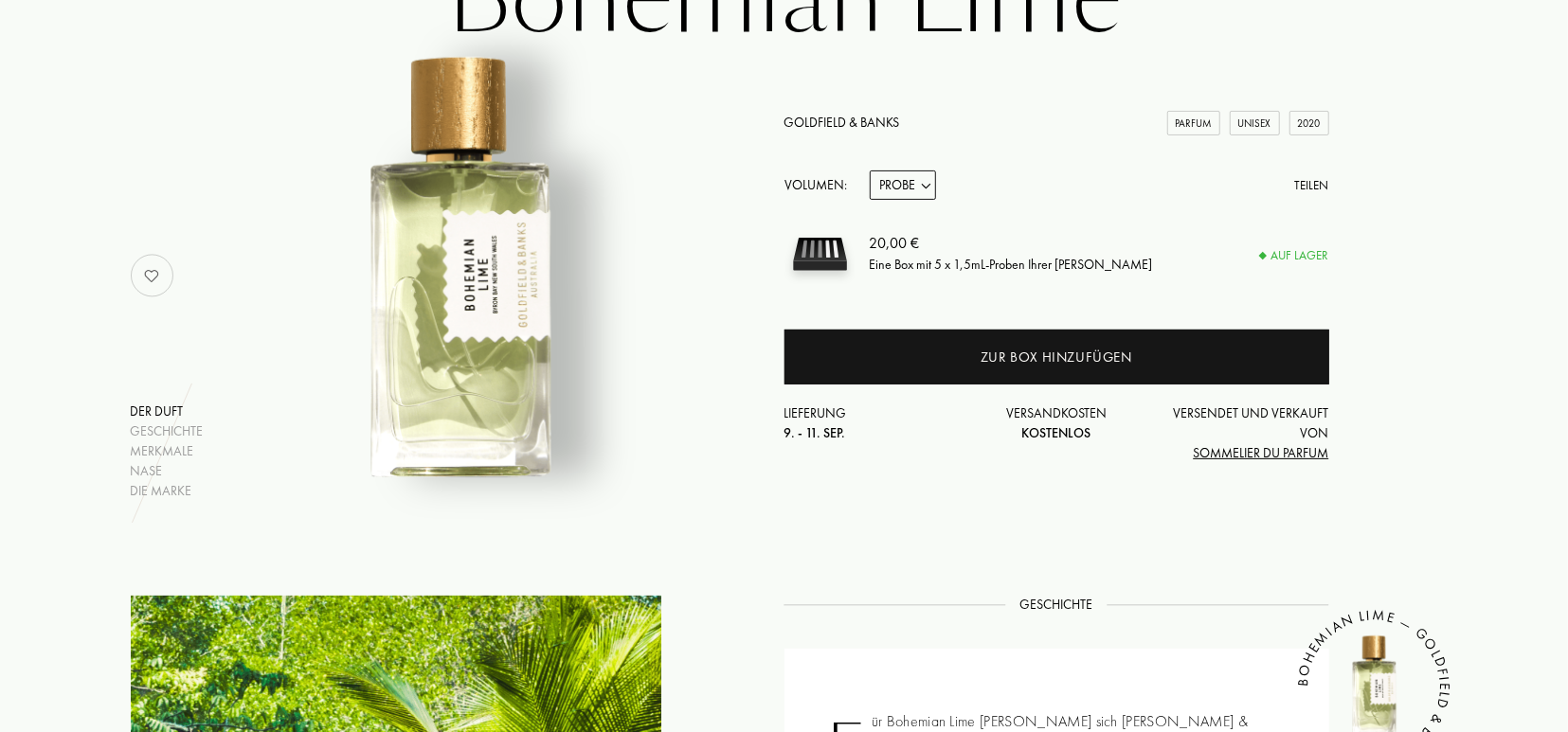
scroll to position [247, 0]
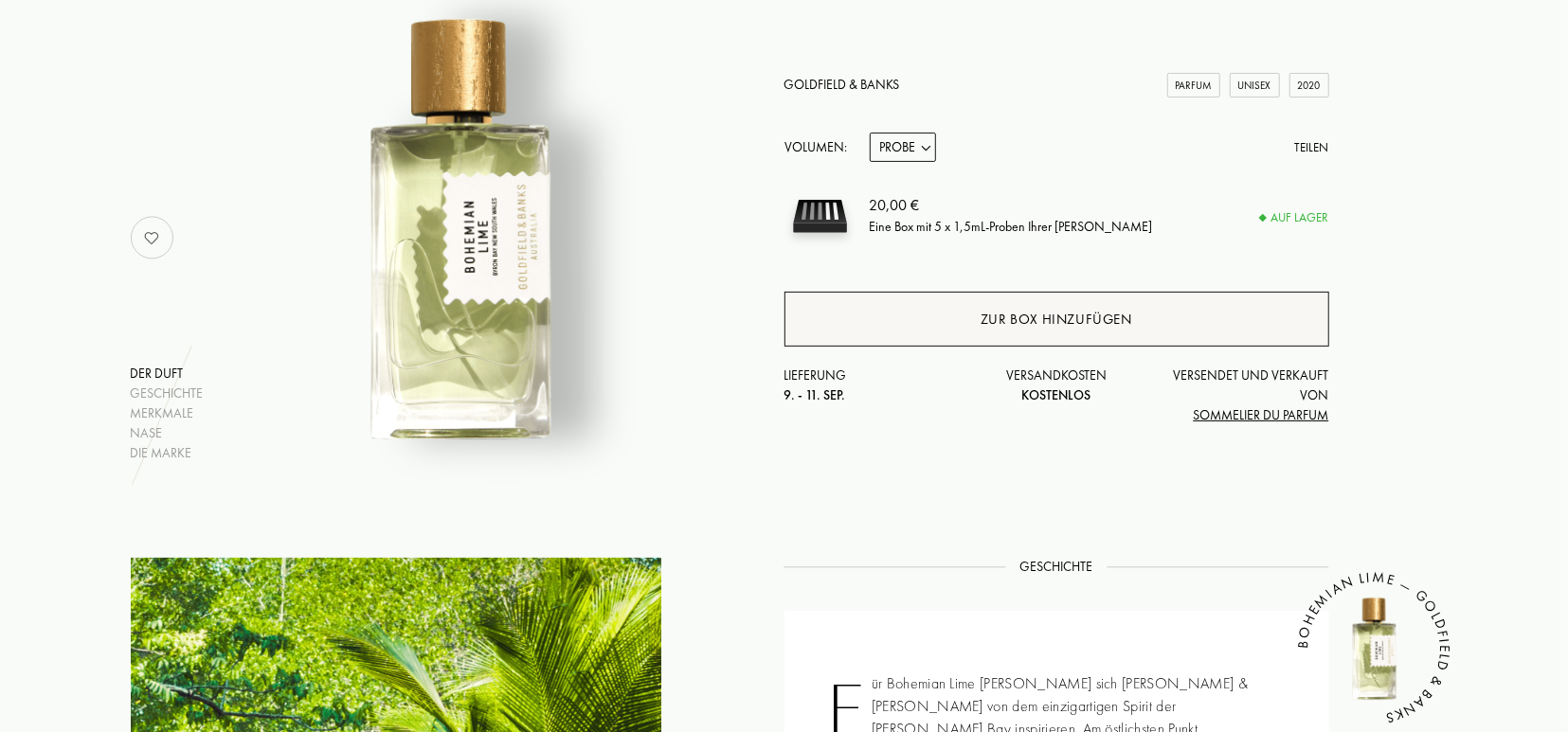
click at [1092, 333] on div "Zur Box hinzufügen" at bounding box center [1057, 320] width 544 height 55
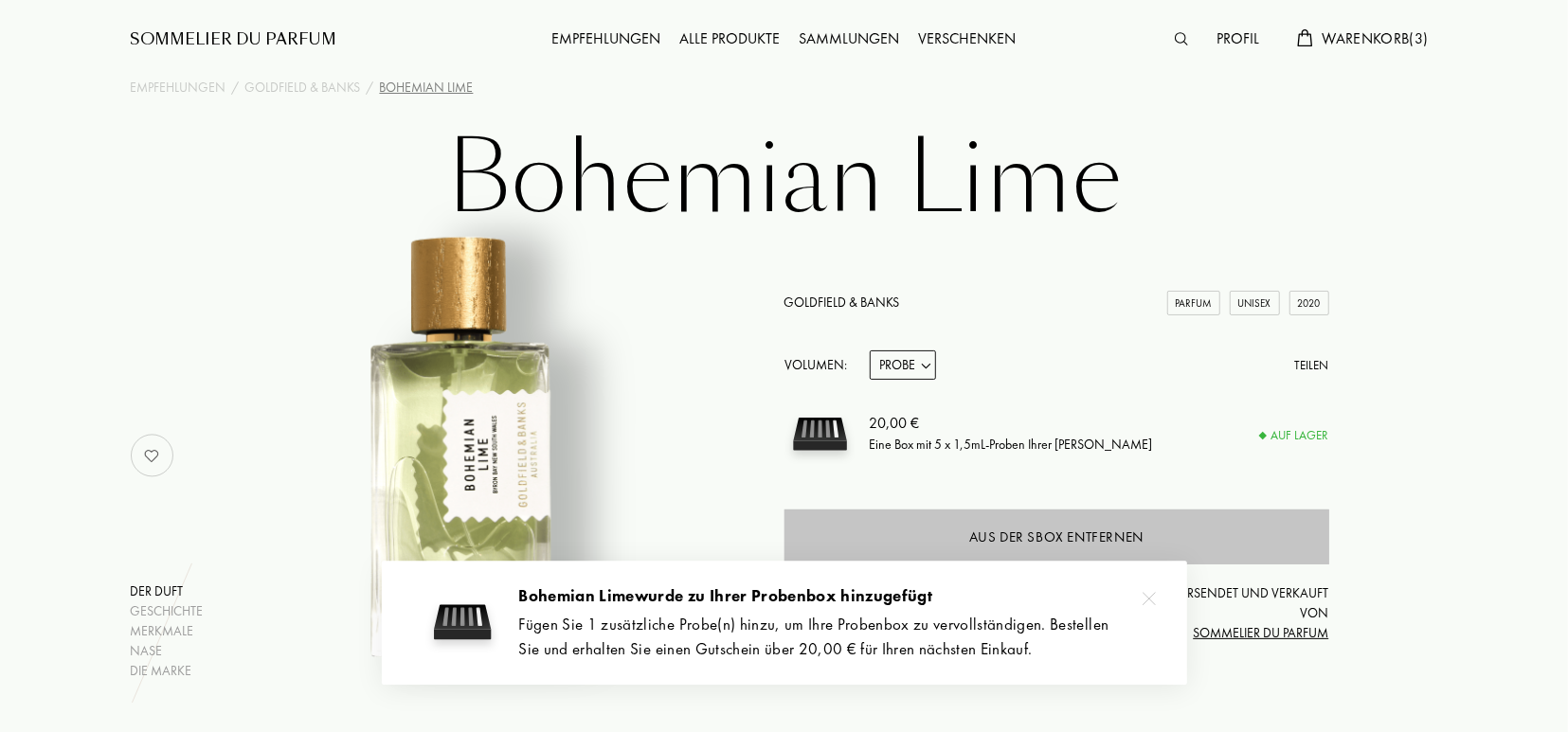
scroll to position [0, 0]
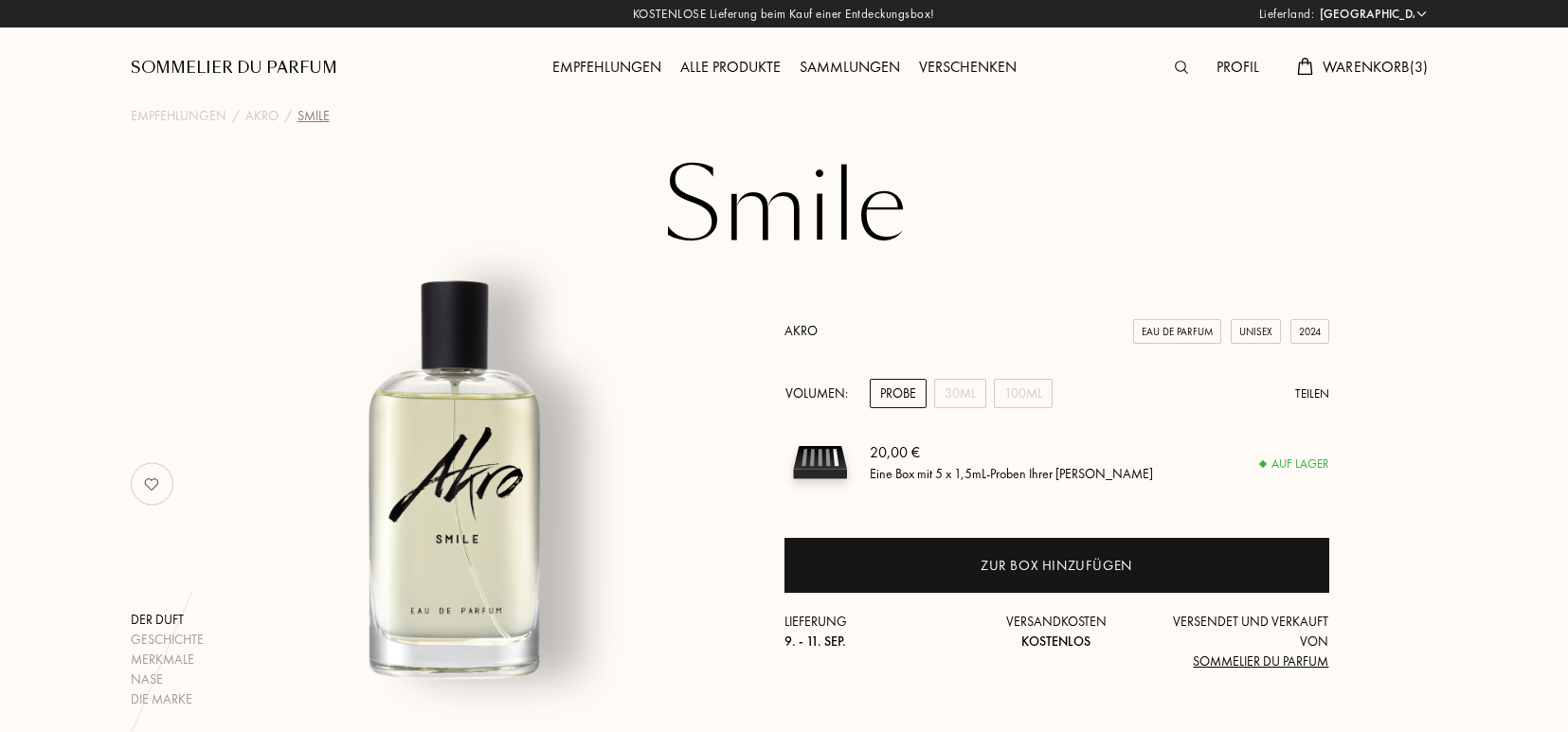
select select "DE"
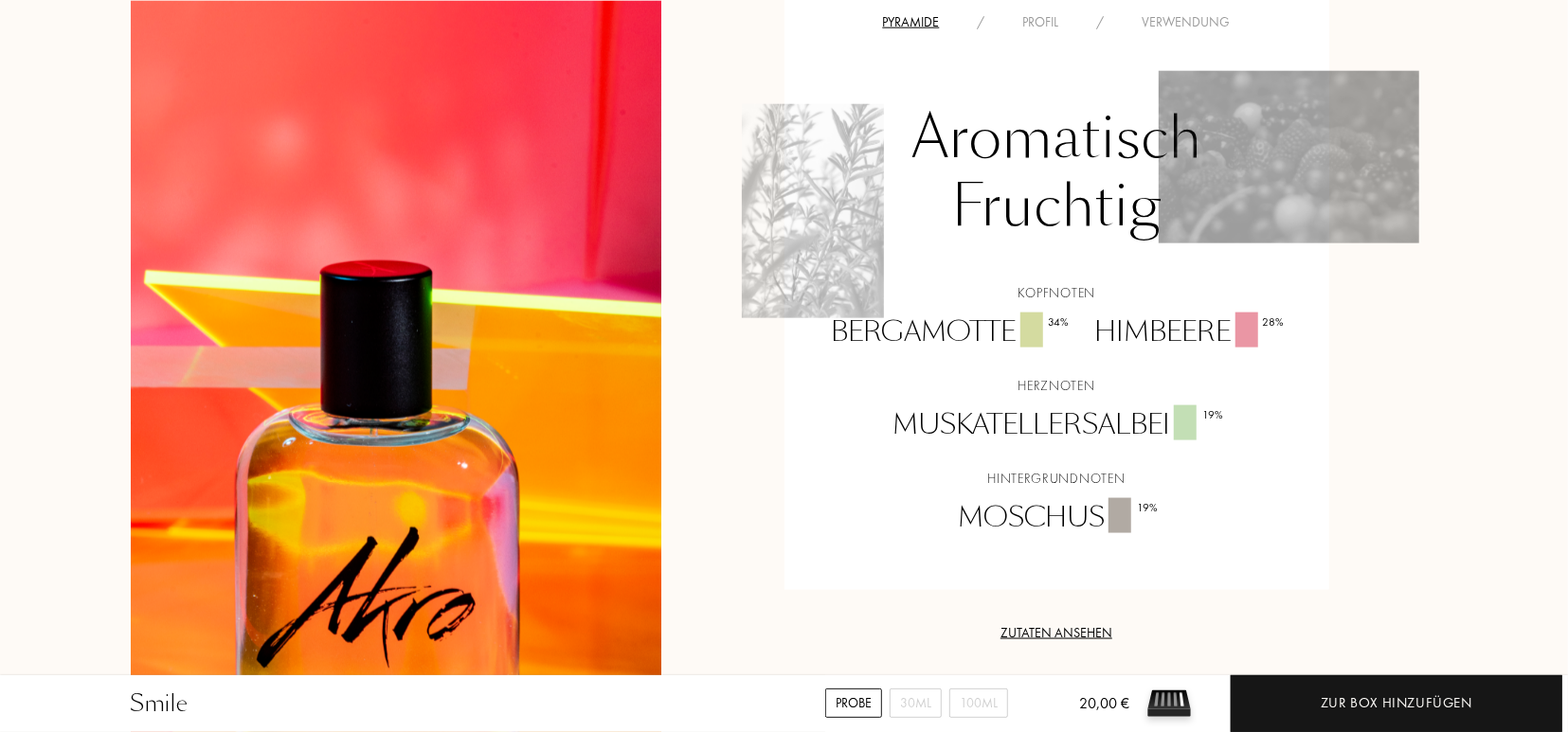
scroll to position [1478, 0]
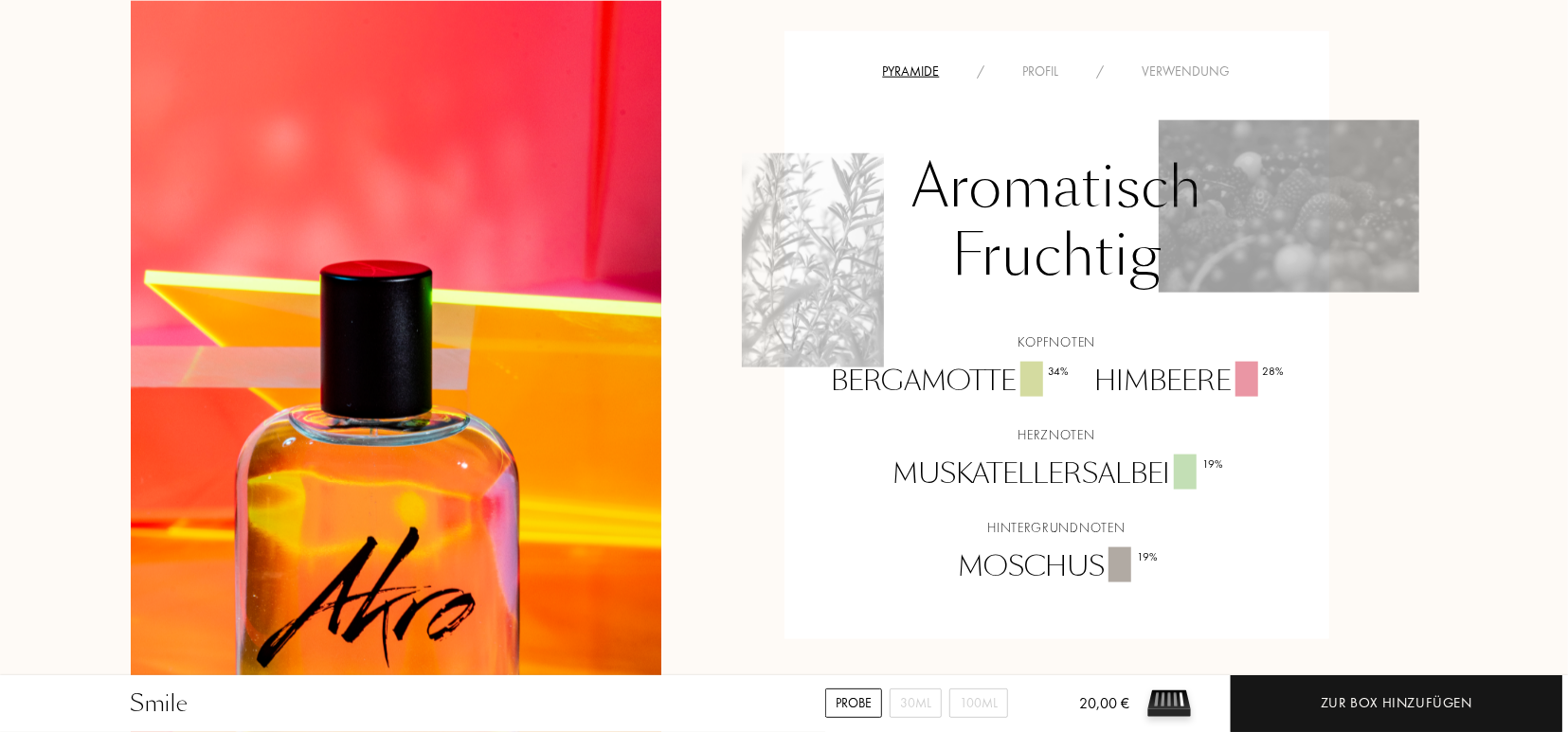
click at [1038, 72] on div "Profil" at bounding box center [1042, 71] width 74 height 20
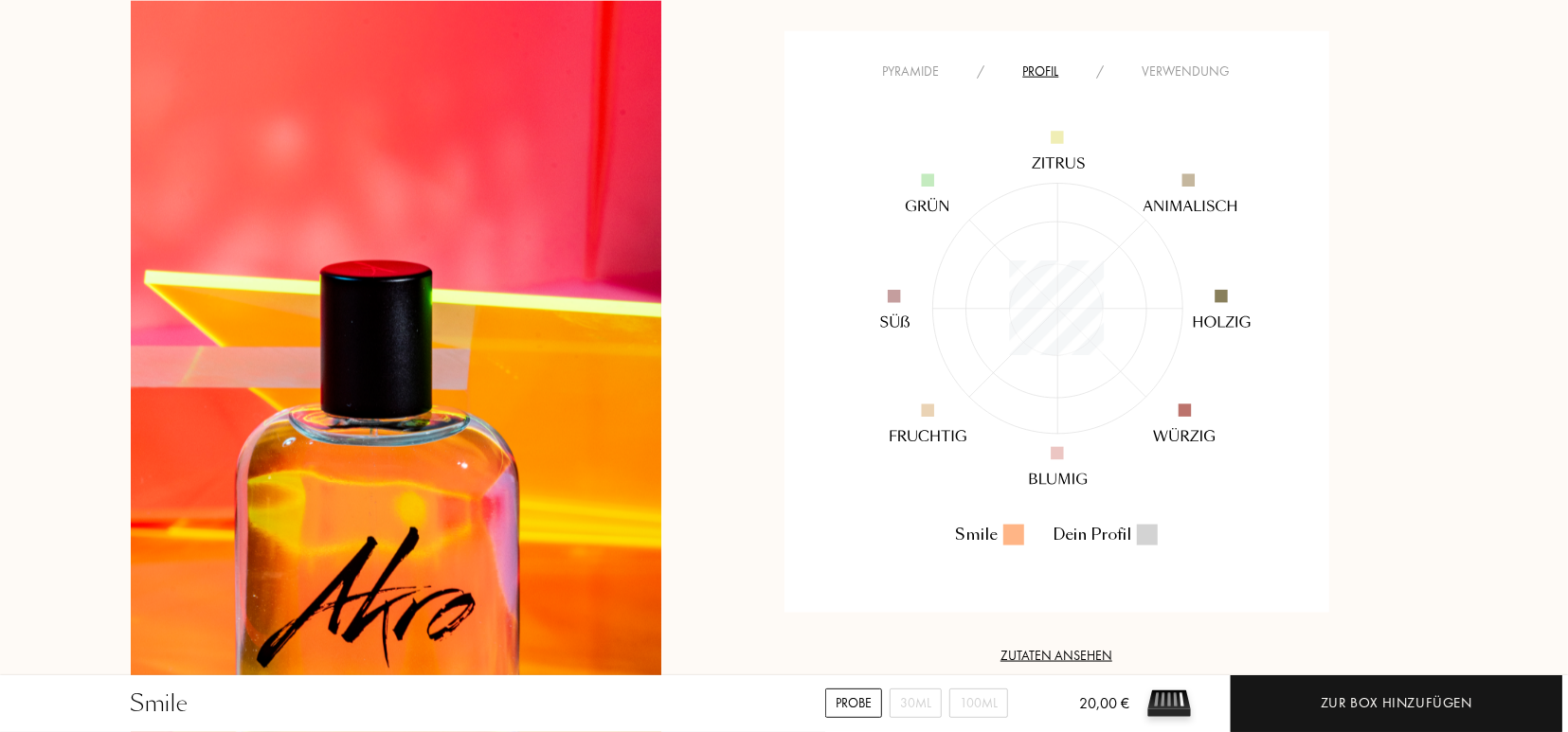
click at [1193, 67] on div "Verwendung" at bounding box center [1187, 71] width 126 height 20
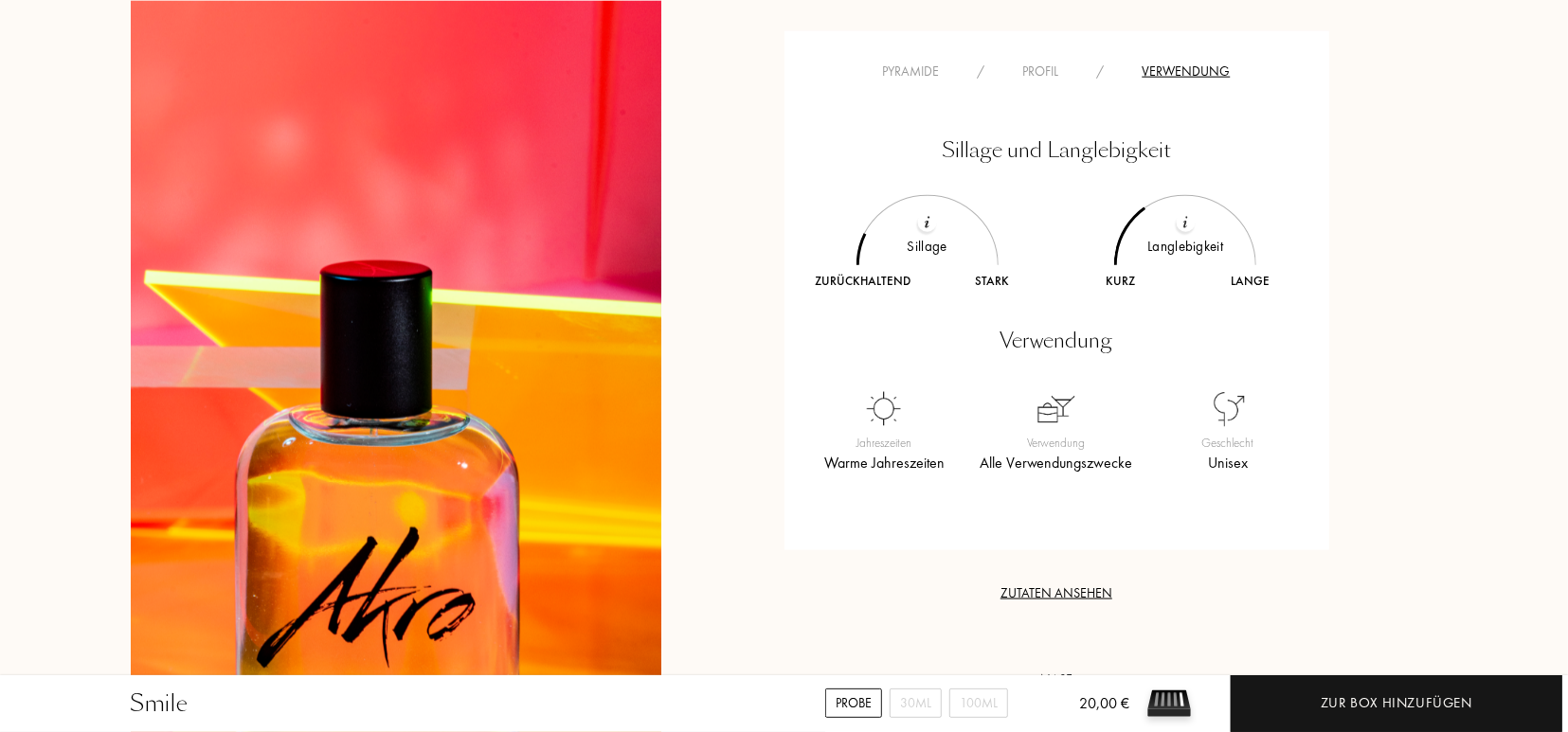
click at [1028, 72] on div "Profil" at bounding box center [1042, 71] width 74 height 20
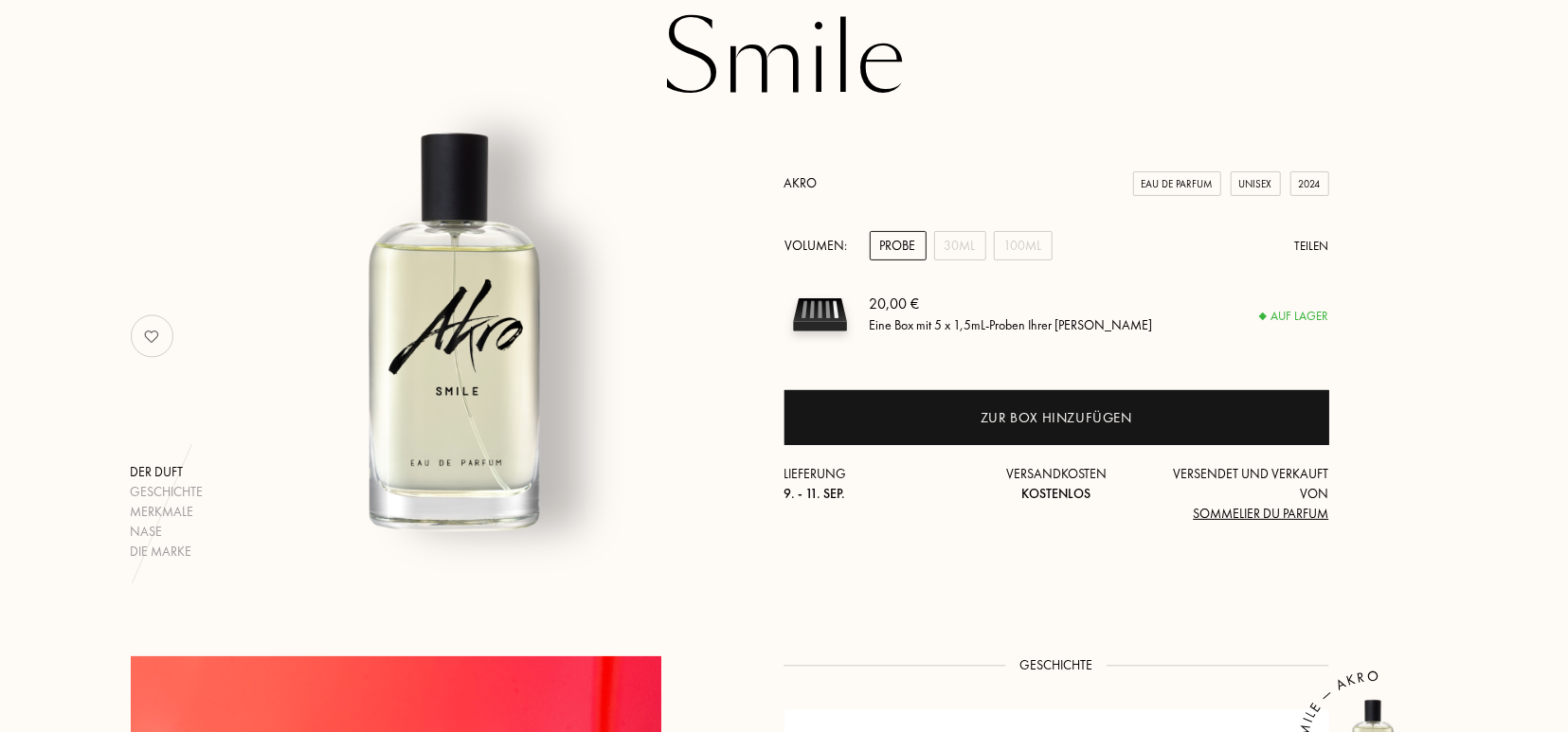
scroll to position [99, 0]
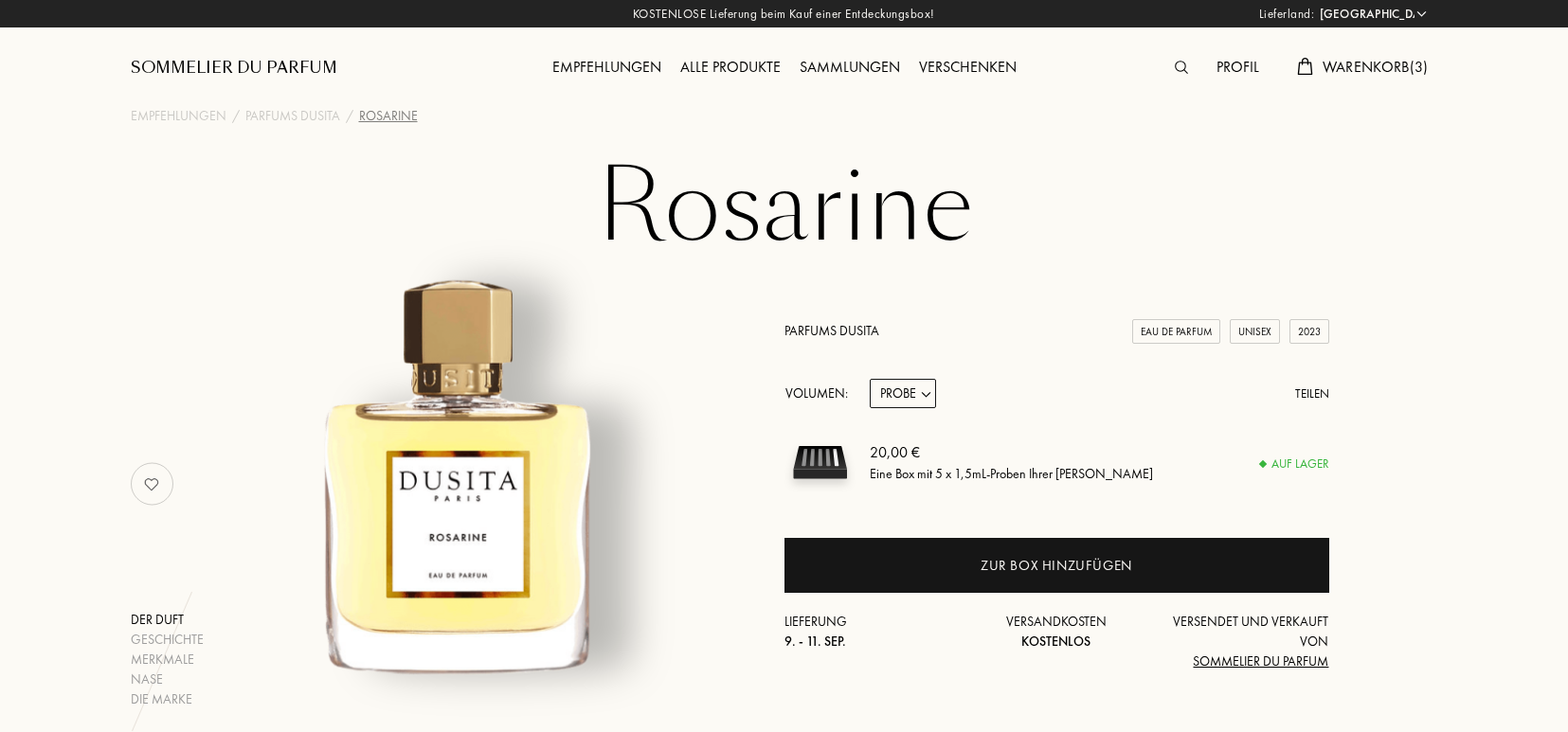
select select "DE"
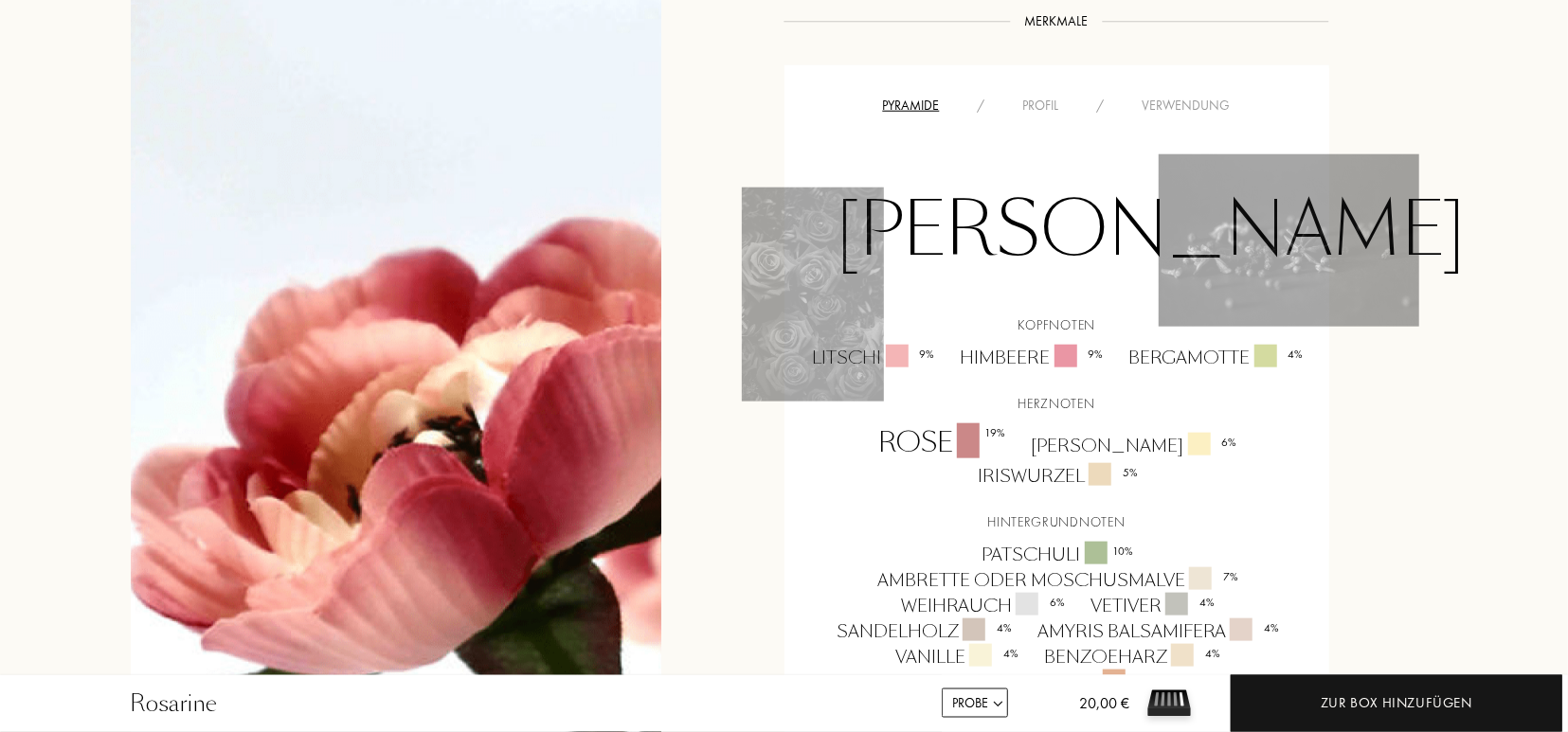
scroll to position [1182, 0]
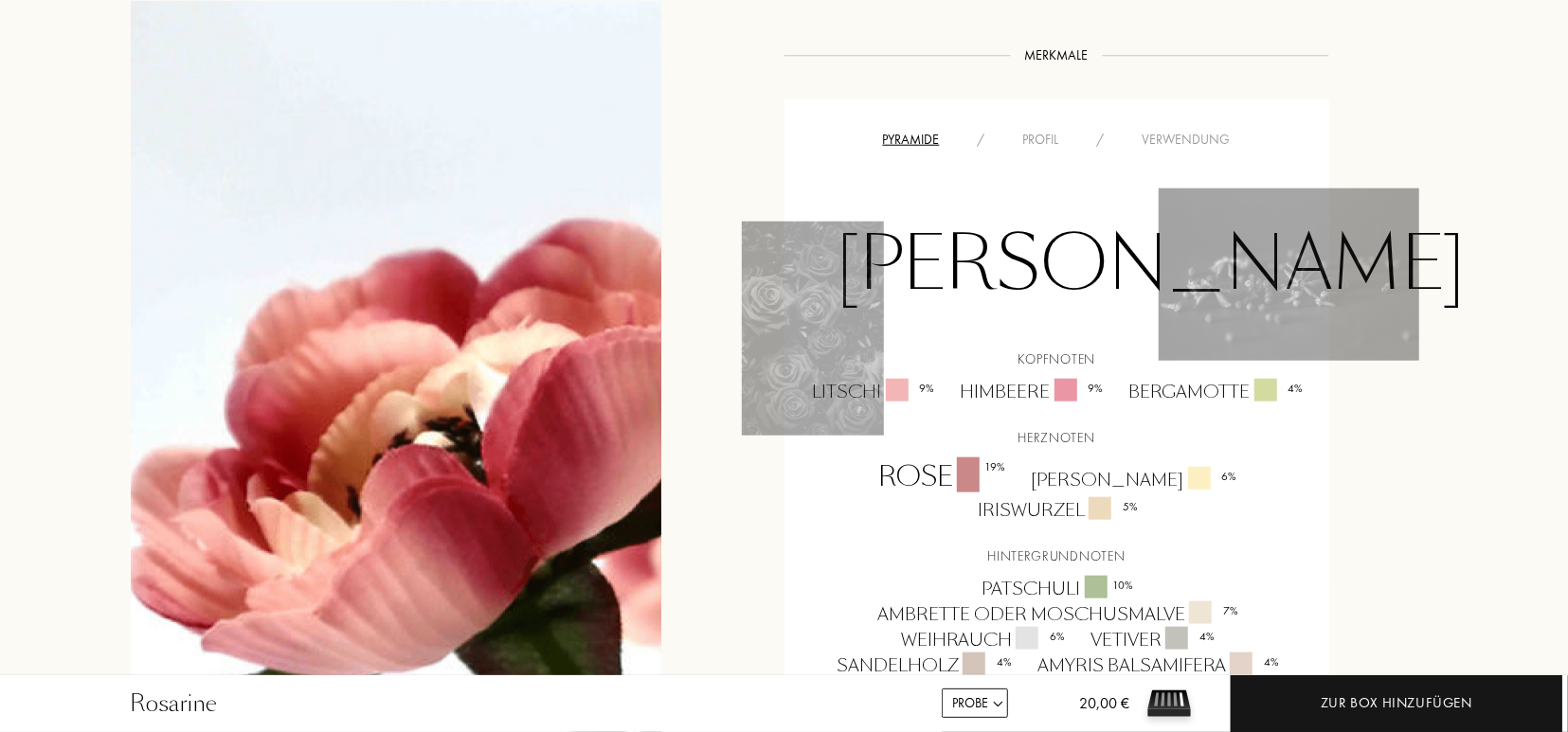
click at [1034, 130] on div "Profil" at bounding box center [1042, 139] width 74 height 20
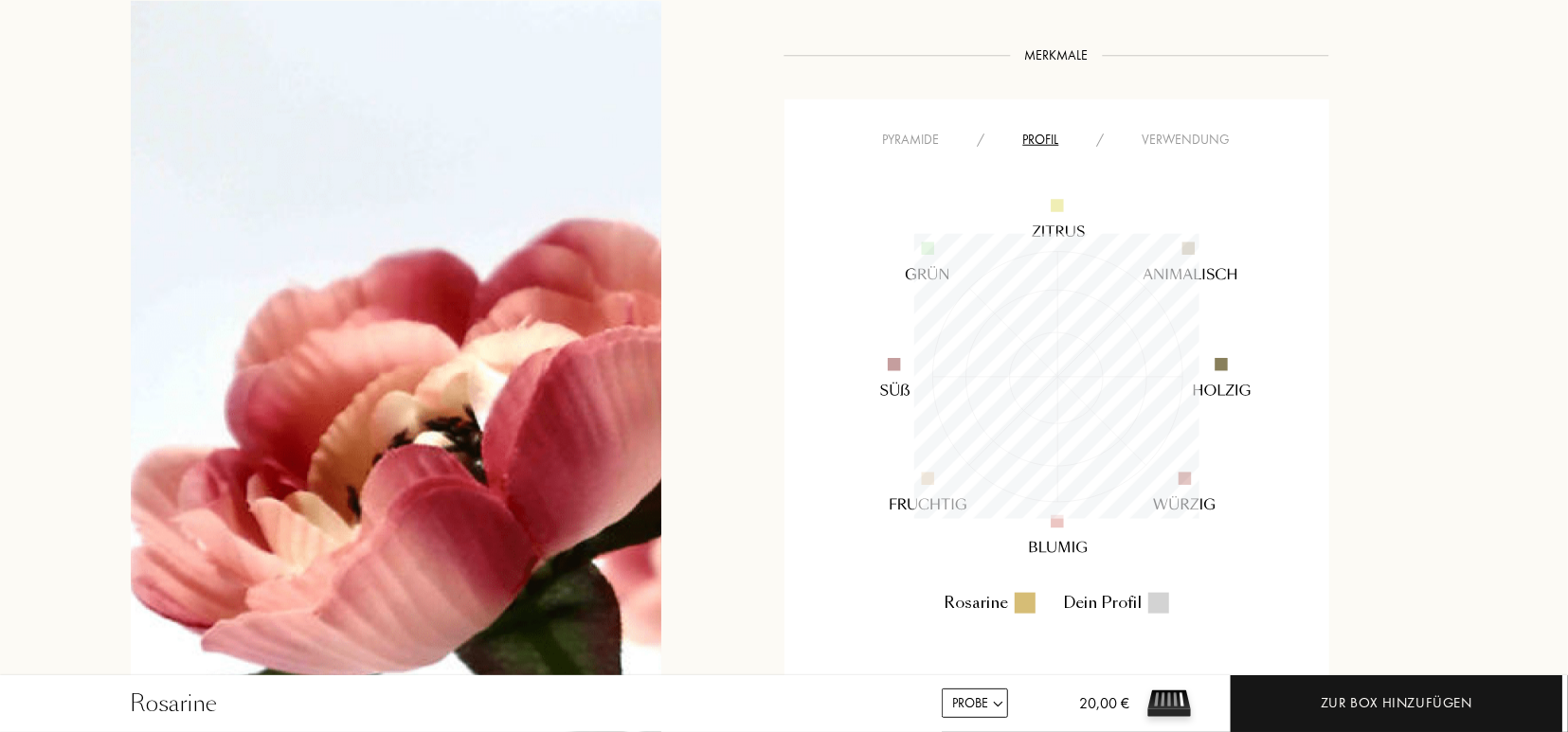
scroll to position [284, 285]
click at [1185, 130] on div "Verwendung" at bounding box center [1187, 139] width 126 height 20
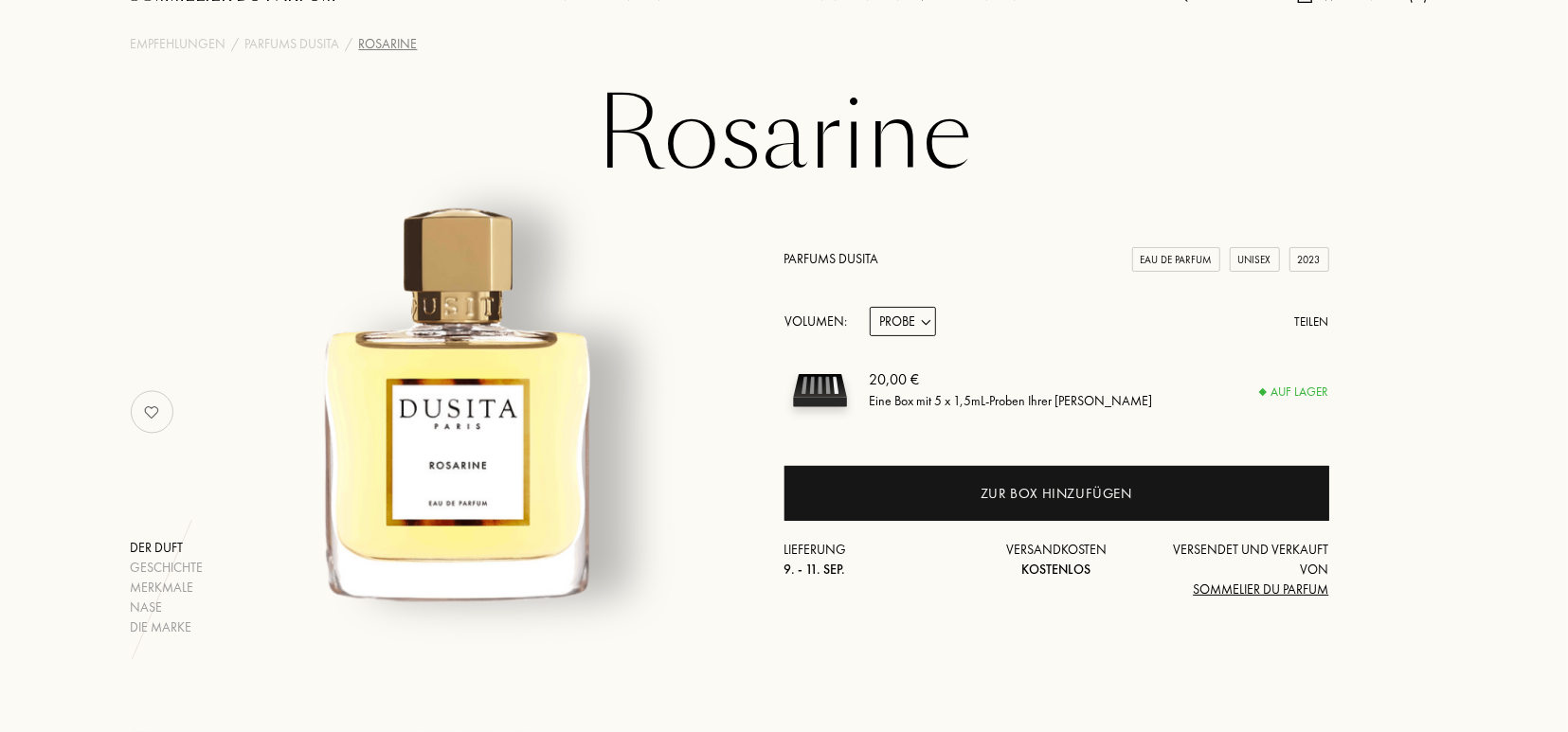
scroll to position [0, 0]
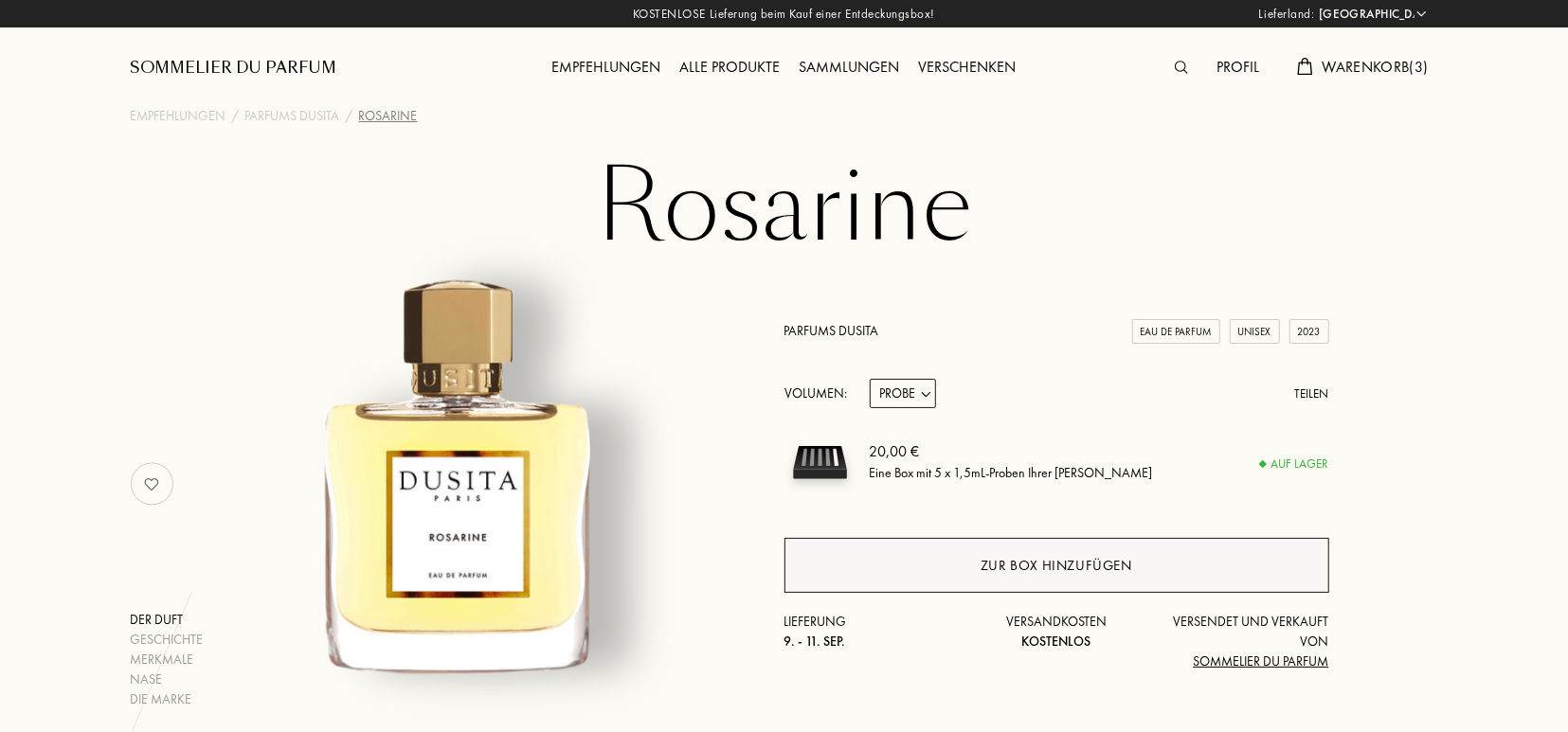
click at [1015, 557] on div "Zur Box hinzufügen" at bounding box center [1057, 565] width 152 height 22
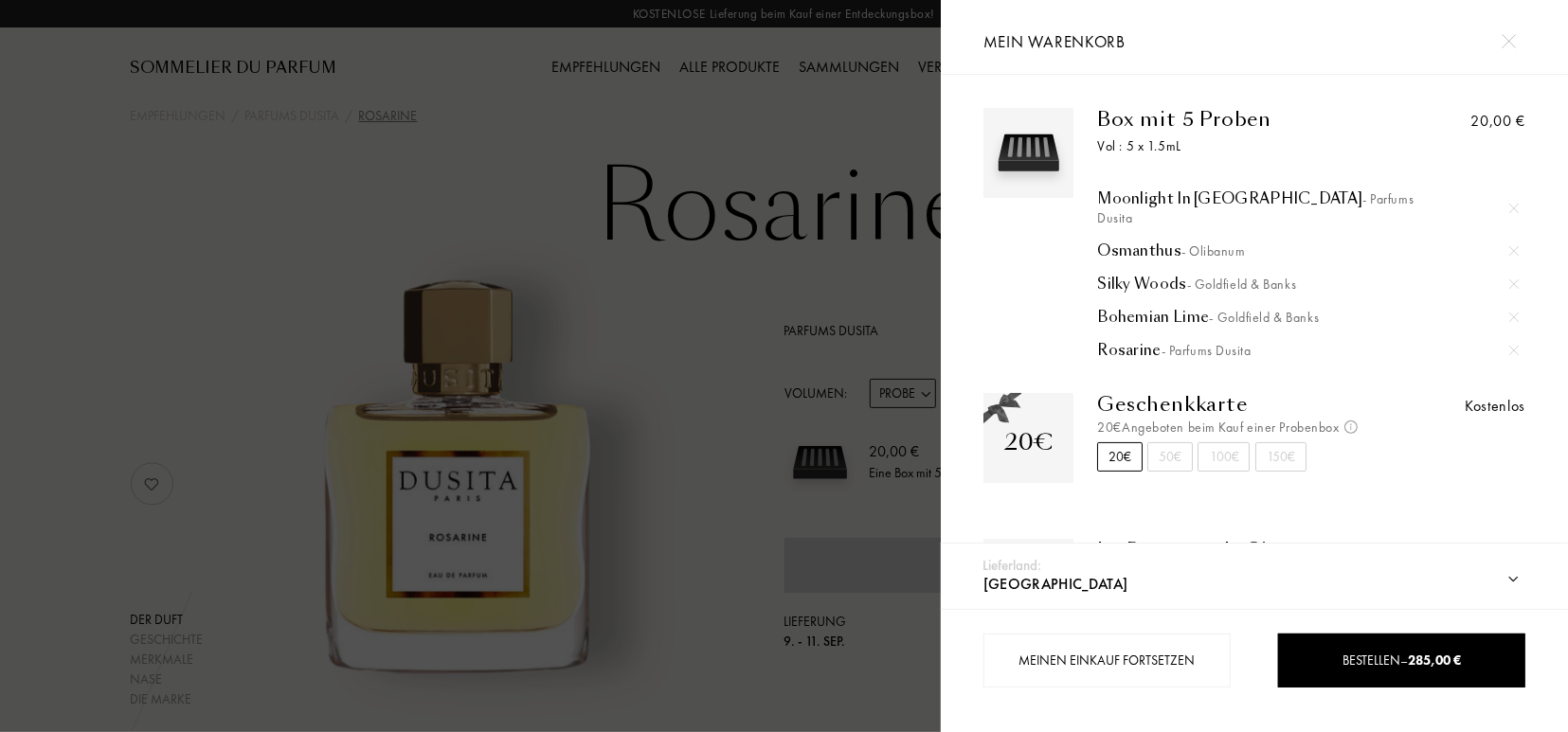
click at [1298, 54] on div "Mein Warenkorb" at bounding box center [1254, 37] width 570 height 74
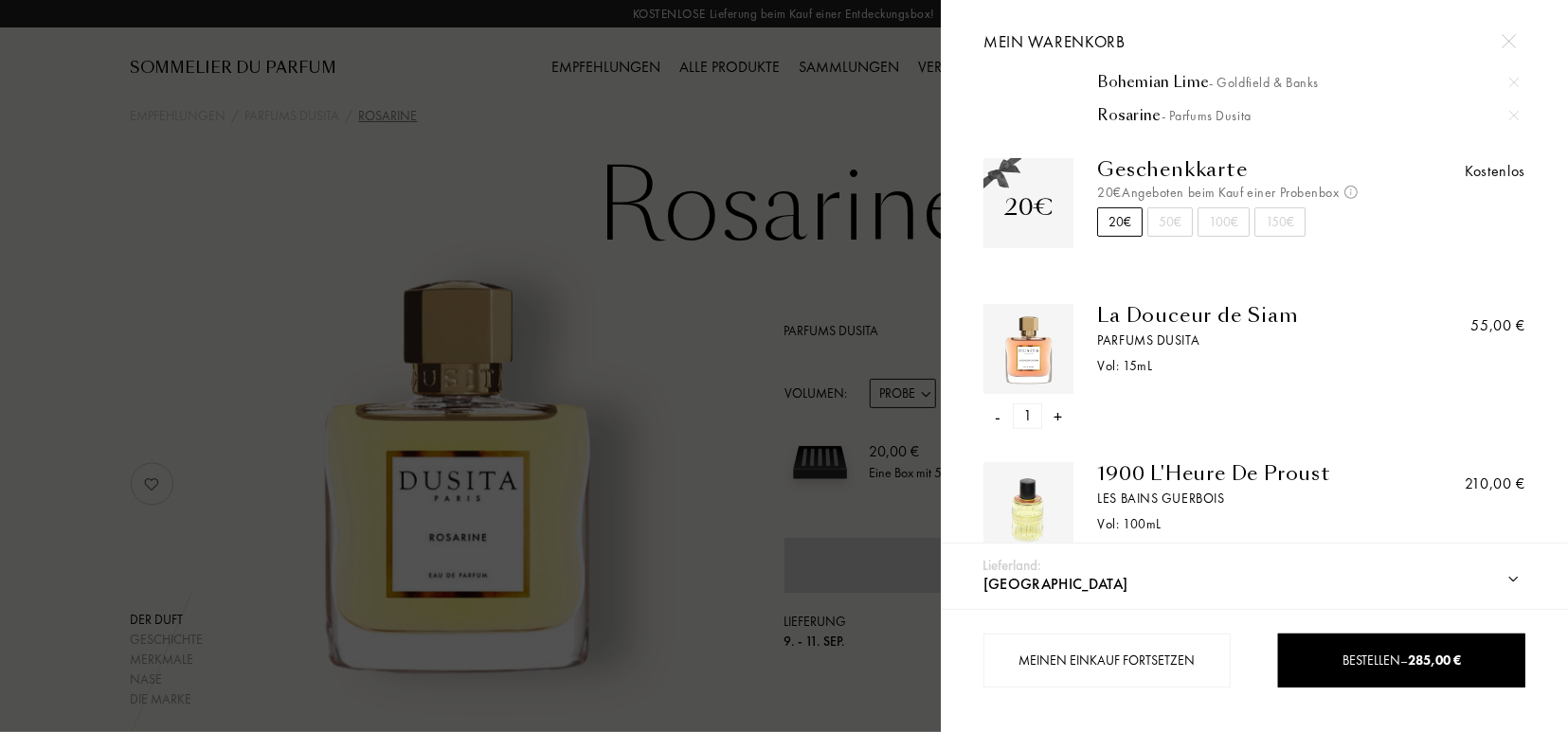
scroll to position [269, 0]
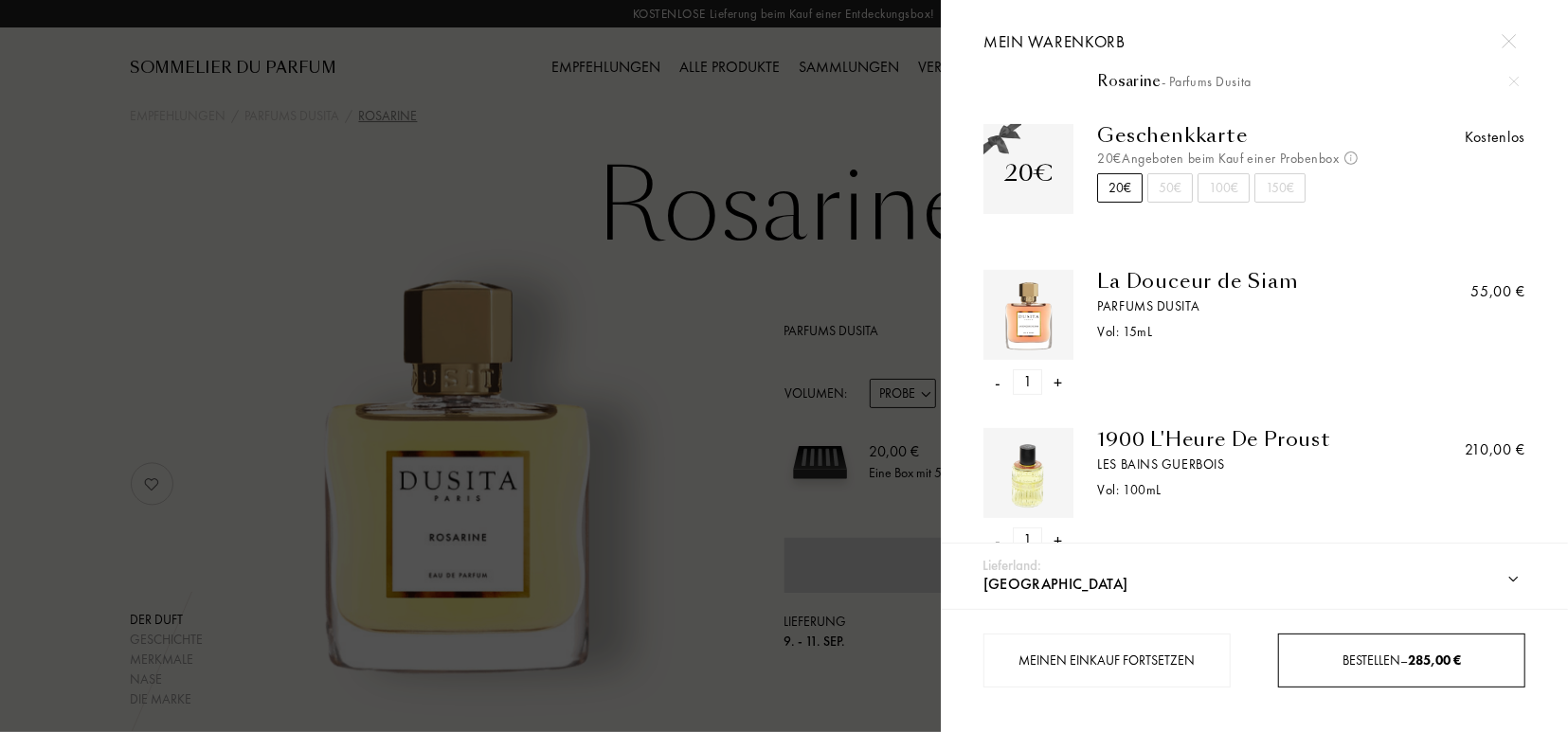
click at [1358, 660] on span "Bestellen – 285,00 €" at bounding box center [1402, 660] width 119 height 17
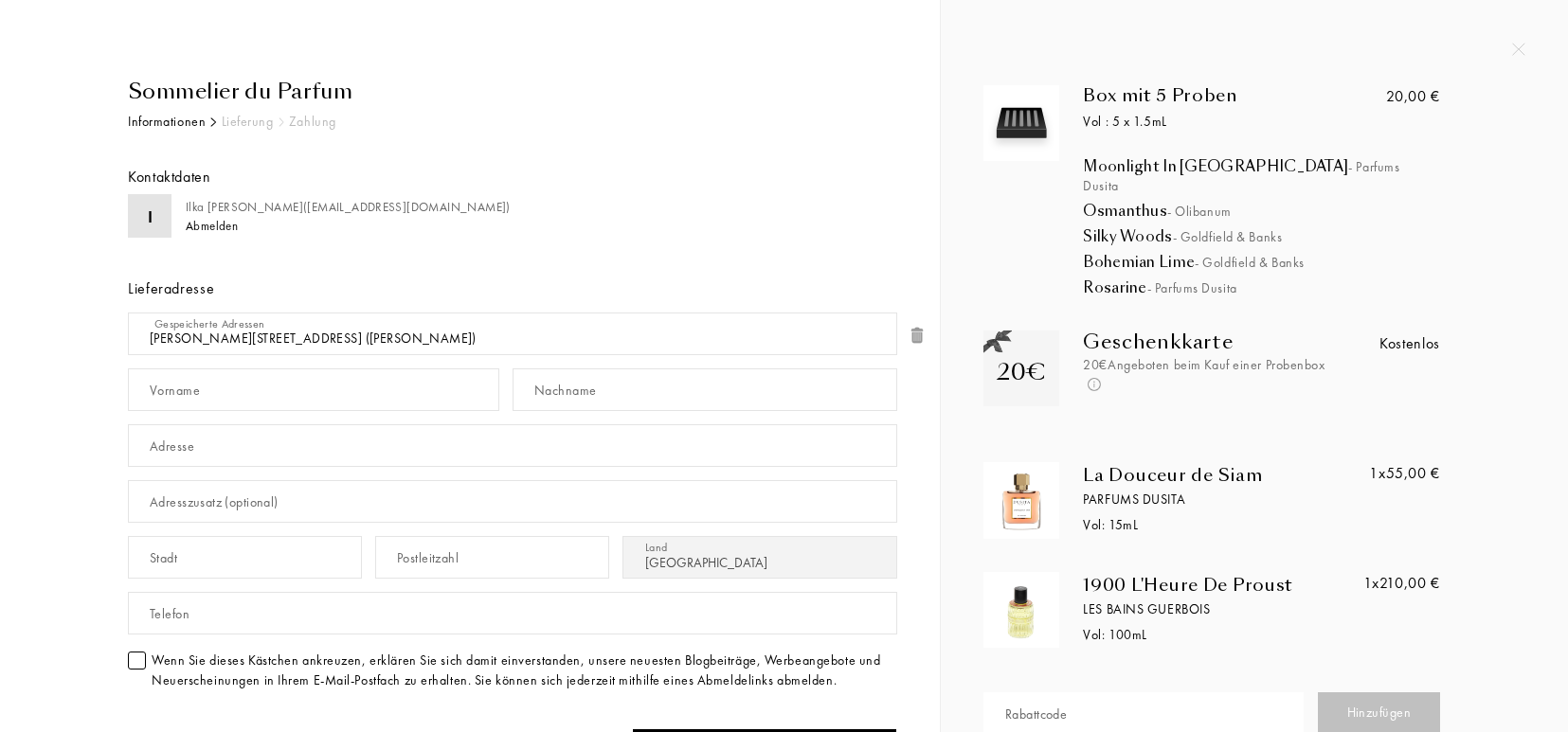
select select "DE"
click at [236, 386] on input "text" at bounding box center [314, 390] width 372 height 43
type input "I"
click at [811, 238] on div "I [PERSON_NAME] ( [PERSON_NAME][EMAIL_ADDRESS][PERSON_NAME][DOMAIN_NAME] ) Abme…" at bounding box center [512, 449] width 769 height 510
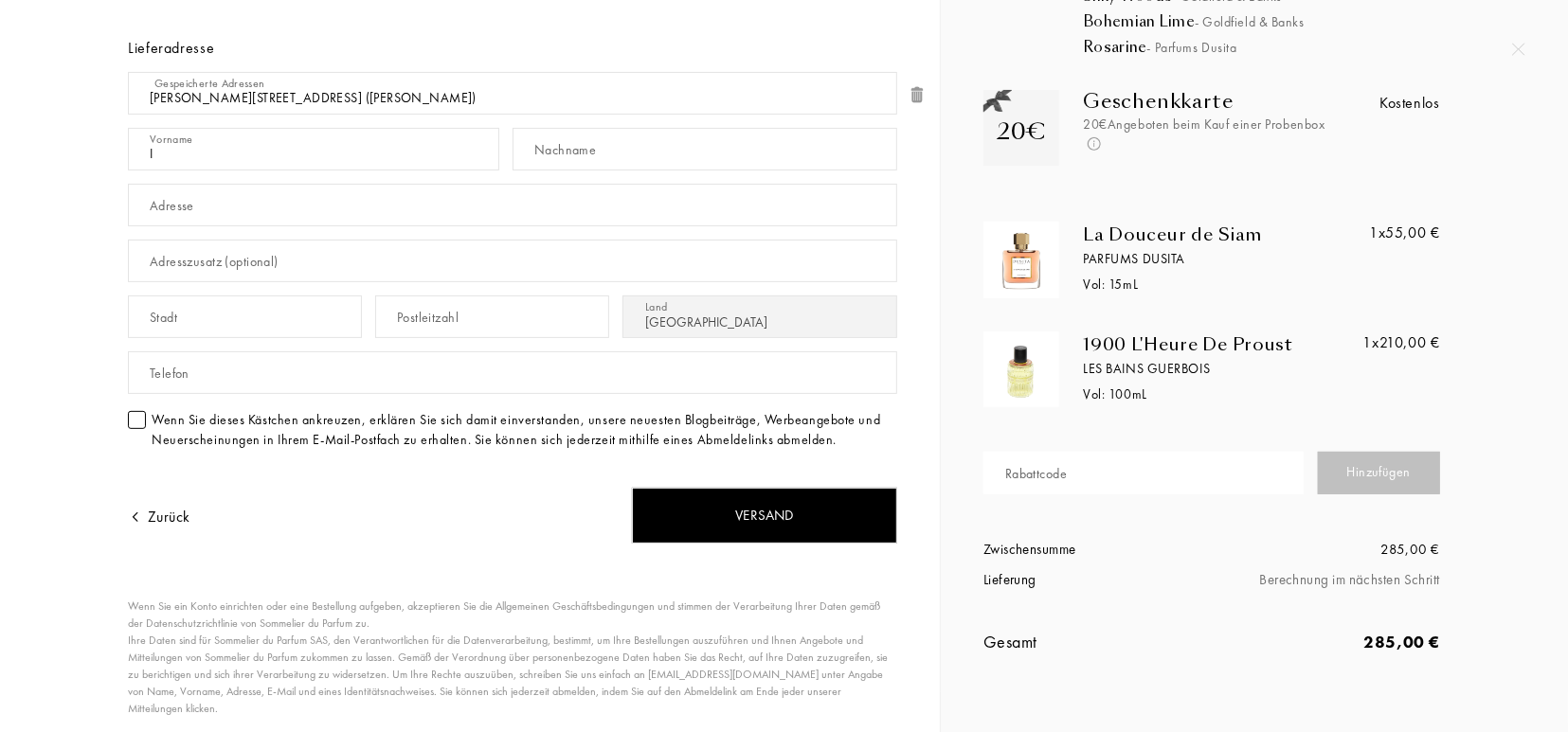
scroll to position [278, 0]
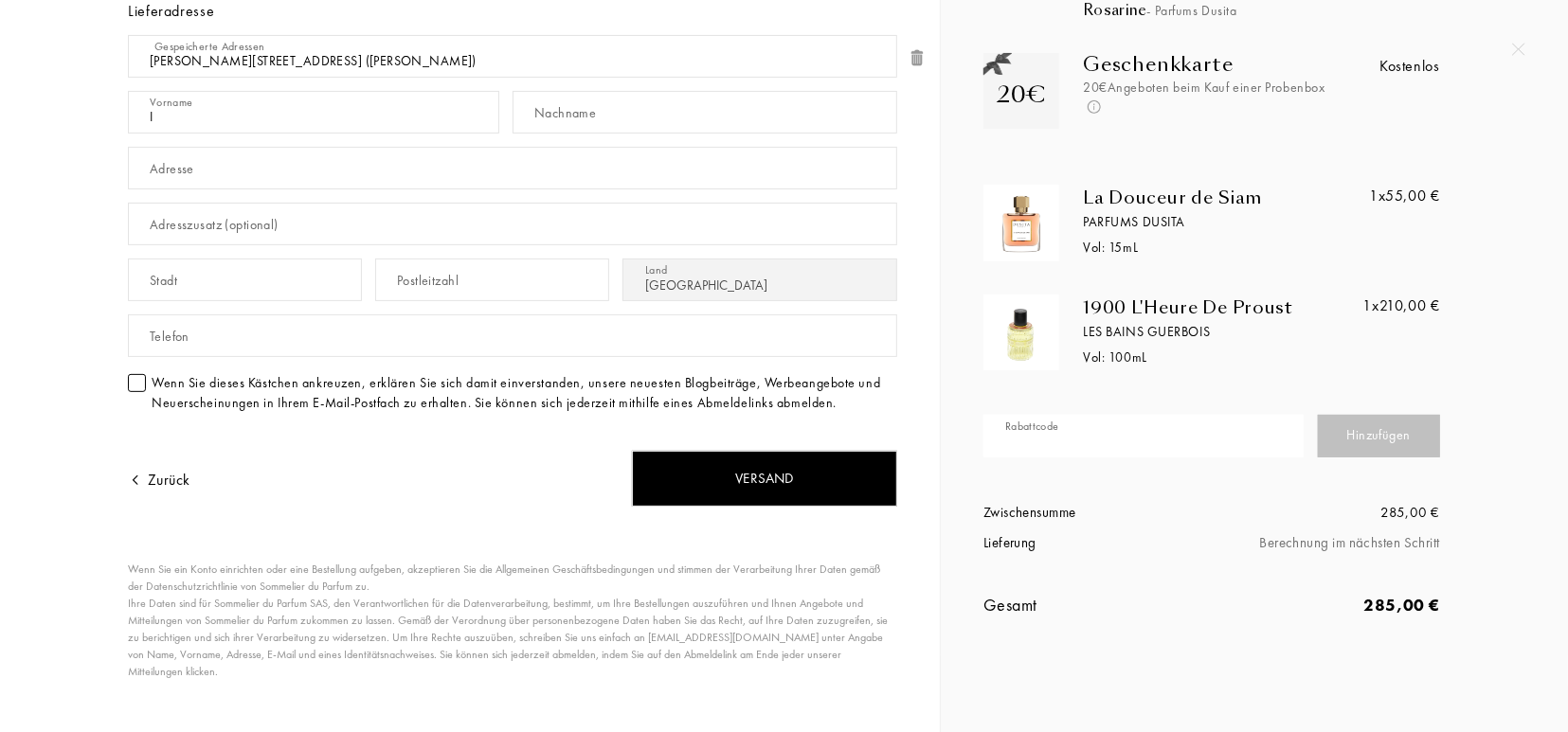
click at [1047, 415] on input "text" at bounding box center [1144, 436] width 321 height 43
click at [1053, 428] on div "Rabattcode" at bounding box center [1036, 437] width 62 height 20
click at [1010, 428] on div "Rabattcode" at bounding box center [1036, 437] width 62 height 20
click at [1229, 390] on div "Rabattcode Hinzufügen" at bounding box center [1212, 436] width 457 height 94
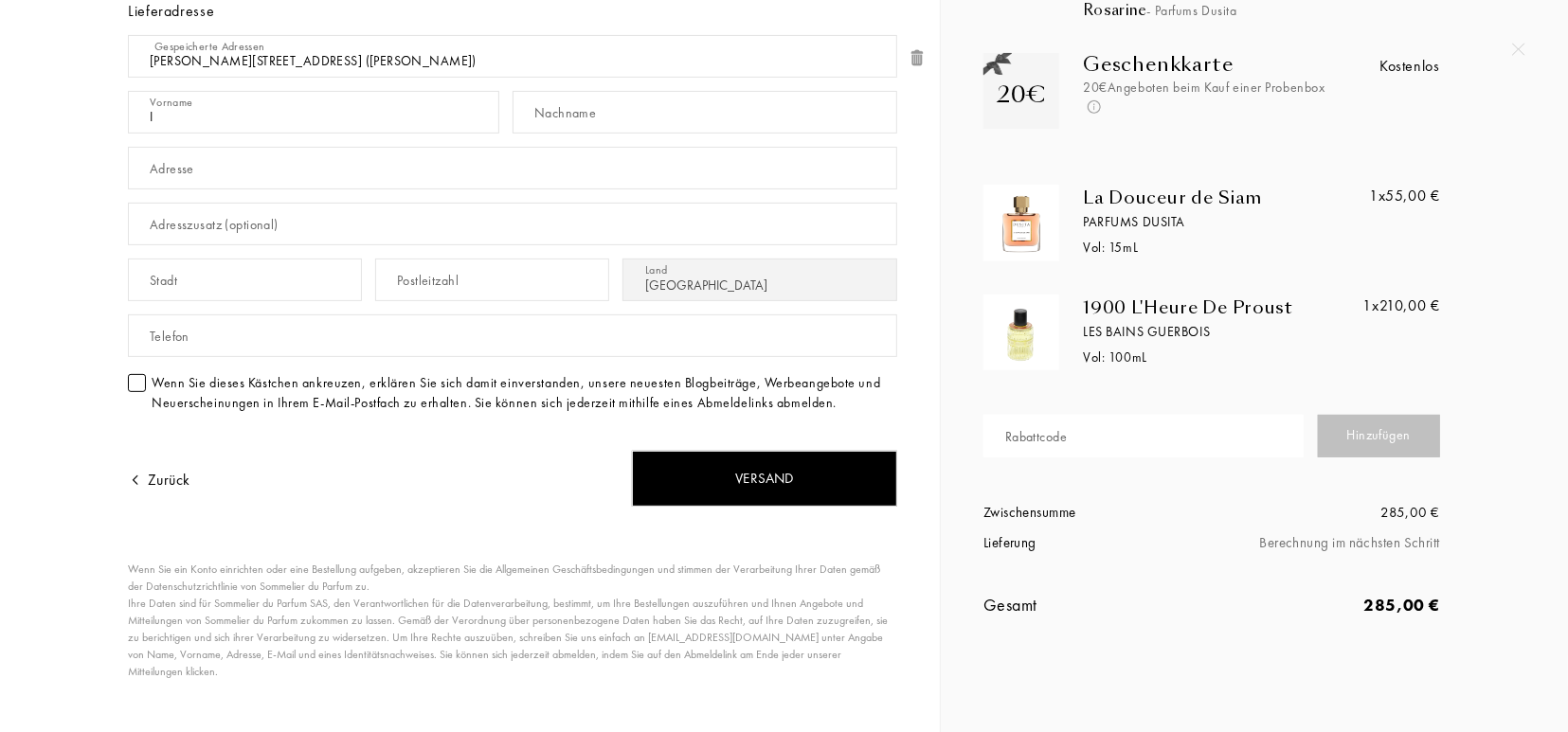
click at [1023, 415] on input "text" at bounding box center [1144, 436] width 321 height 43
click at [1021, 428] on div "Rabattcode" at bounding box center [1036, 437] width 62 height 20
type input "m"
click at [1377, 415] on div "Hinzufügen" at bounding box center [1380, 436] width 123 height 43
click at [1086, 429] on input "MNGZF-NFFGF" at bounding box center [1144, 436] width 321 height 43
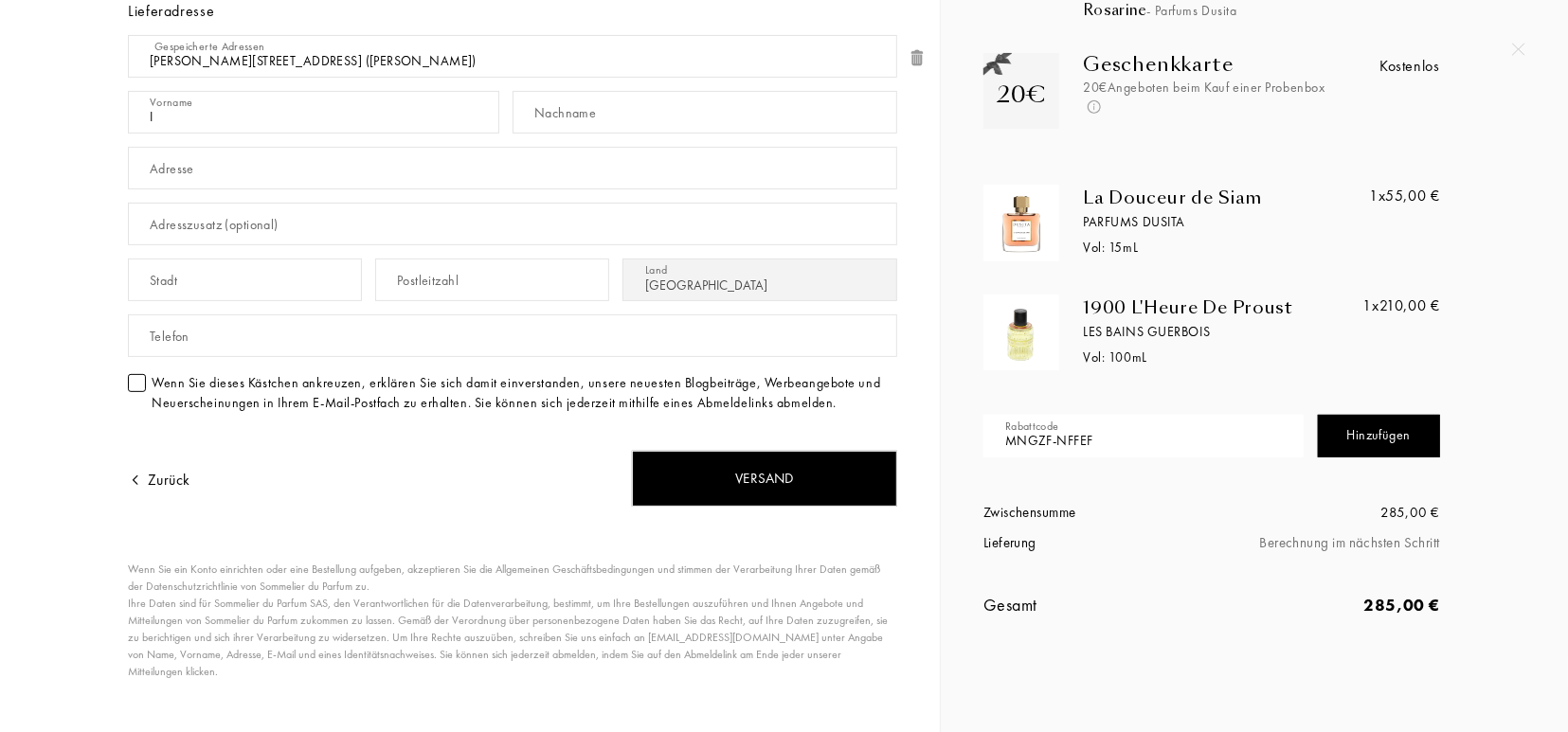
type input "MNGZF-NFFEF"
click at [1374, 422] on div "Hinzufügen" at bounding box center [1380, 436] width 123 height 43
click at [1524, 389] on div "Box mit 5 Proben Vol : 5 x 1.5mL Moonlight In Chiangmai - Parfums Dusita Osmant…" at bounding box center [1247, 231] width 556 height 848
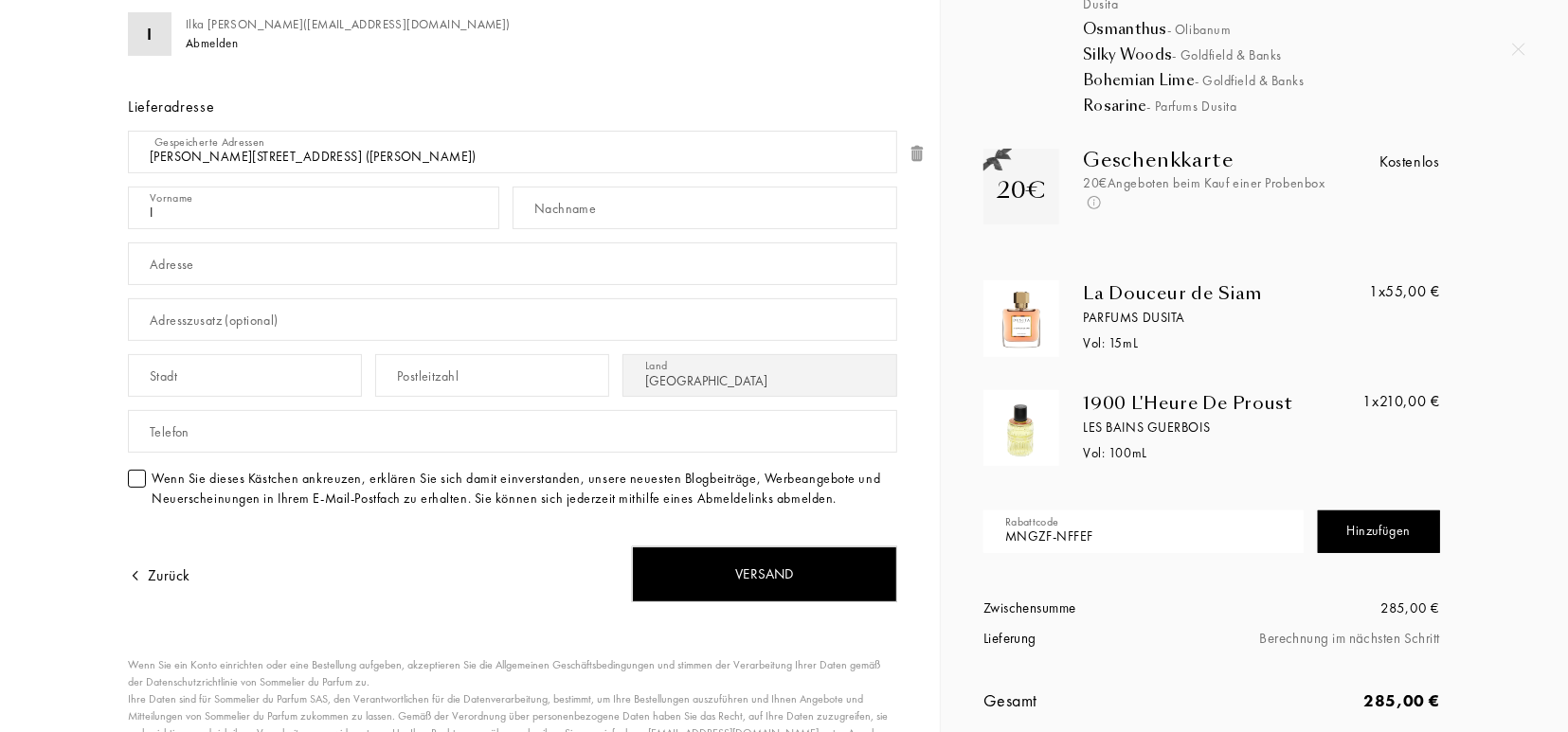
scroll to position [219, 0]
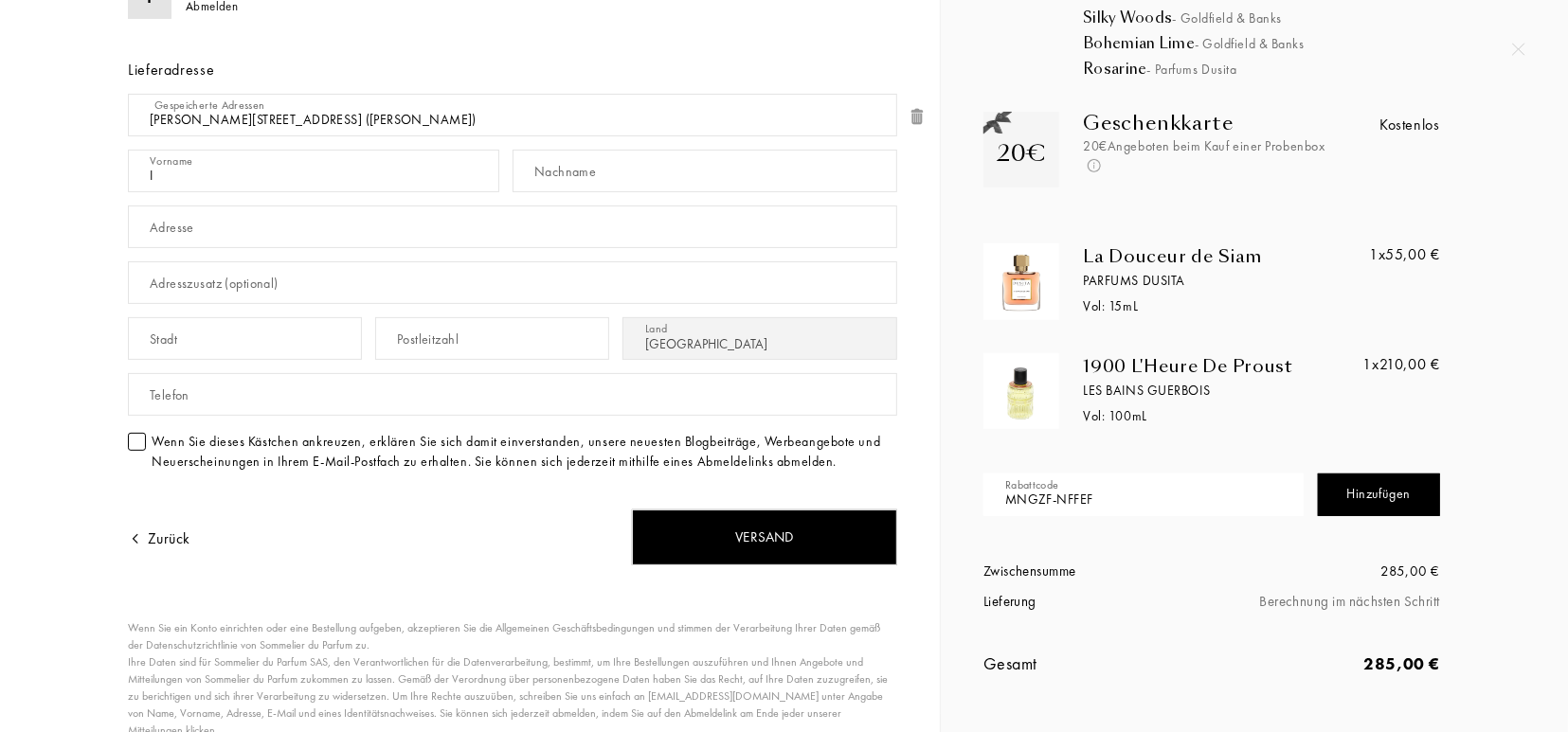
click at [1364, 487] on div "Hinzufügen" at bounding box center [1380, 495] width 123 height 43
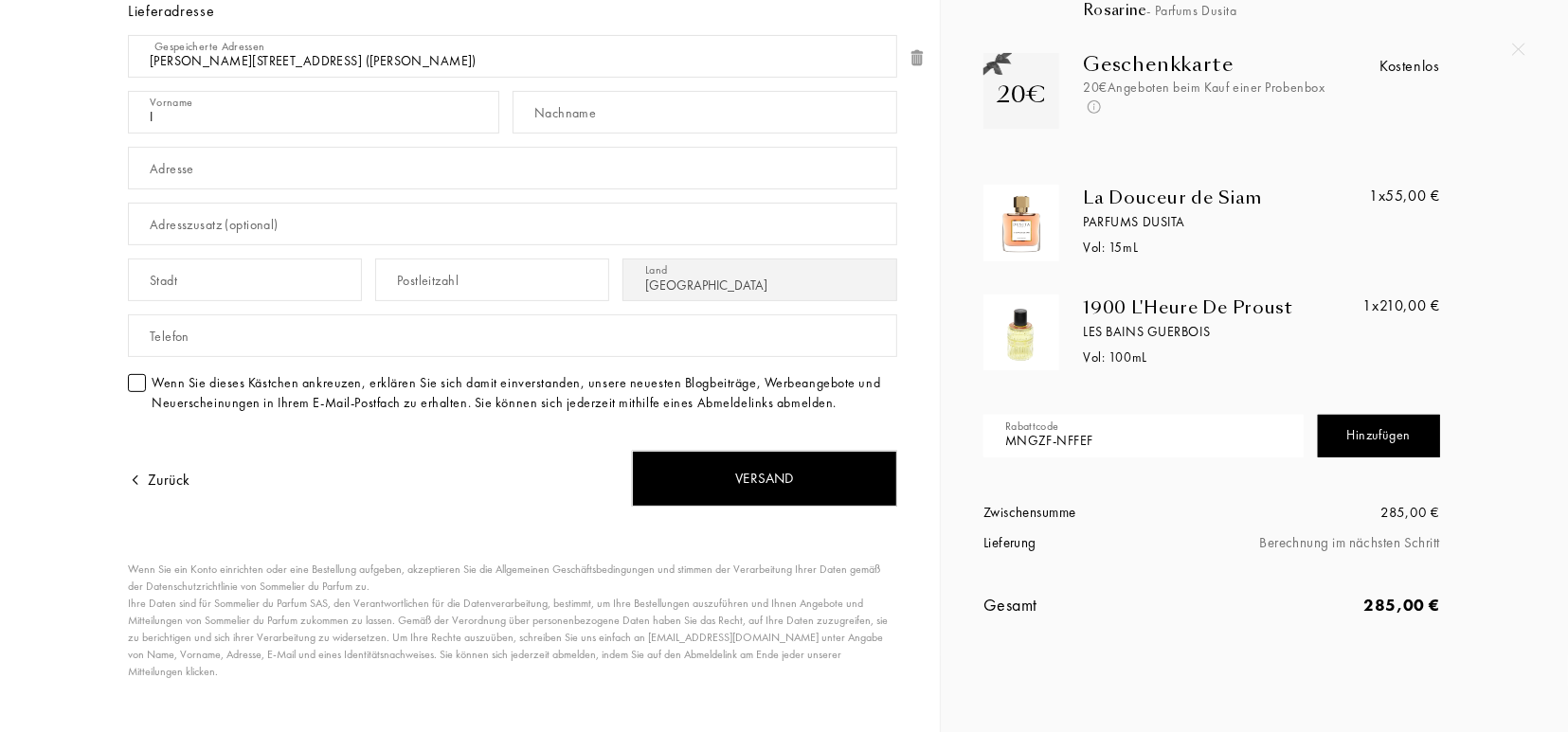
click at [1508, 282] on div "Box mit 5 Proben Vol : 5 x 1.5mL Moonlight In Chiangmai - Parfums Dusita Osmant…" at bounding box center [1240, 231] width 542 height 848
click at [1364, 419] on div "Hinzufügen" at bounding box center [1380, 436] width 123 height 43
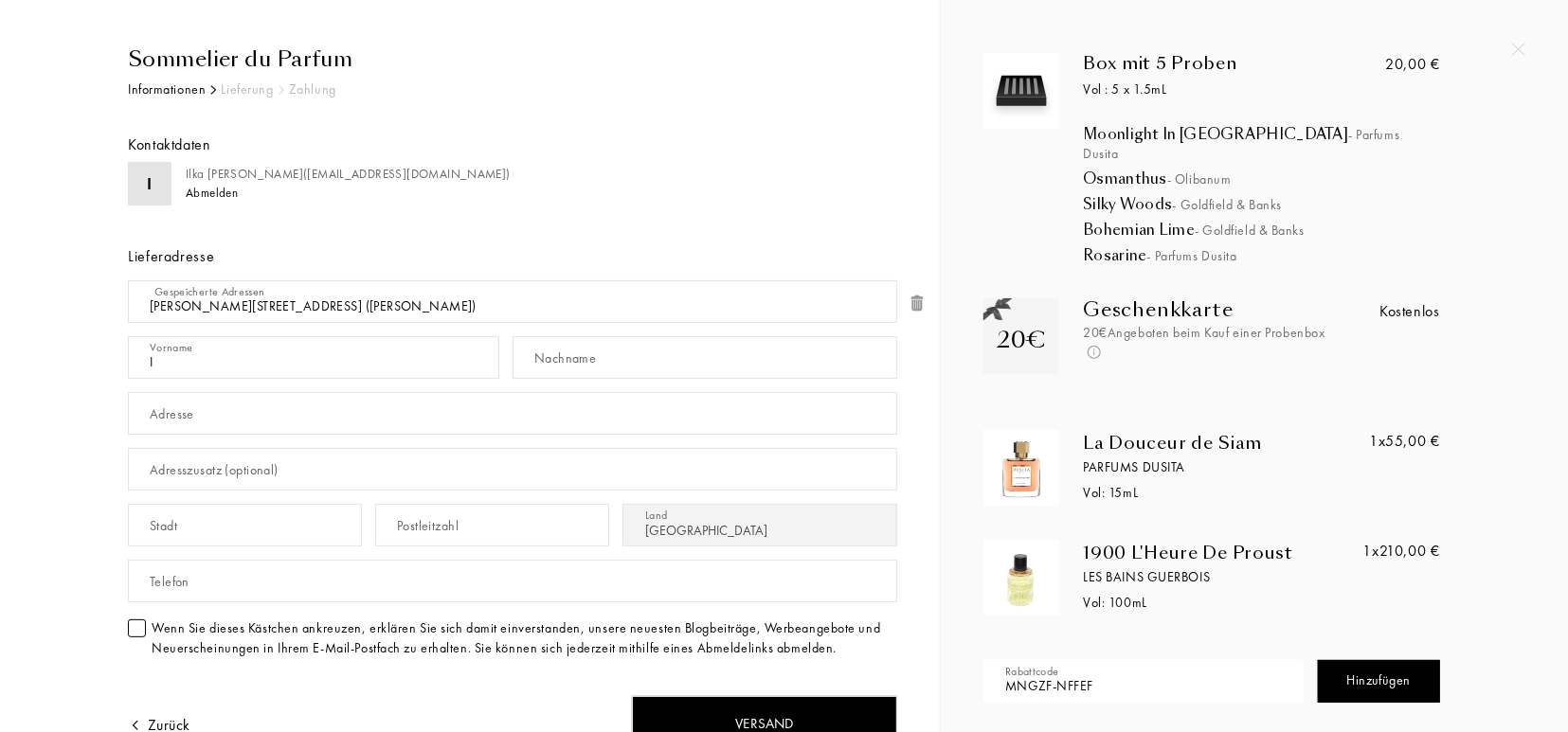
scroll to position [0, 0]
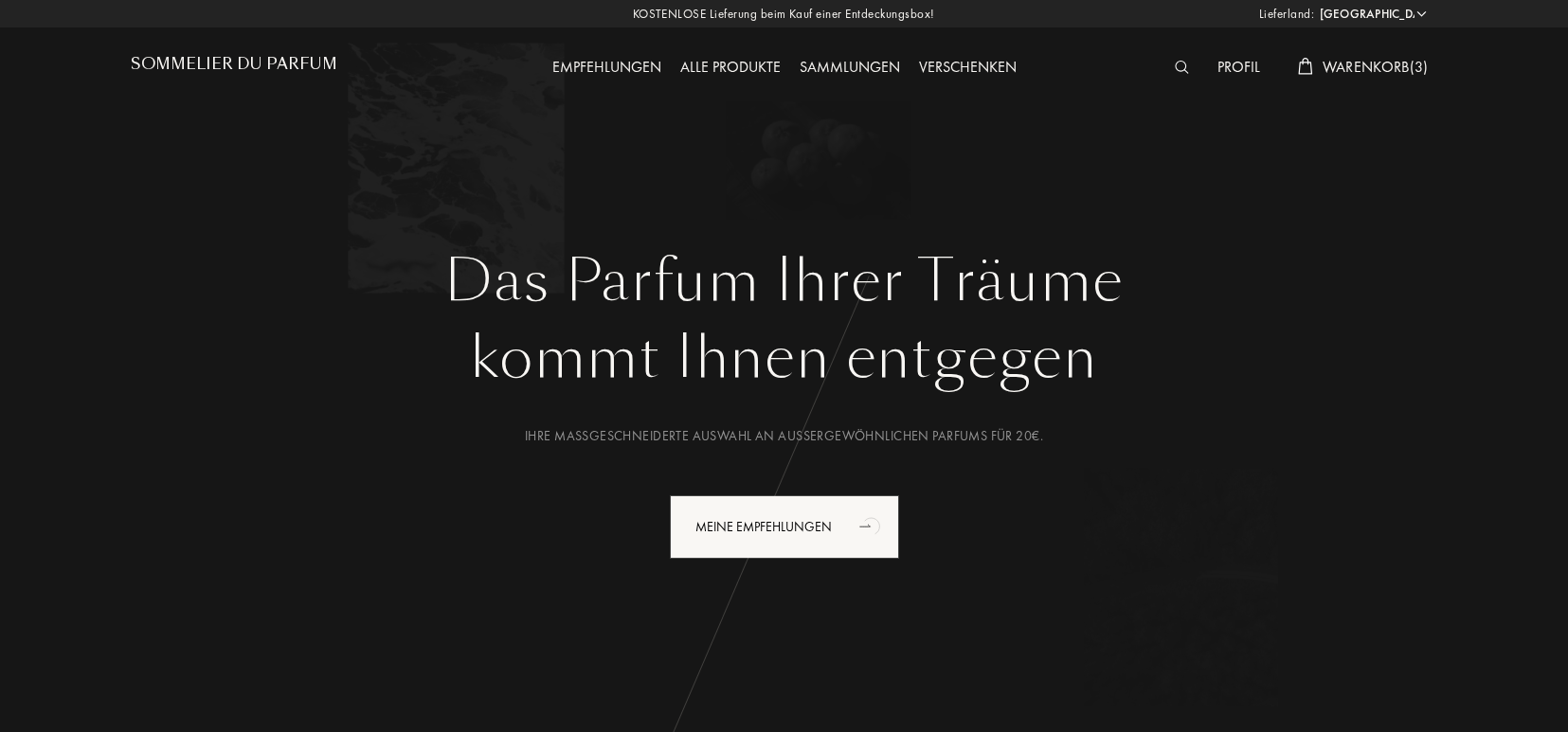
select select "DE"
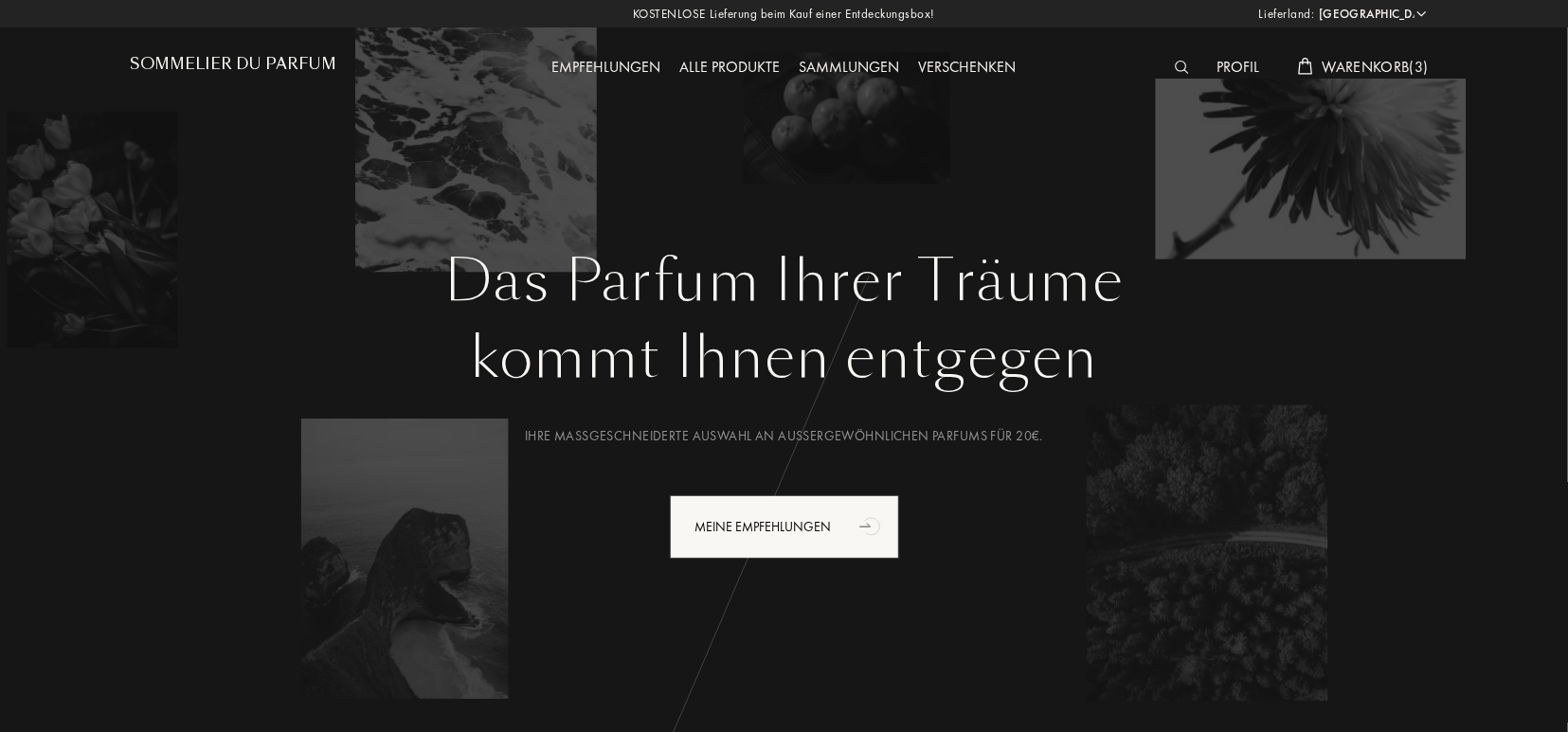
click at [1373, 69] on span "Warenkorb ( 3 )" at bounding box center [1376, 66] width 106 height 20
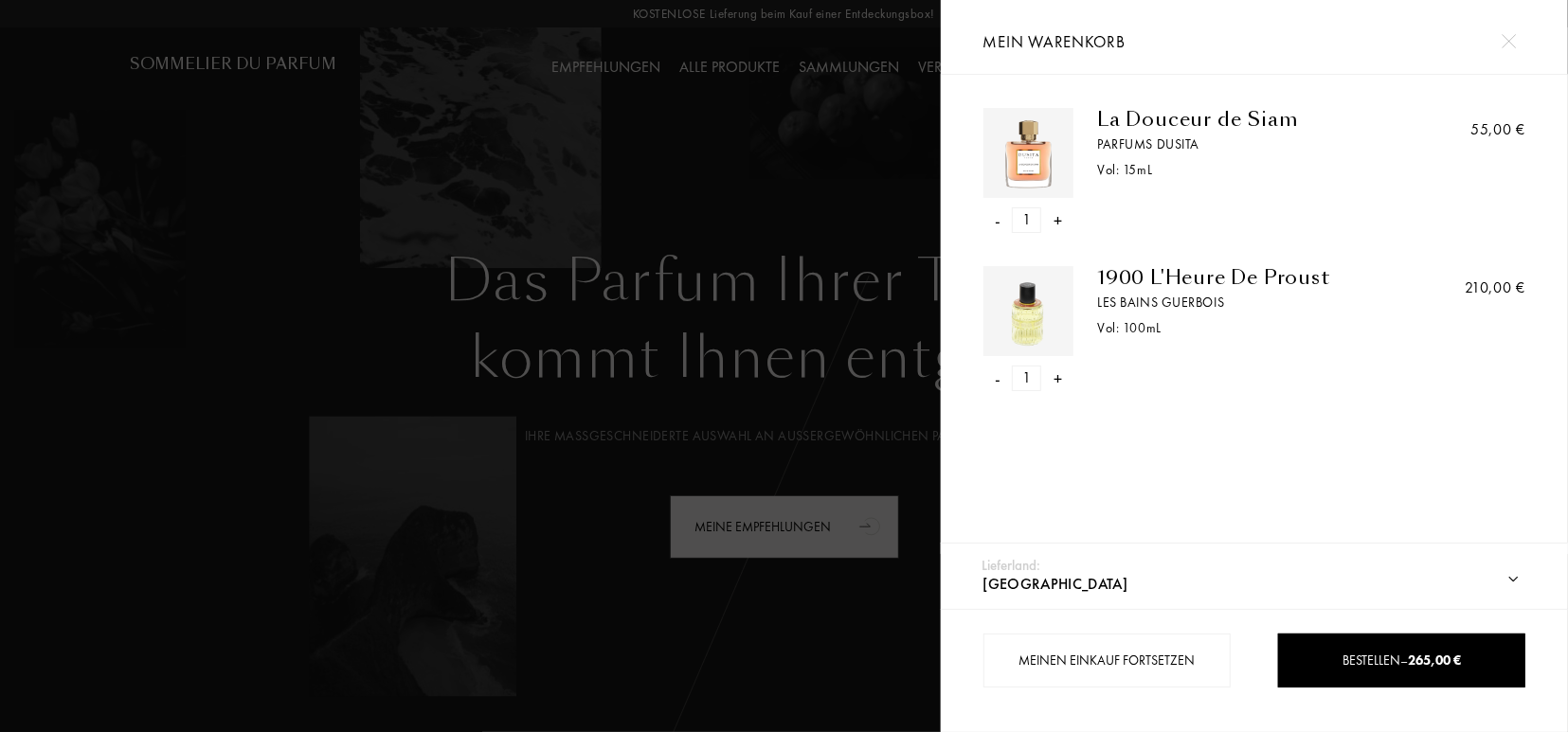
click at [1511, 34] on img at bounding box center [1509, 41] width 14 height 14
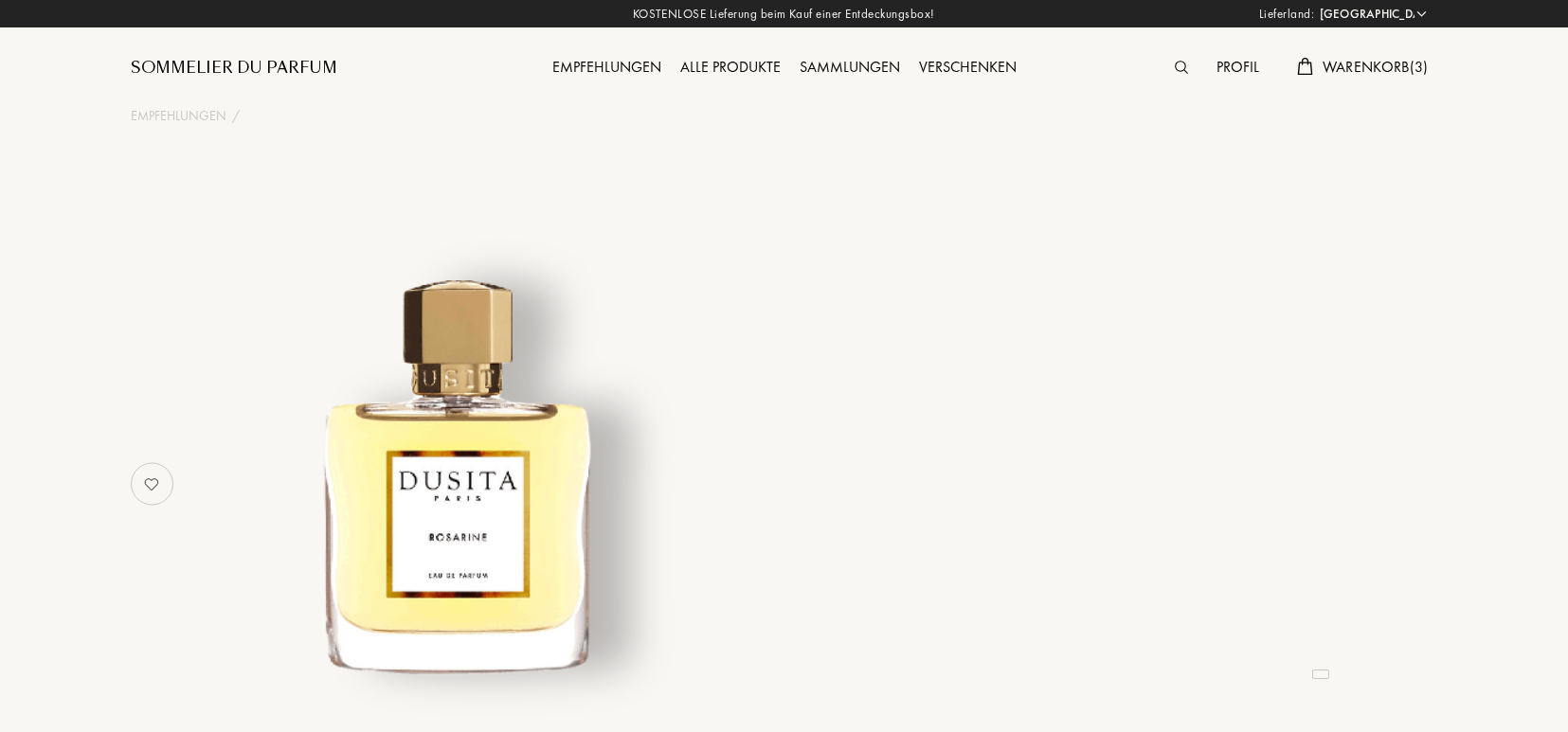
select select "DE"
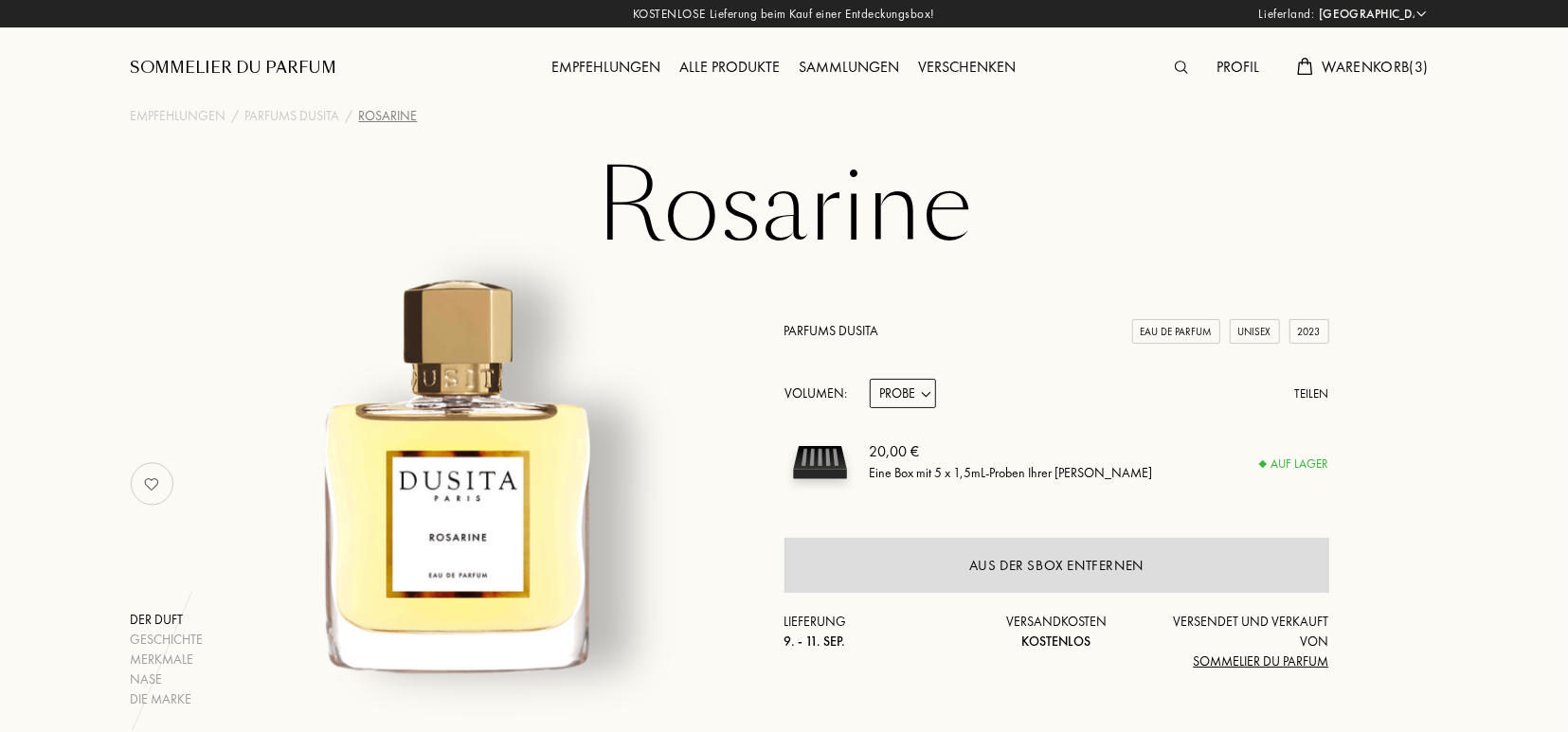
click at [1391, 64] on span "Warenkorb ( 3 )" at bounding box center [1376, 66] width 106 height 20
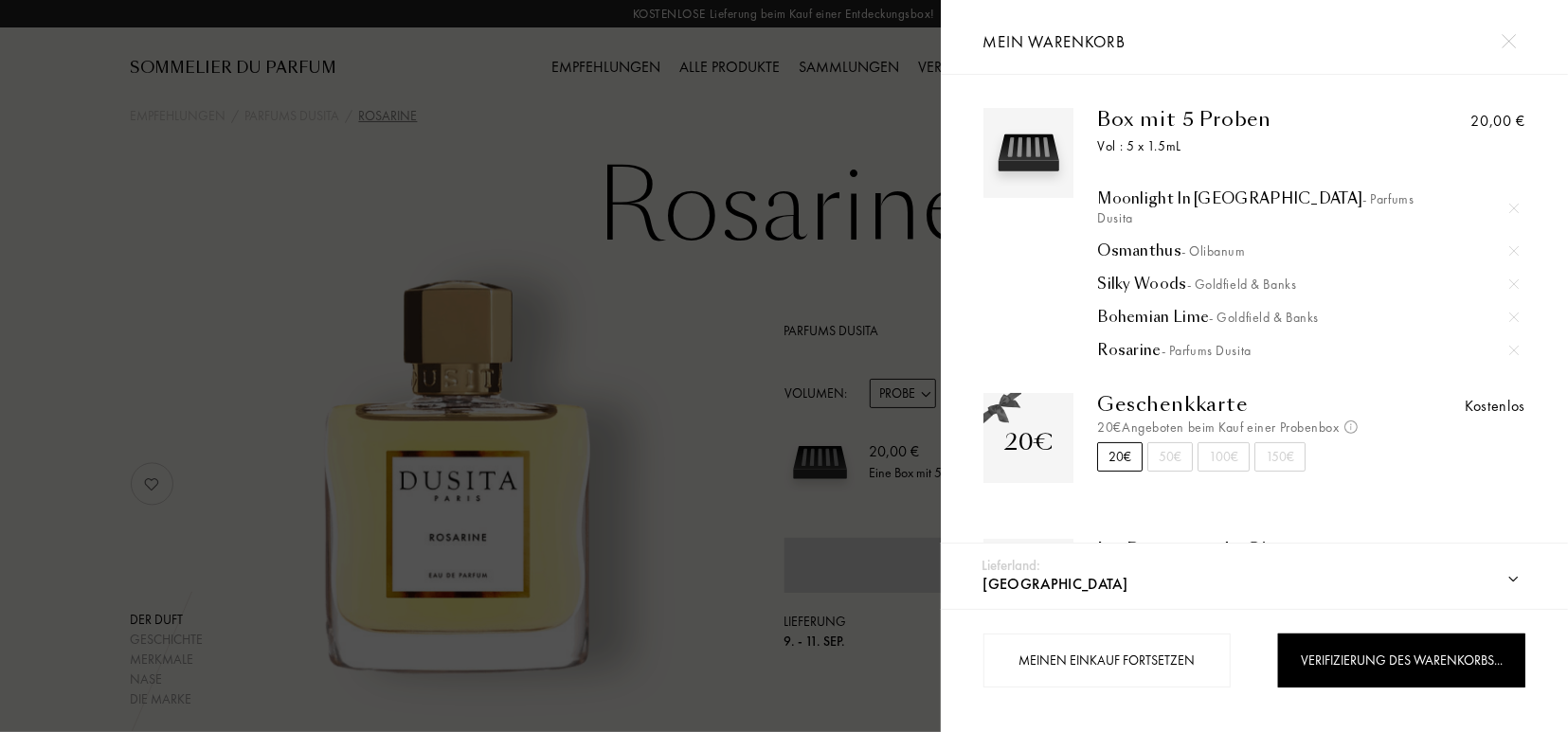
scroll to position [269, 0]
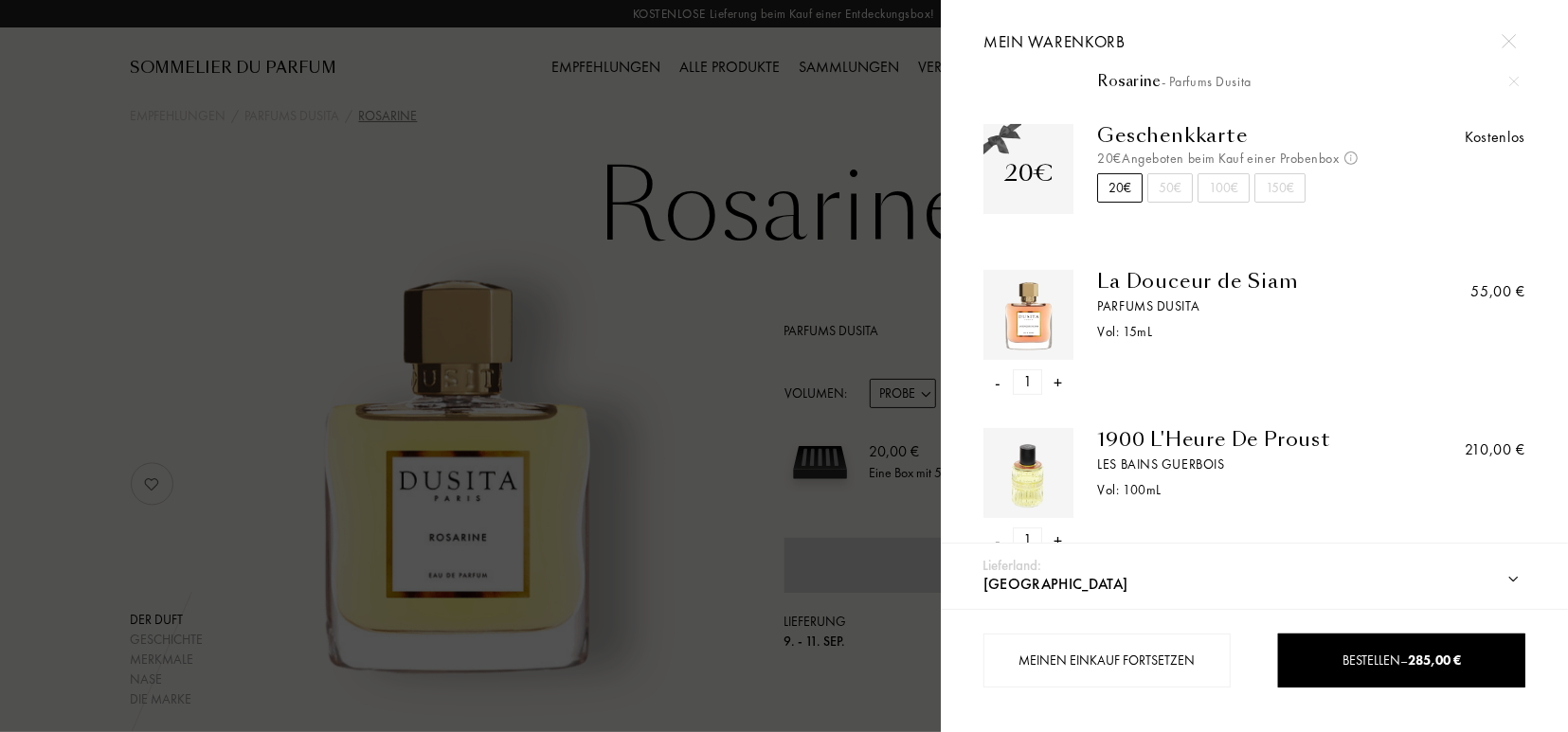
click at [639, 467] on div at bounding box center [470, 366] width 941 height 732
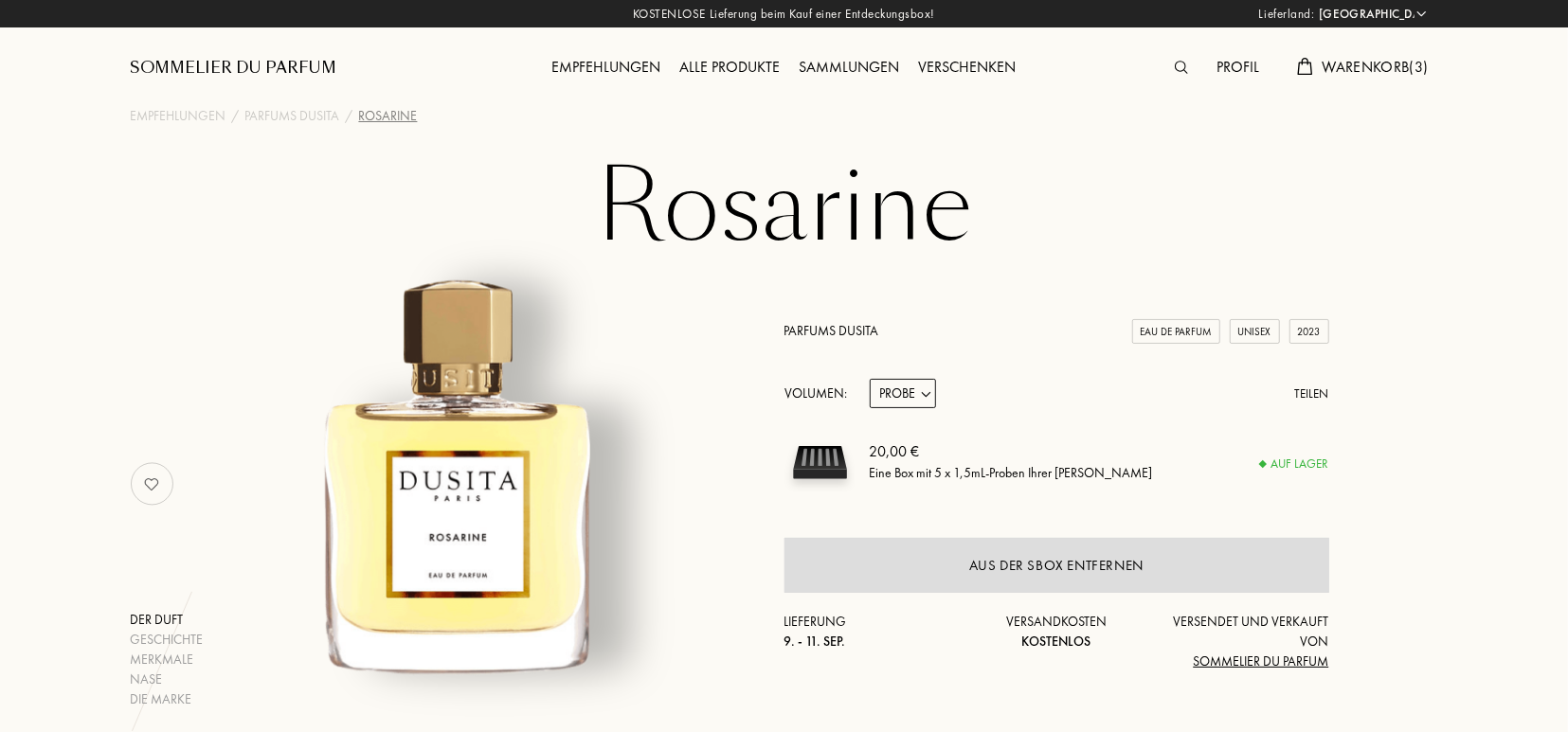
click at [1348, 77] on div "Warenkorb ( 3 )" at bounding box center [1363, 68] width 150 height 25
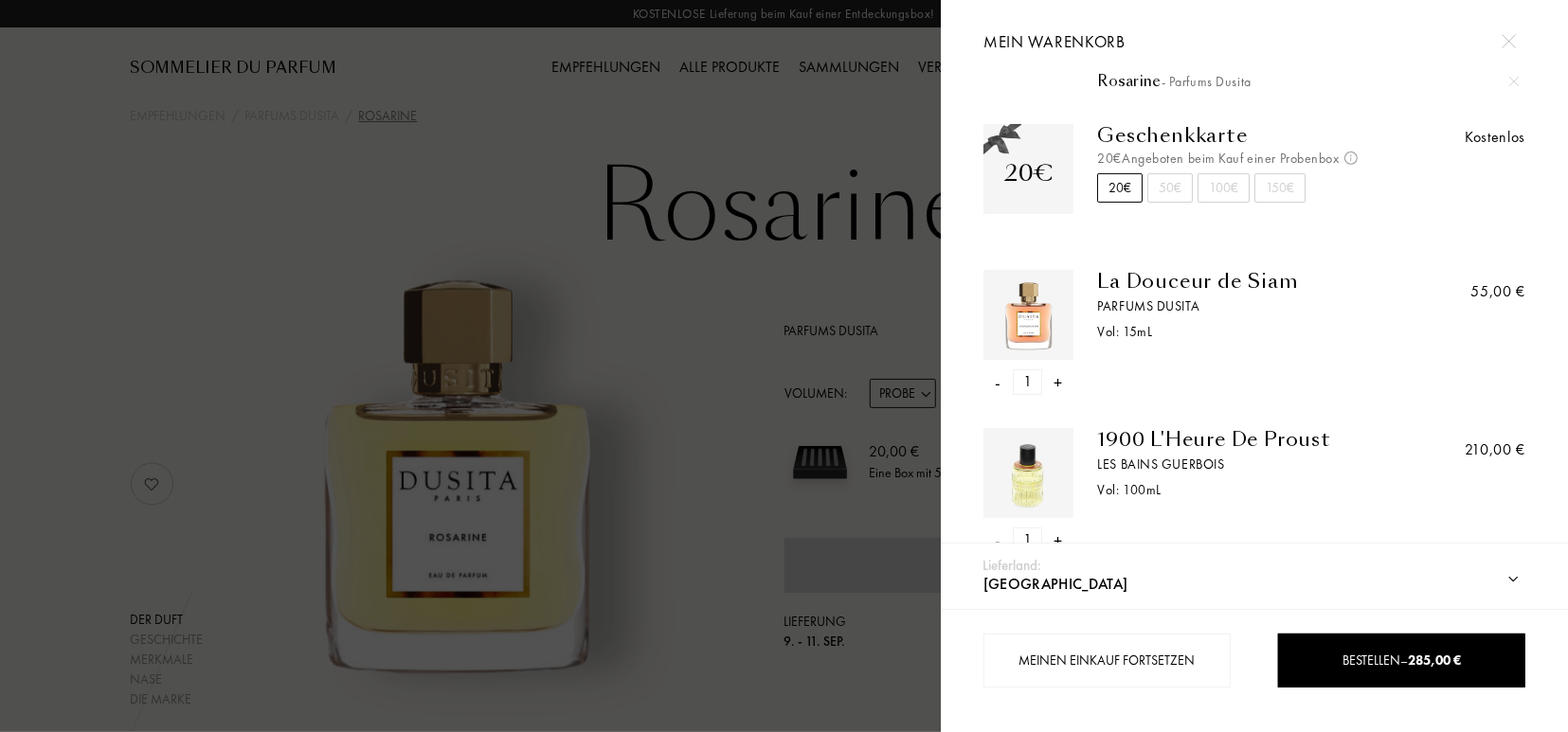
scroll to position [0, 0]
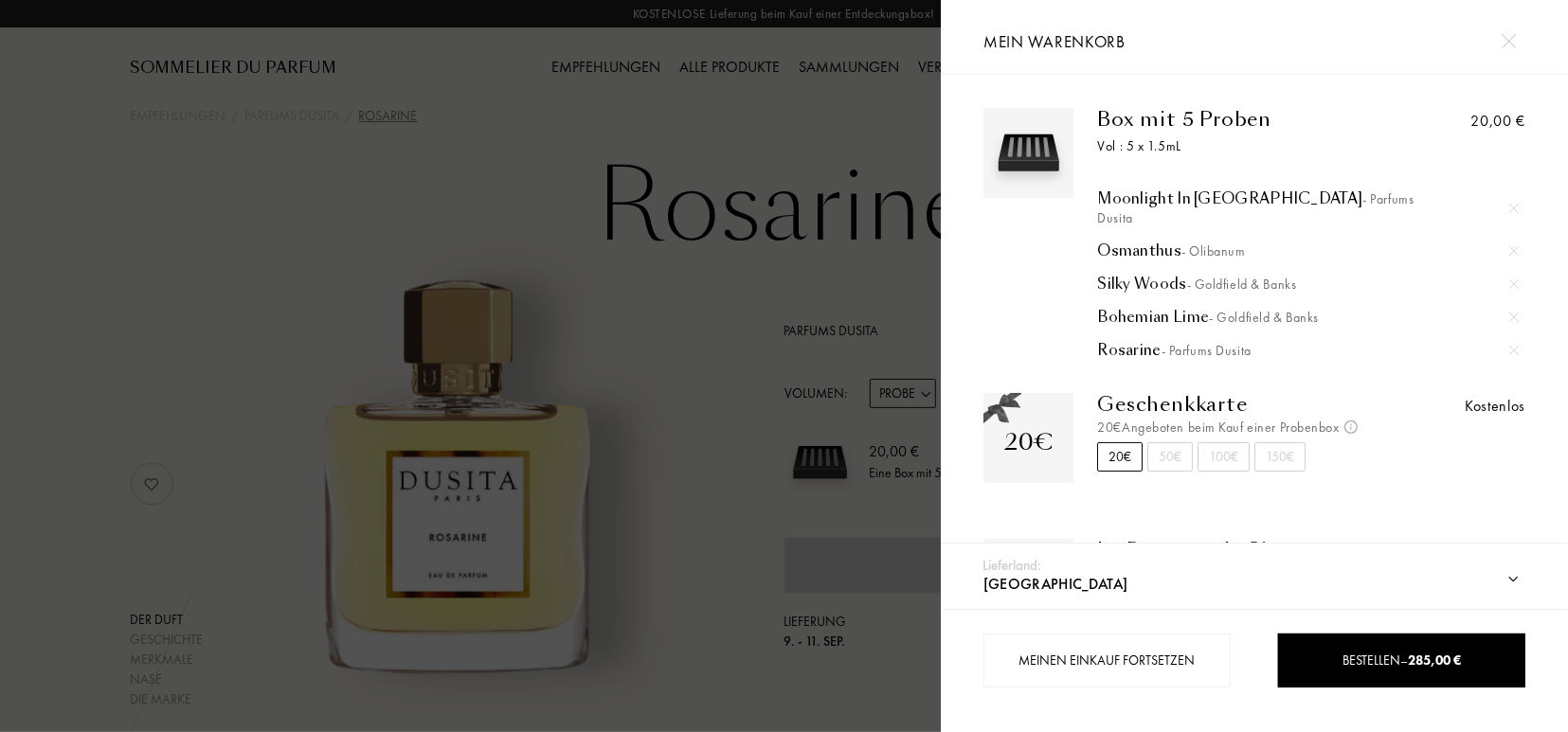
click at [1513, 346] on img at bounding box center [1515, 351] width 9 height 9
click at [1516, 313] on img at bounding box center [1515, 318] width 9 height 9
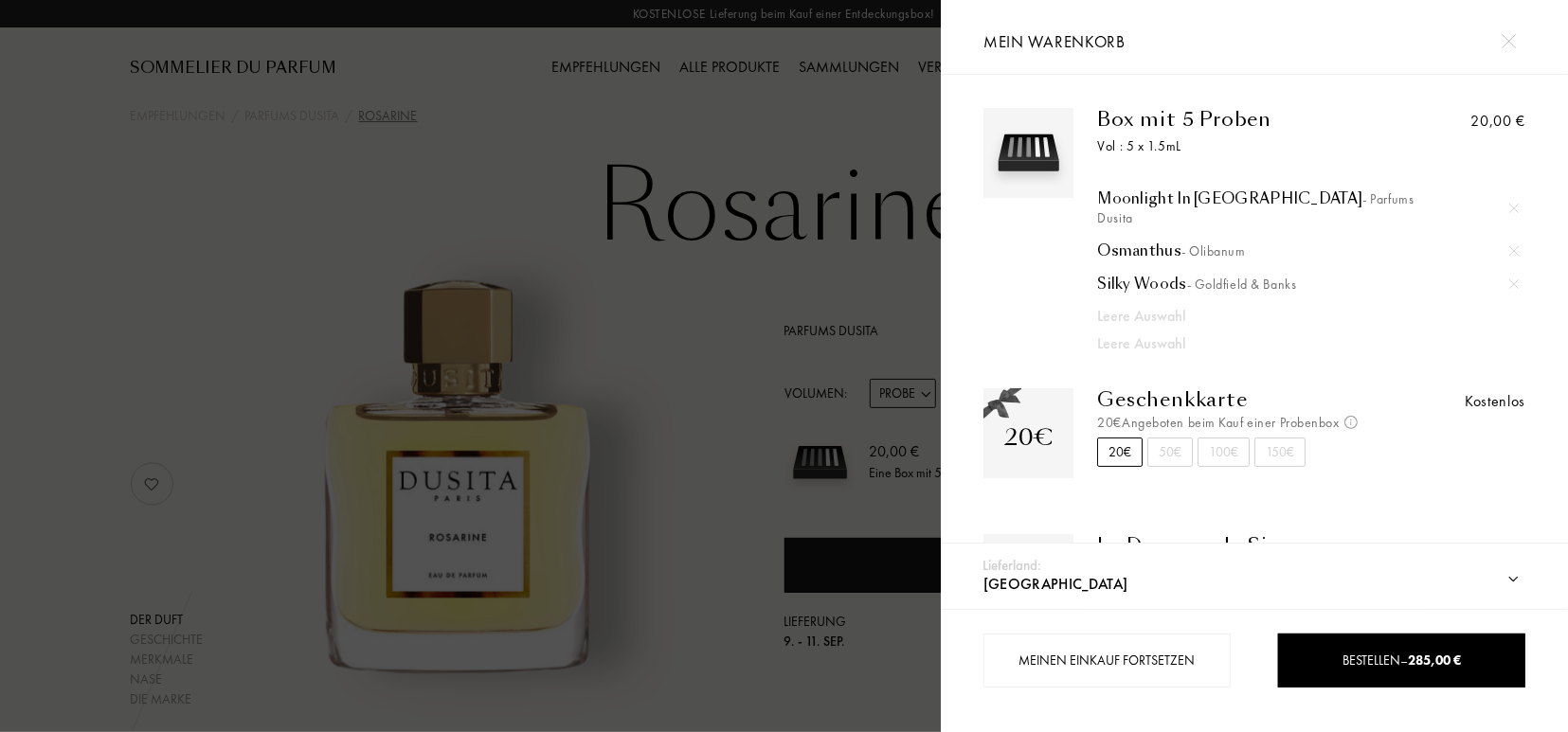
click at [1517, 280] on img at bounding box center [1515, 284] width 9 height 9
click at [1512, 237] on div at bounding box center [1515, 251] width 28 height 28
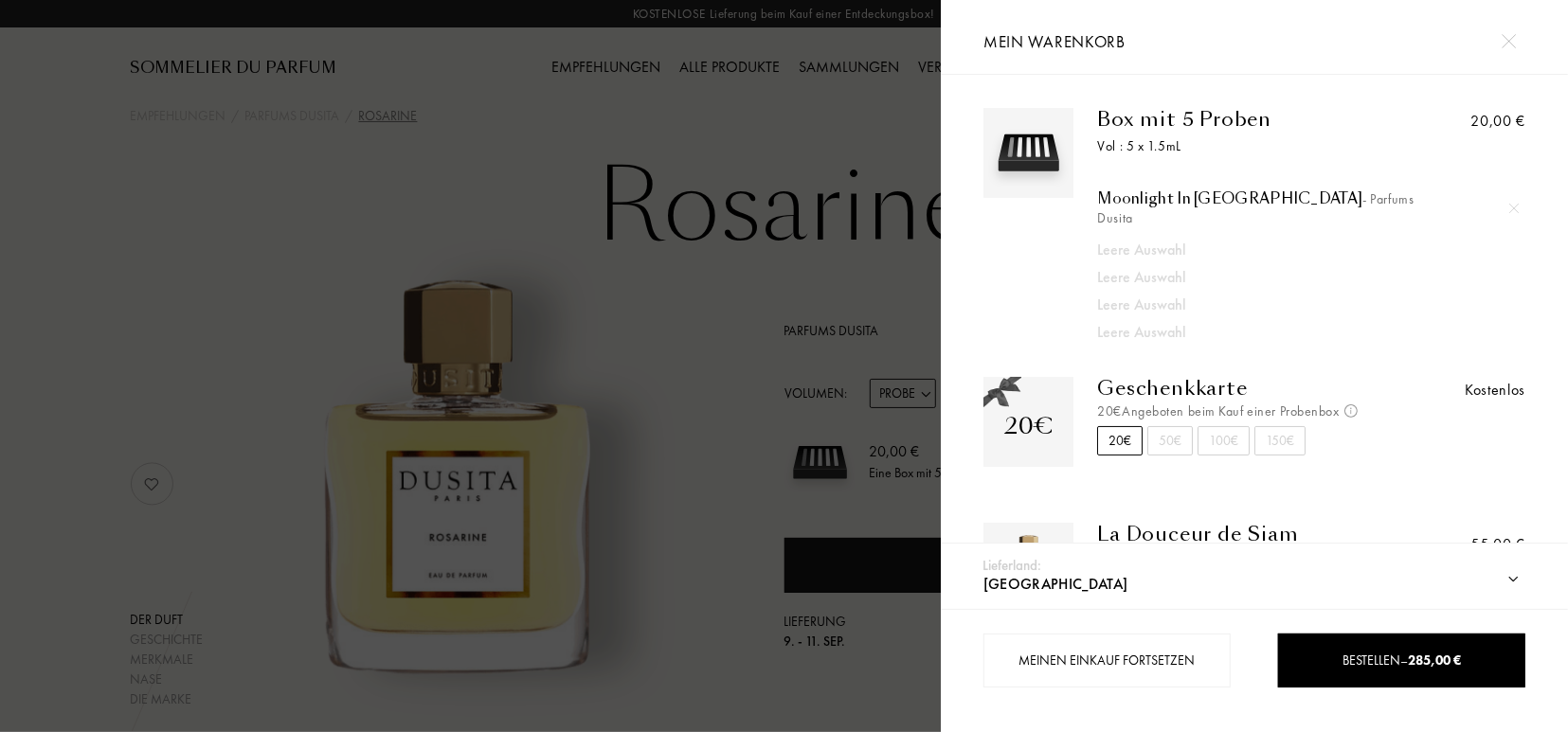
click at [1513, 204] on img at bounding box center [1515, 209] width 9 height 9
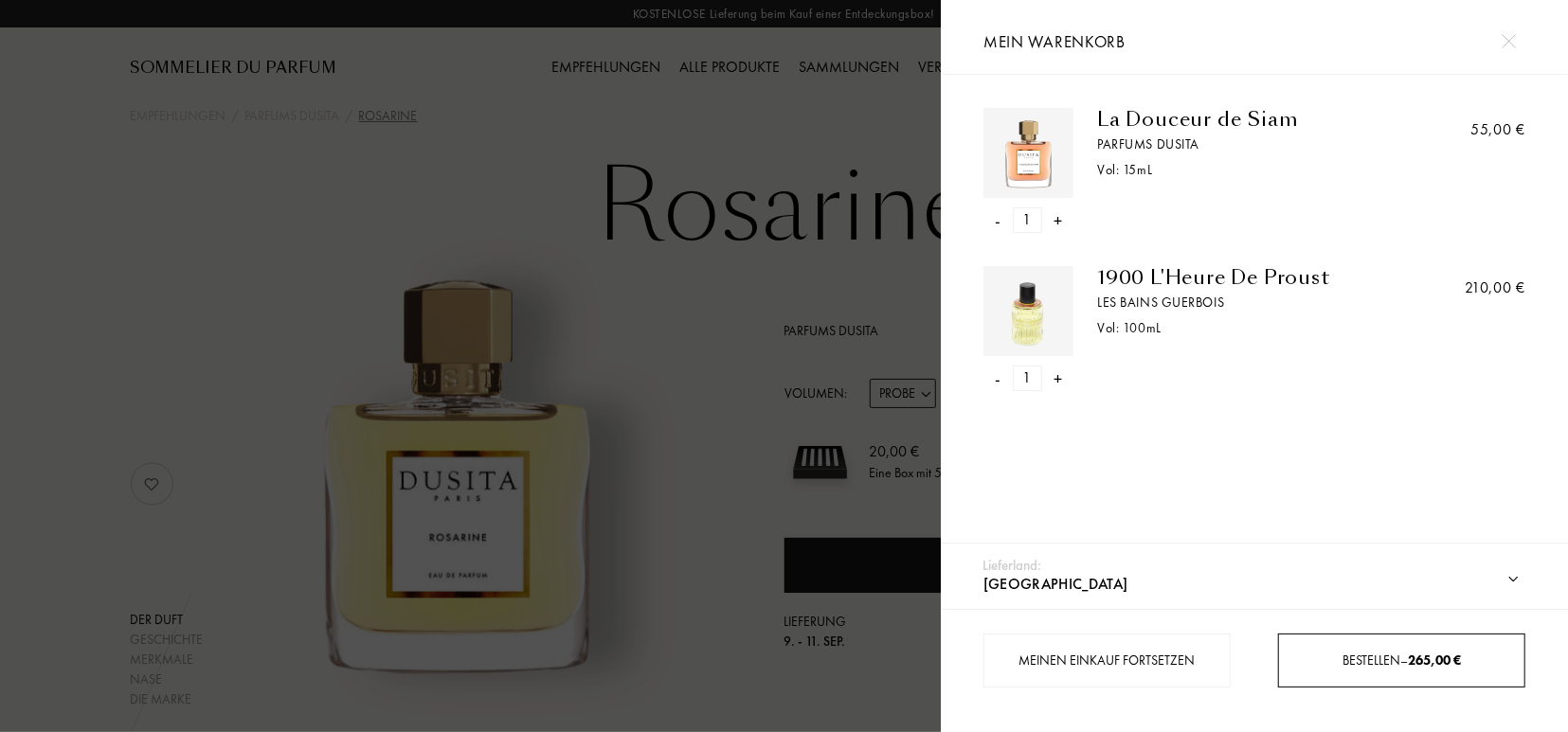
click at [1393, 659] on span "Bestellen – 265,00 €" at bounding box center [1402, 660] width 119 height 17
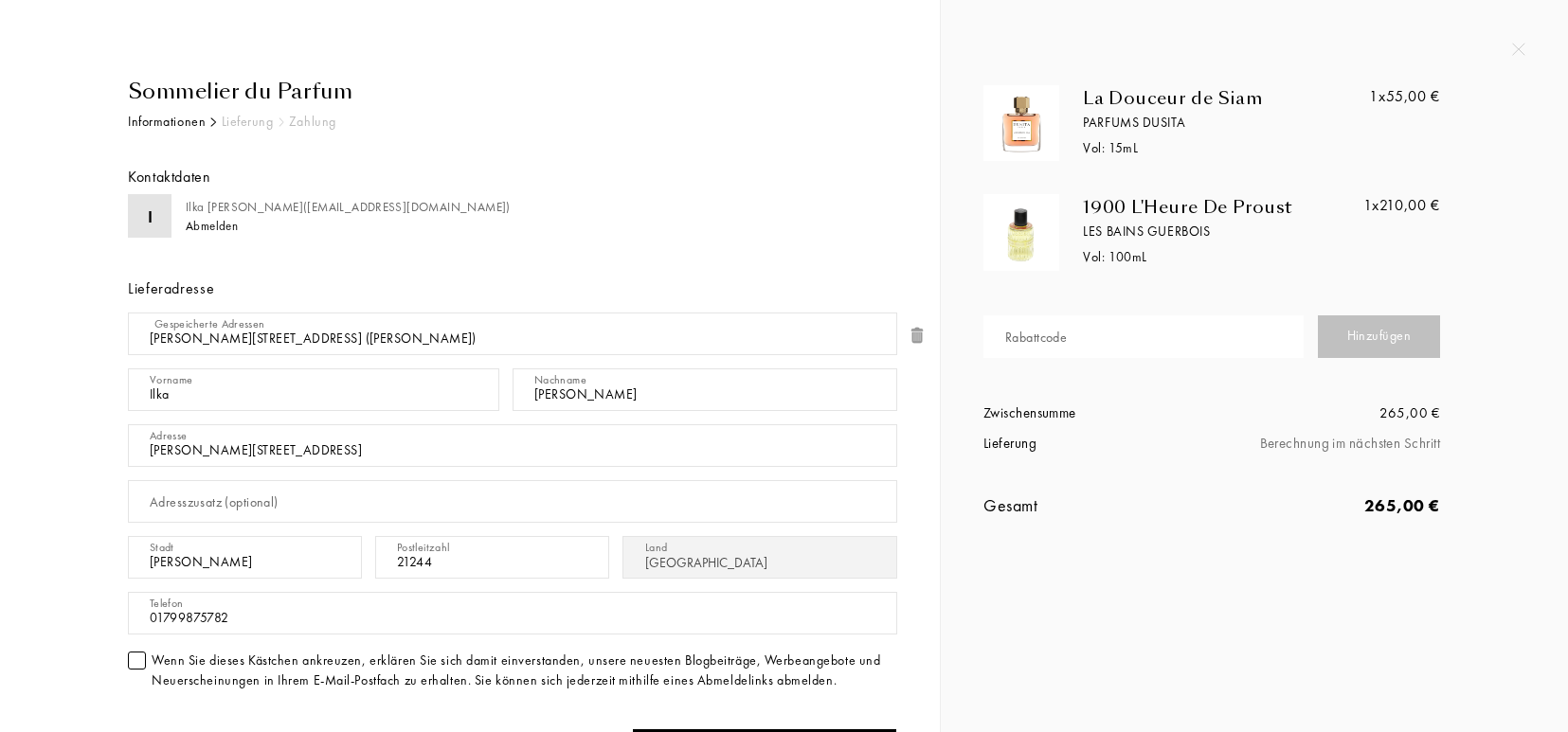
select select "DE"
click at [1038, 348] on input "text" at bounding box center [1144, 337] width 321 height 43
paste input "MNGZF-NFFEF"
type input "MNGZF-NFFEF"
click at [1357, 330] on div "Hinzufügen" at bounding box center [1380, 337] width 123 height 43
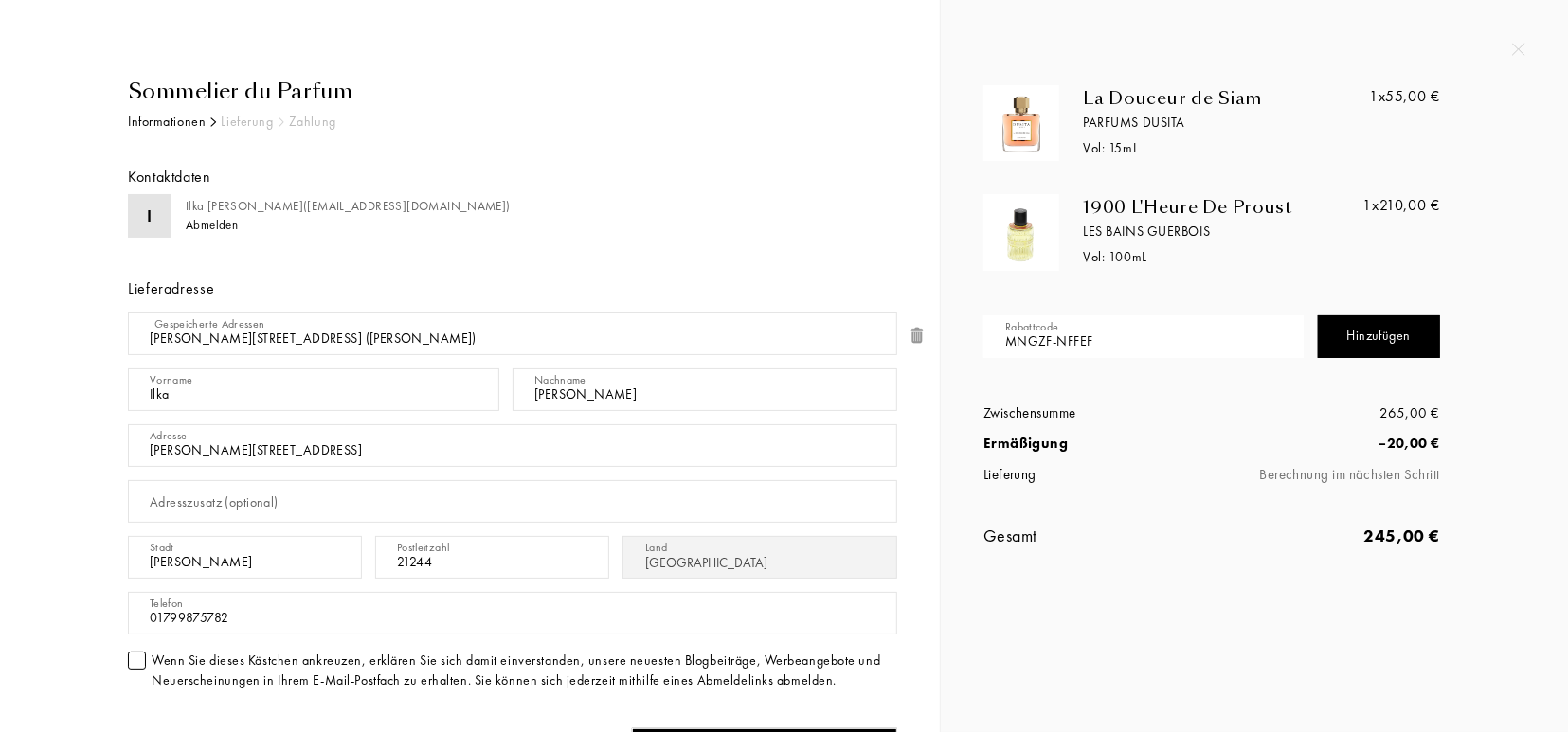
click at [1217, 660] on div "La Douceur de Siam Parfums Dusita Vol: 15 mL 1x 55,00 € 1900 L'Heure [PERSON_NA…" at bounding box center [1254, 366] width 627 height 732
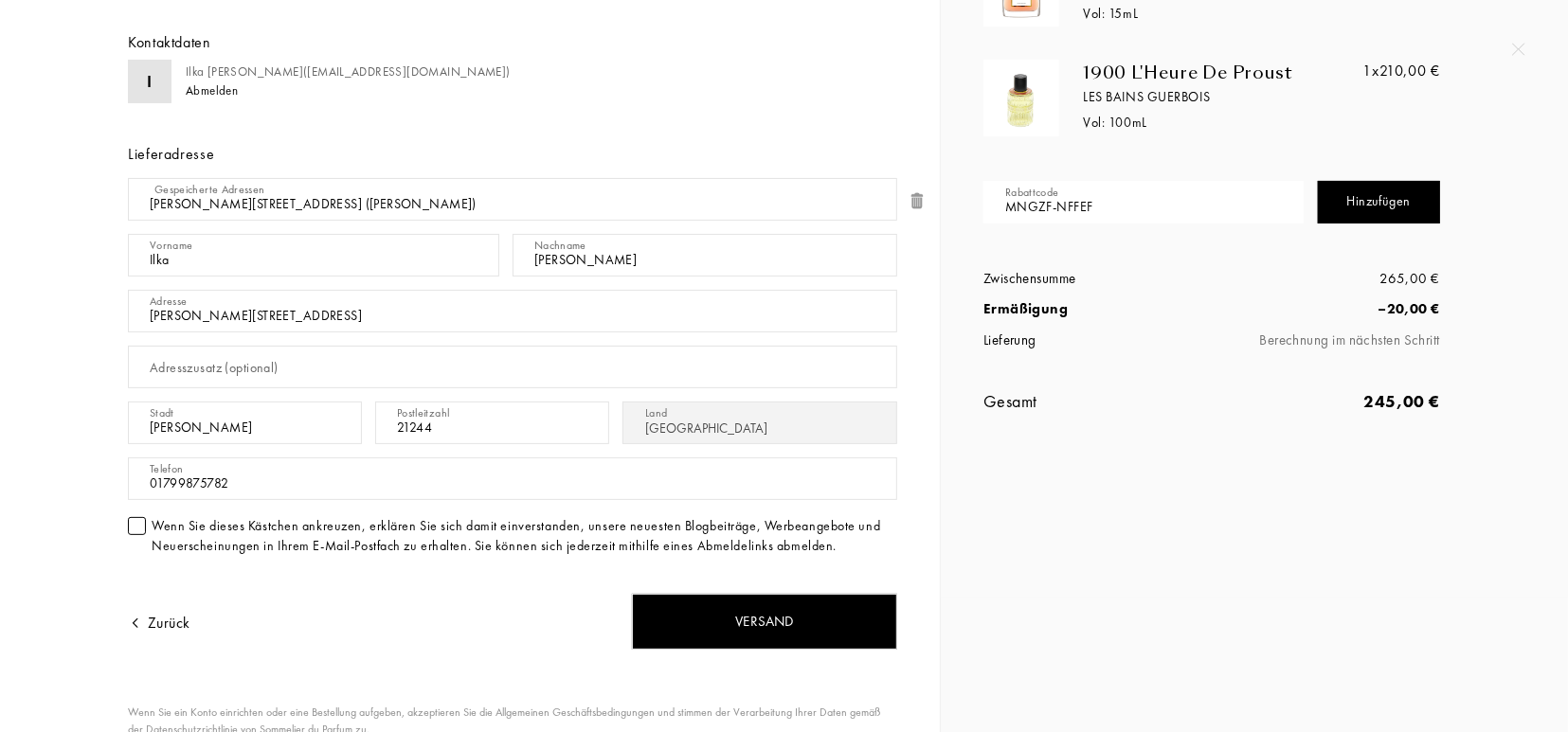
scroll to position [176, 0]
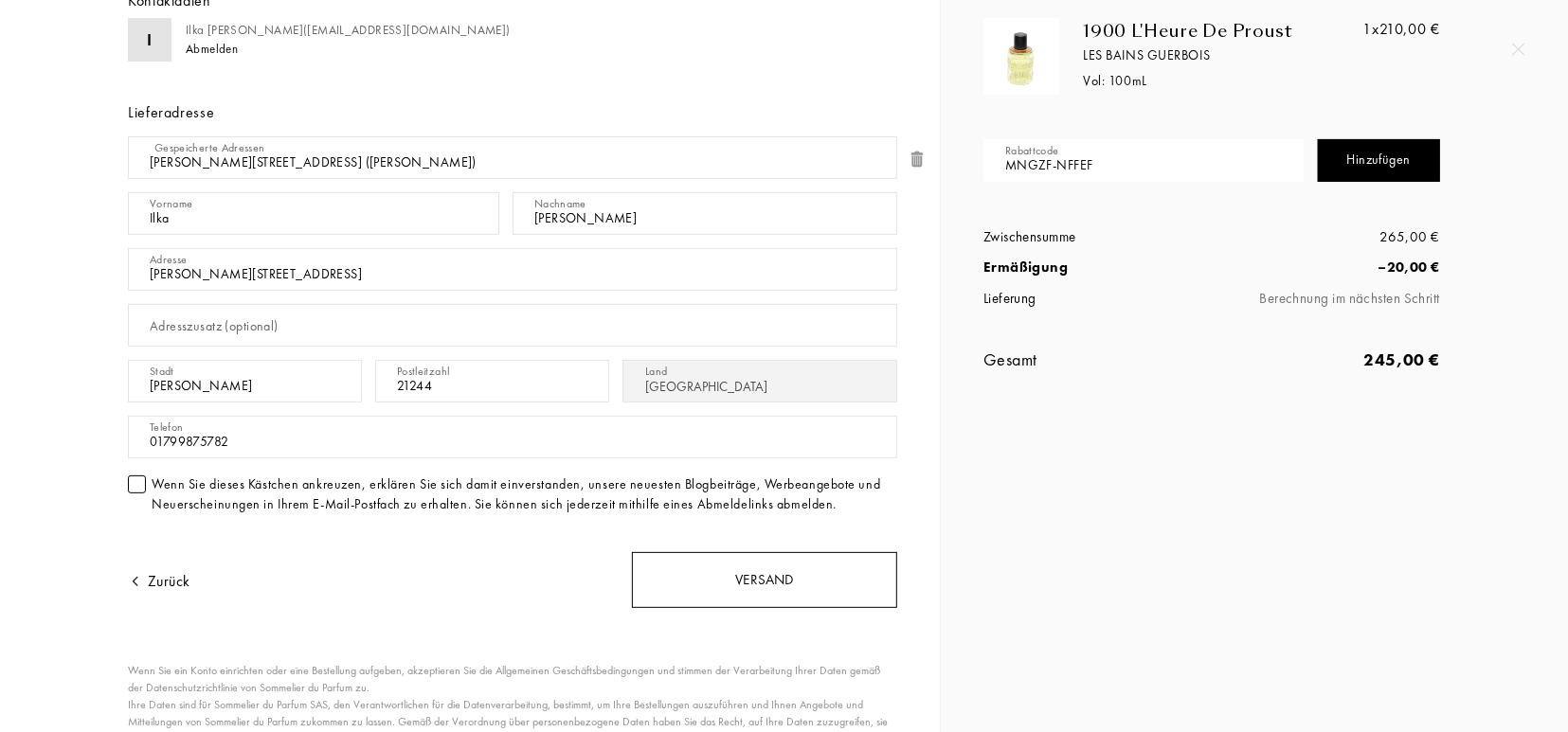
click at [732, 573] on div "Versand" at bounding box center [765, 579] width 266 height 56
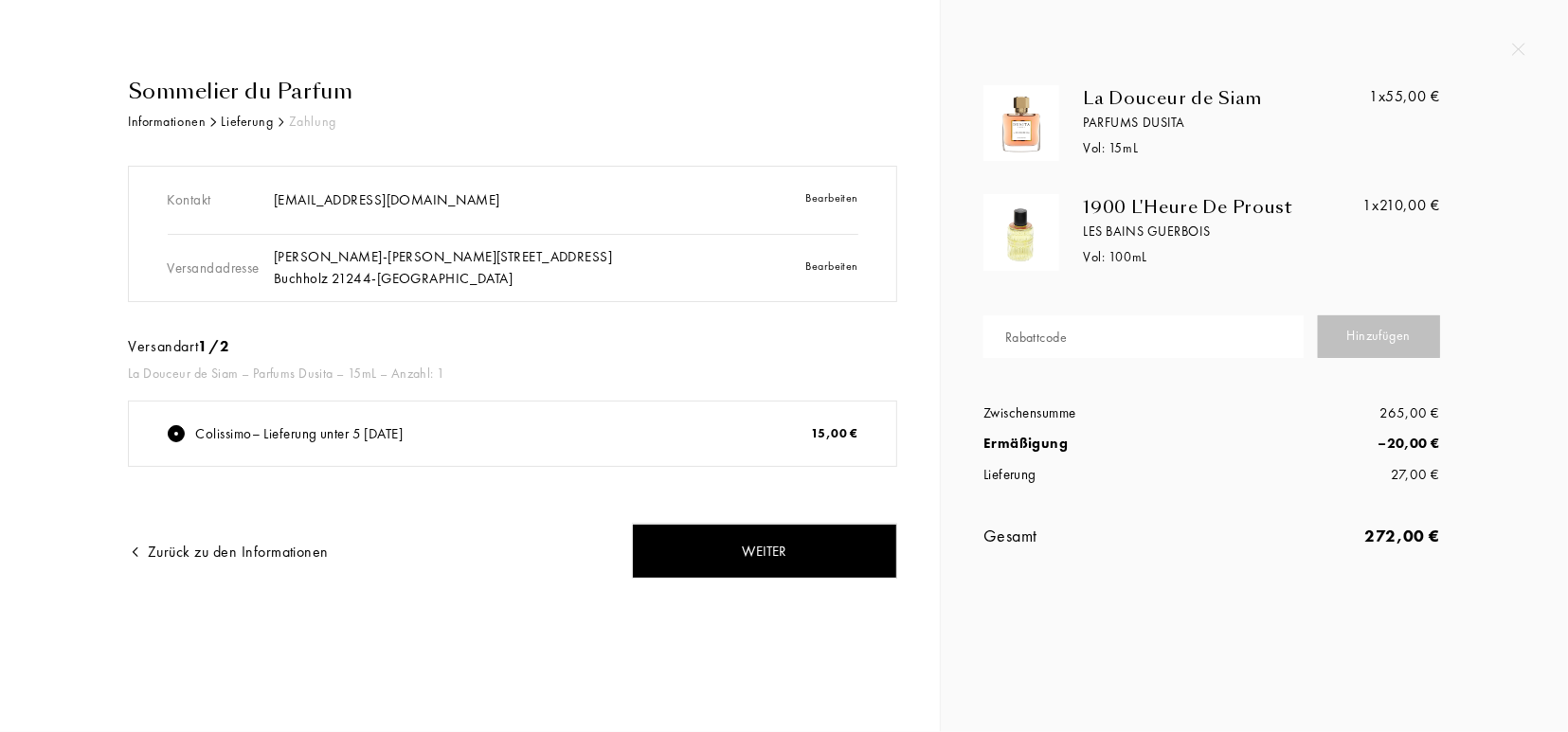
click at [1512, 50] on div "La Douceur de Siam Parfums Dusita Vol: 15 mL 1x 55,00 € 1900 L'Heure De Proust …" at bounding box center [1254, 293] width 627 height 586
click at [1524, 46] on img at bounding box center [1520, 49] width 13 height 13
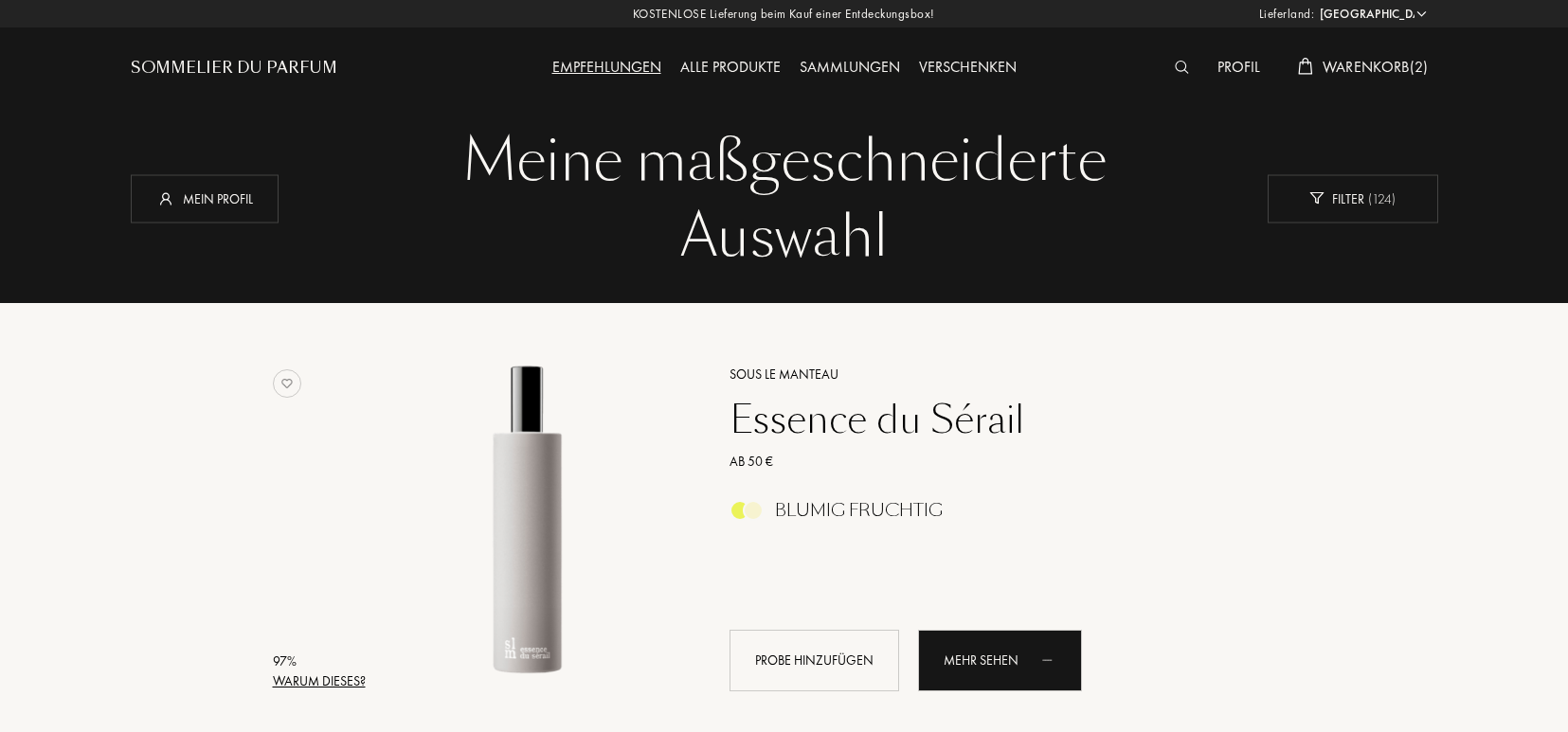
select select "DE"
click at [1392, 61] on span "Warenkorb ( 2 )" at bounding box center [1376, 66] width 106 height 20
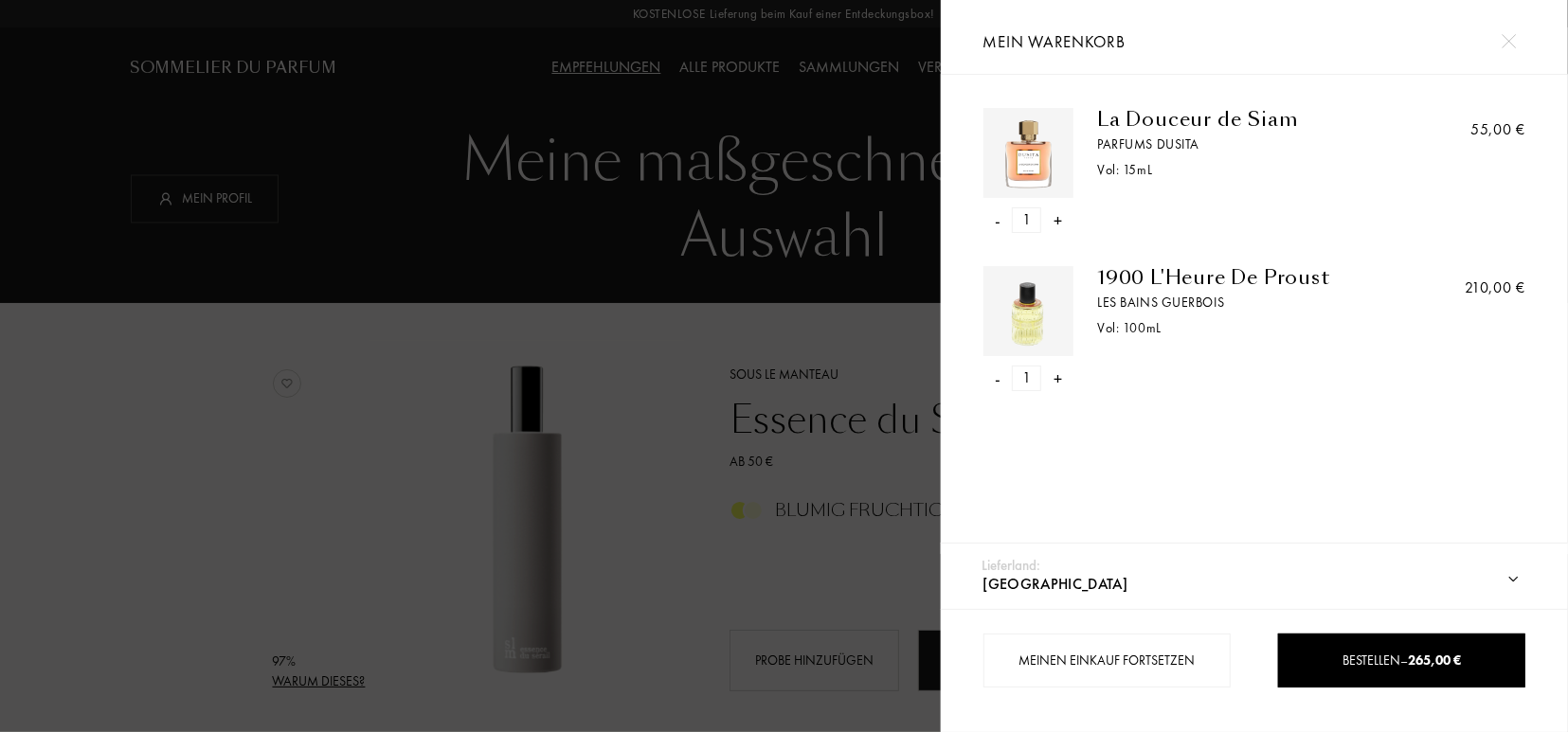
click at [1000, 217] on div "-" at bounding box center [998, 220] width 6 height 26
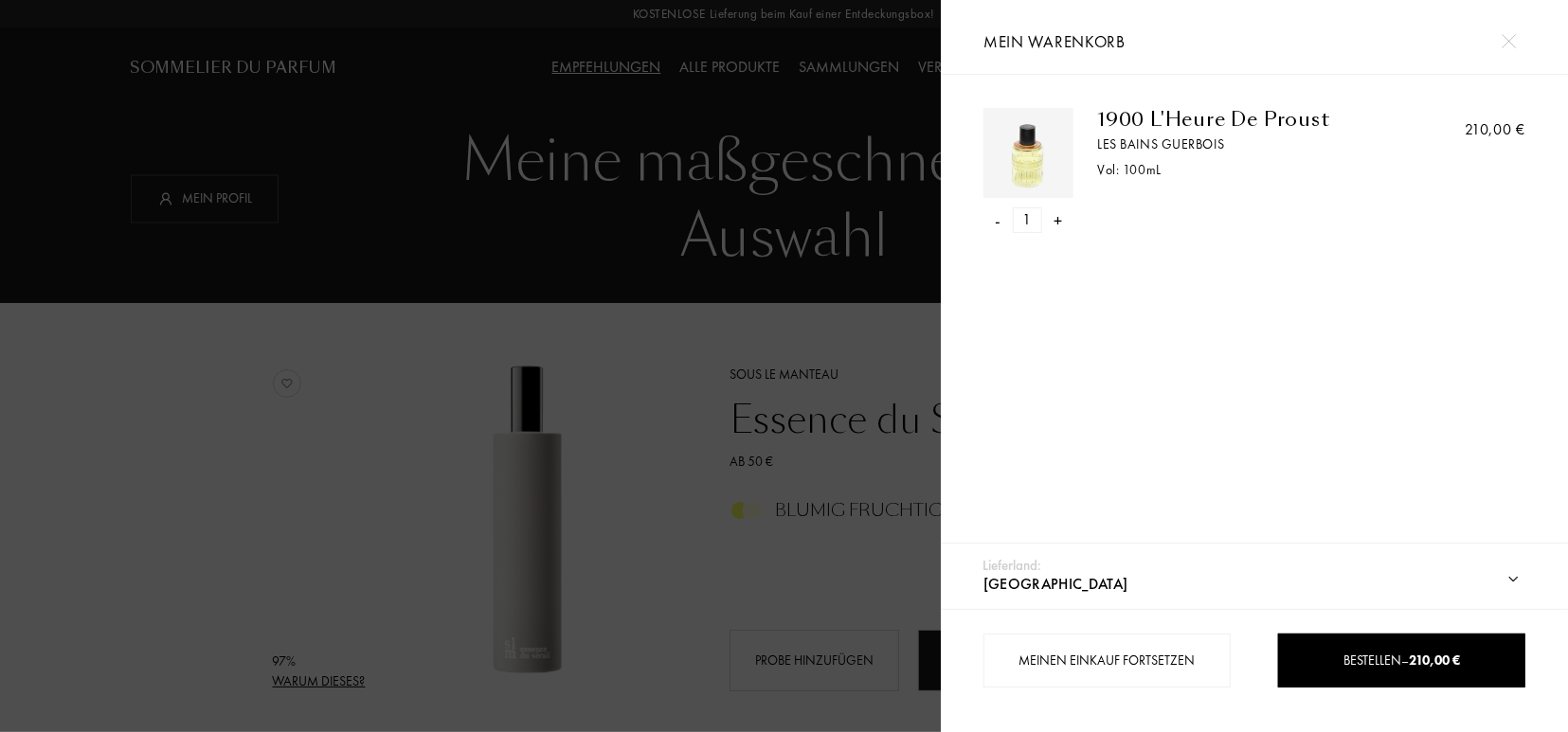
click at [1002, 217] on div "- 1 +" at bounding box center [1028, 220] width 90 height 26
click at [996, 221] on div "-" at bounding box center [998, 220] width 6 height 26
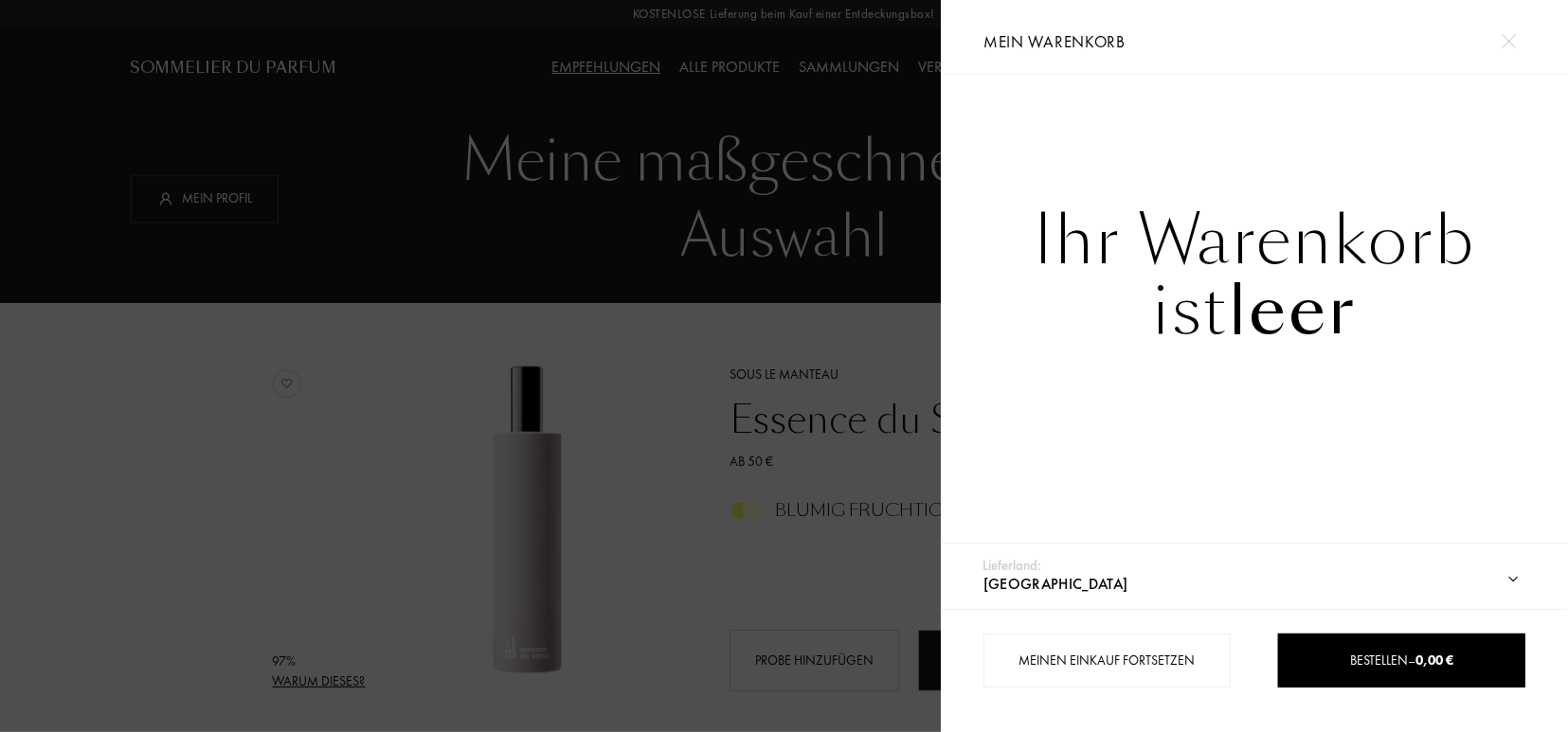
click at [1503, 37] on div at bounding box center [1509, 41] width 33 height 33
